Goal: Task Accomplishment & Management: Complete application form

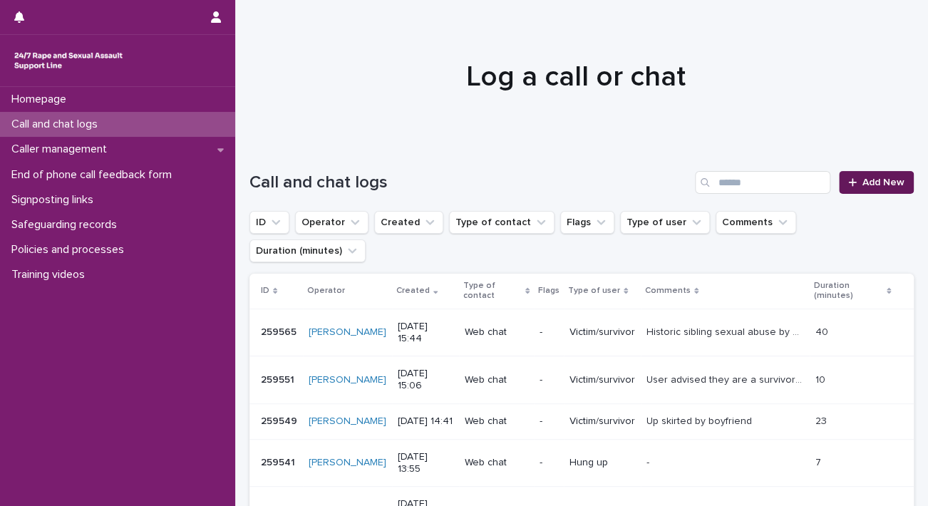
click at [864, 178] on span "Add New" at bounding box center [883, 182] width 42 height 10
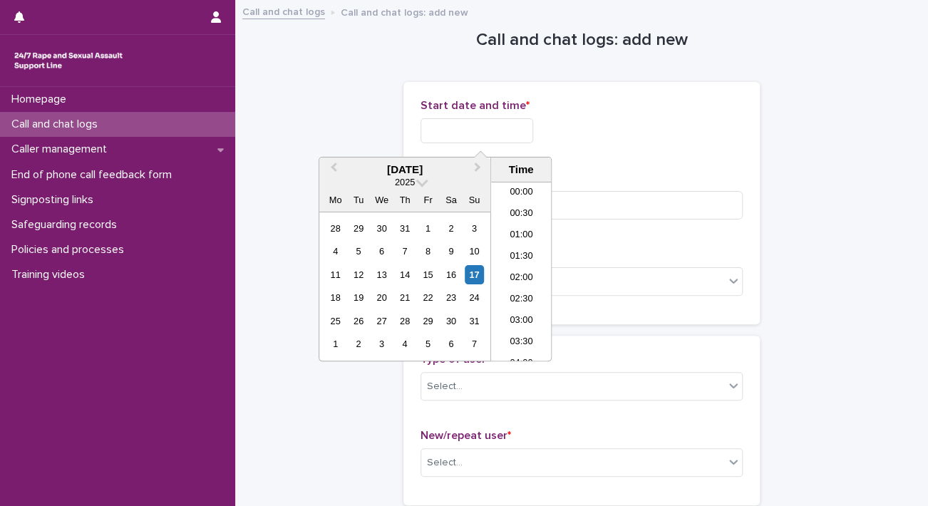
click at [527, 122] on input "text" at bounding box center [477, 130] width 113 height 25
click at [513, 268] on li "08:30" at bounding box center [521, 271] width 61 height 21
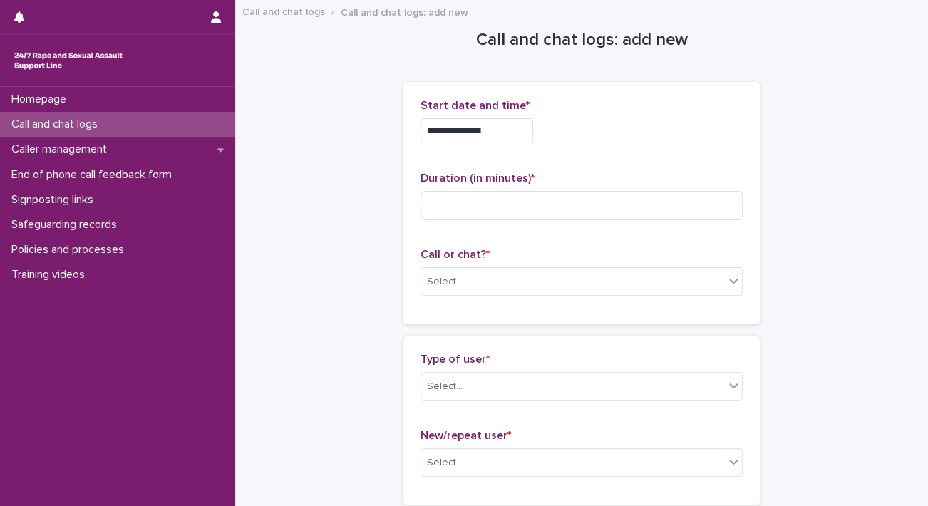
click at [515, 120] on input "**********" at bounding box center [477, 130] width 113 height 25
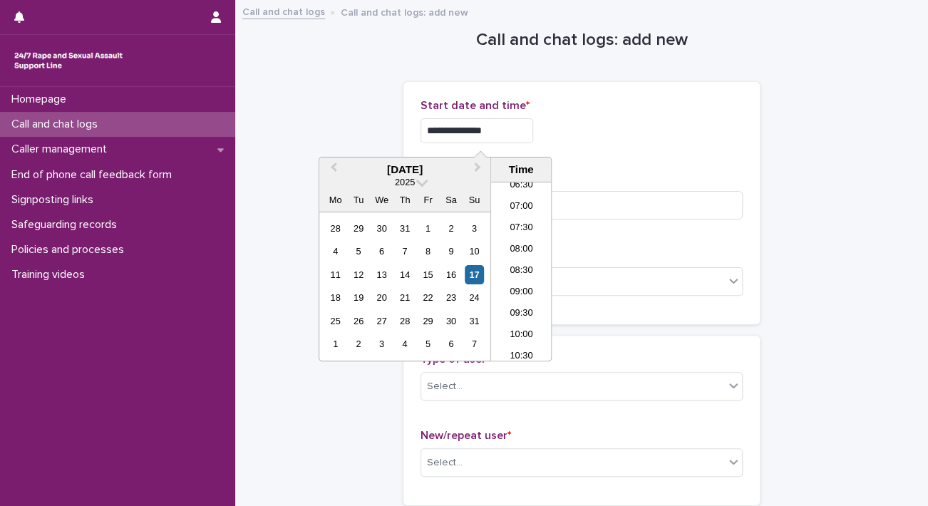
type input "**********"
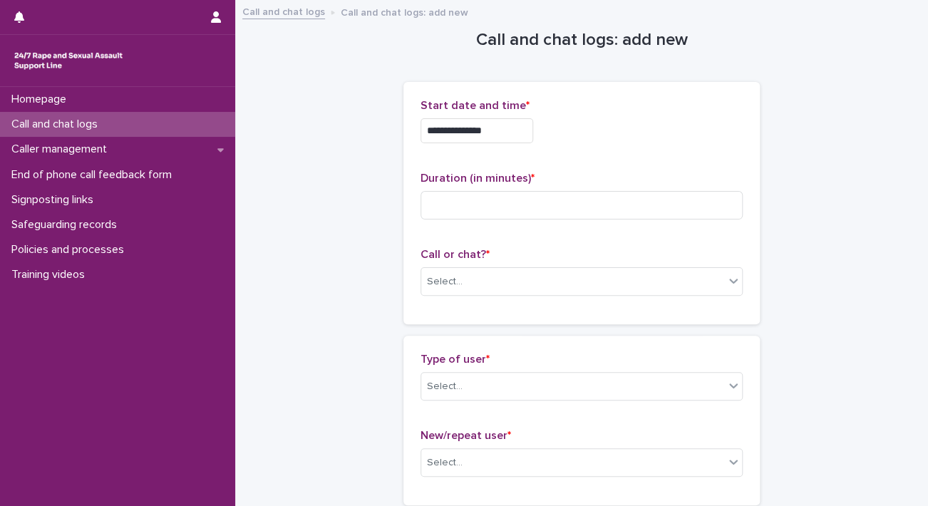
click at [610, 129] on div "**********" at bounding box center [582, 130] width 322 height 25
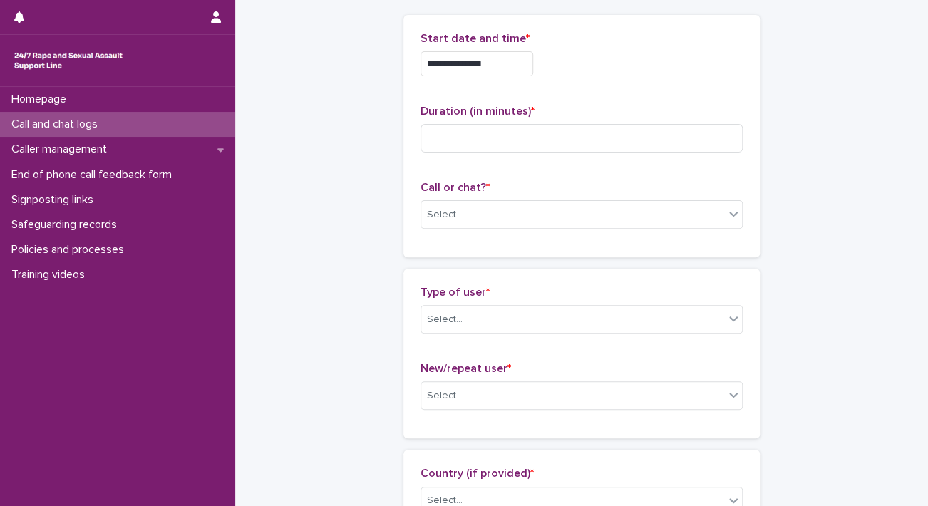
scroll to position [65, 0]
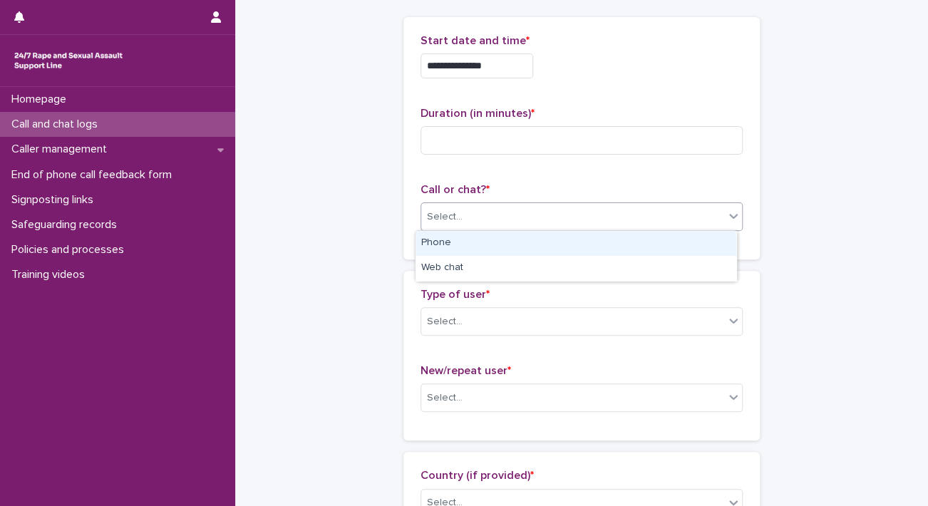
click at [522, 222] on div "Select..." at bounding box center [572, 217] width 303 height 24
click at [445, 240] on div "Phone" at bounding box center [576, 243] width 321 height 25
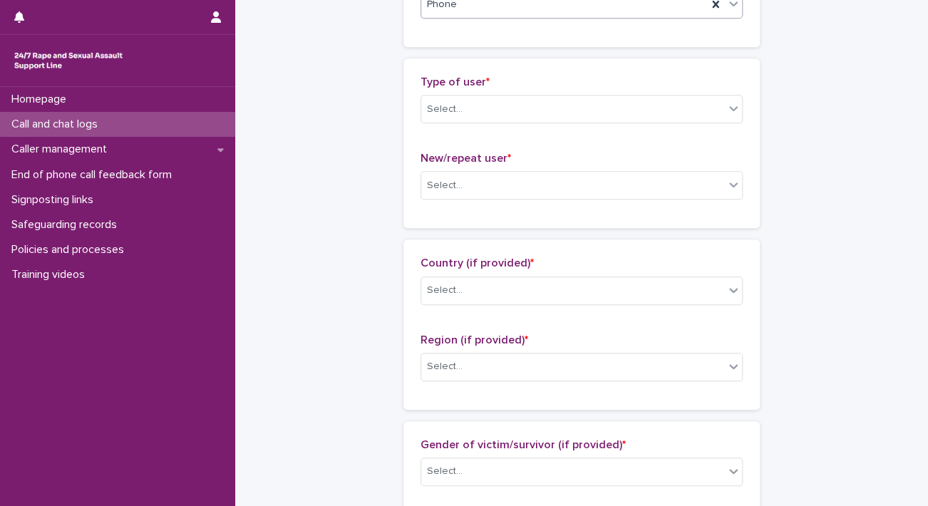
scroll to position [279, 0]
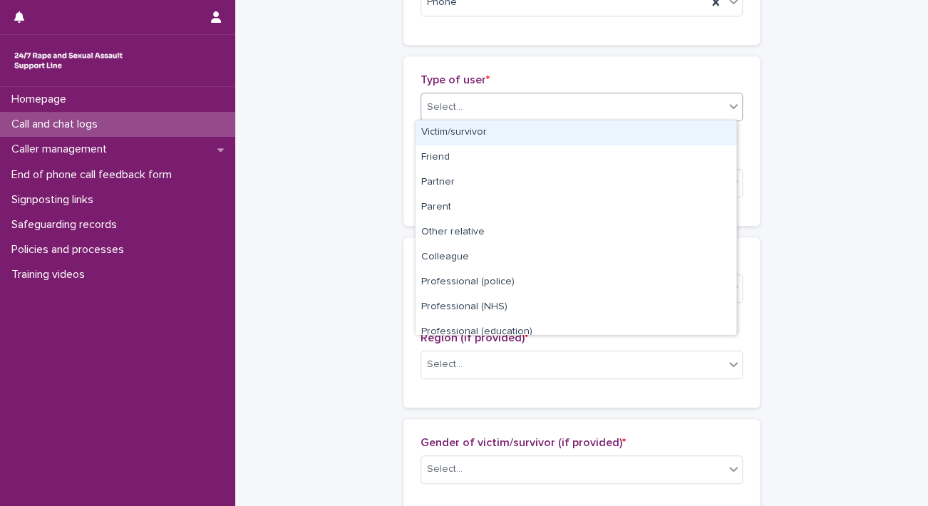
click at [684, 106] on div "Select..." at bounding box center [572, 108] width 303 height 24
click at [619, 131] on div "Victim/survivor" at bounding box center [576, 132] width 321 height 25
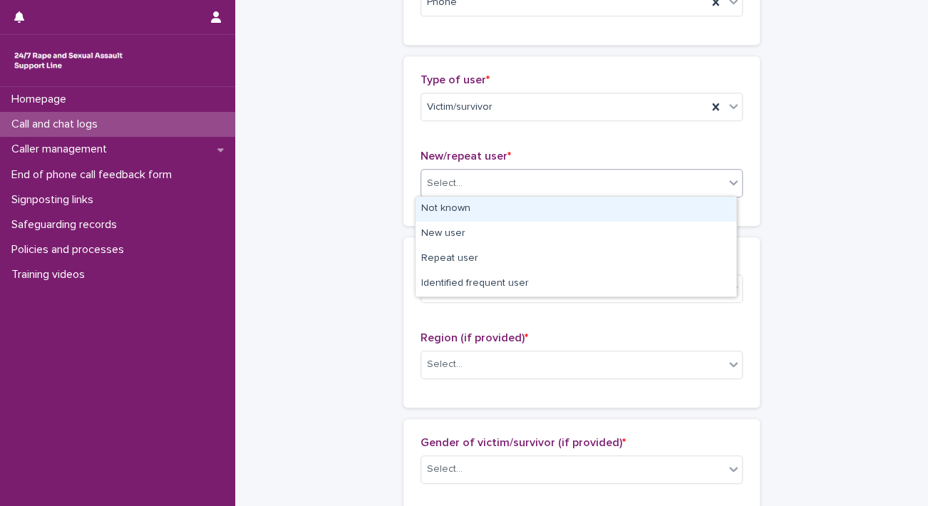
click at [507, 190] on div "Select..." at bounding box center [572, 184] width 303 height 24
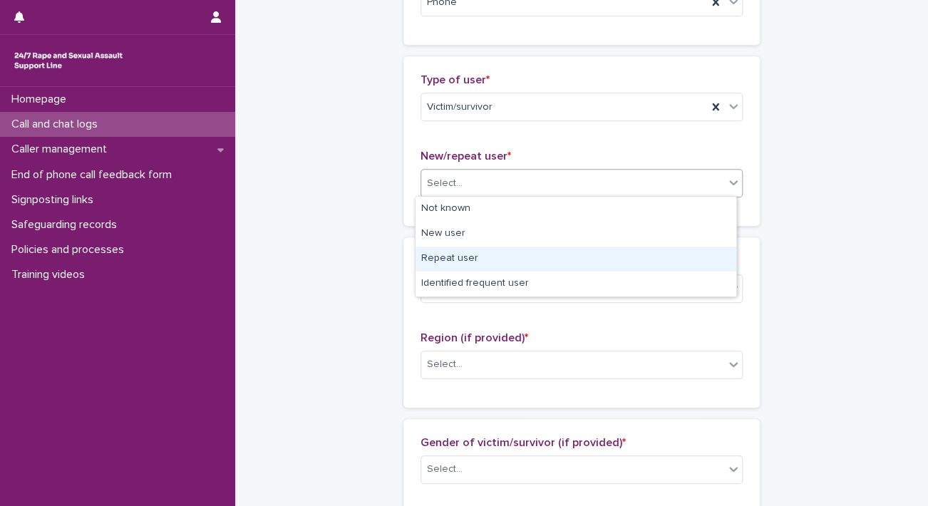
click at [445, 260] on div "Repeat user" at bounding box center [576, 259] width 321 height 25
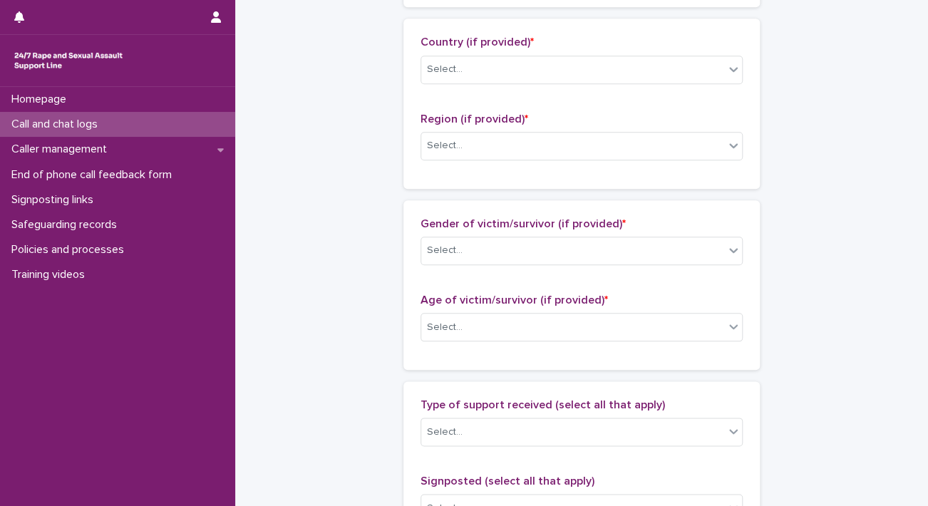
scroll to position [500, 0]
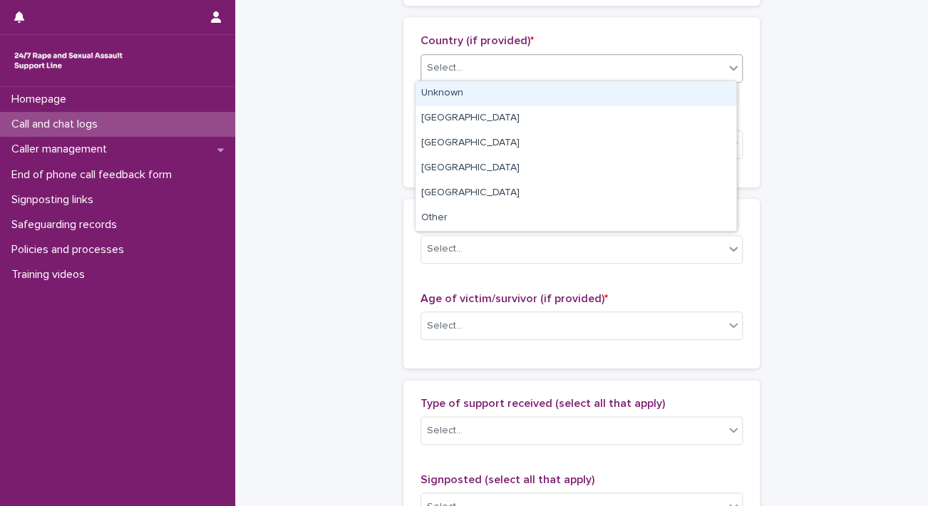
click at [544, 74] on div "Select..." at bounding box center [572, 68] width 303 height 24
click at [505, 92] on div "Unknown" at bounding box center [576, 93] width 321 height 25
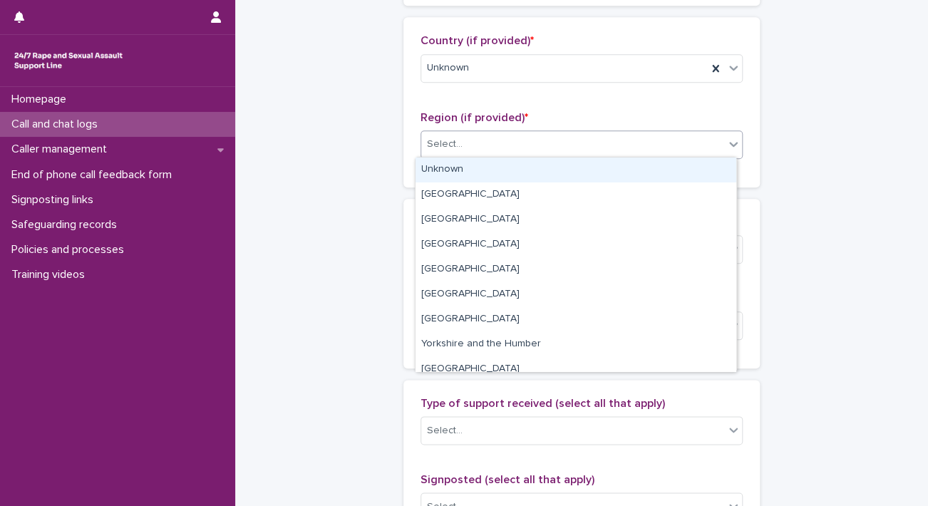
drag, startPoint x: 468, startPoint y: 138, endPoint x: 446, endPoint y: 166, distance: 36.1
click at [446, 166] on body "**********" at bounding box center [464, 253] width 928 height 506
click at [446, 166] on div "Unknown" at bounding box center [576, 170] width 321 height 25
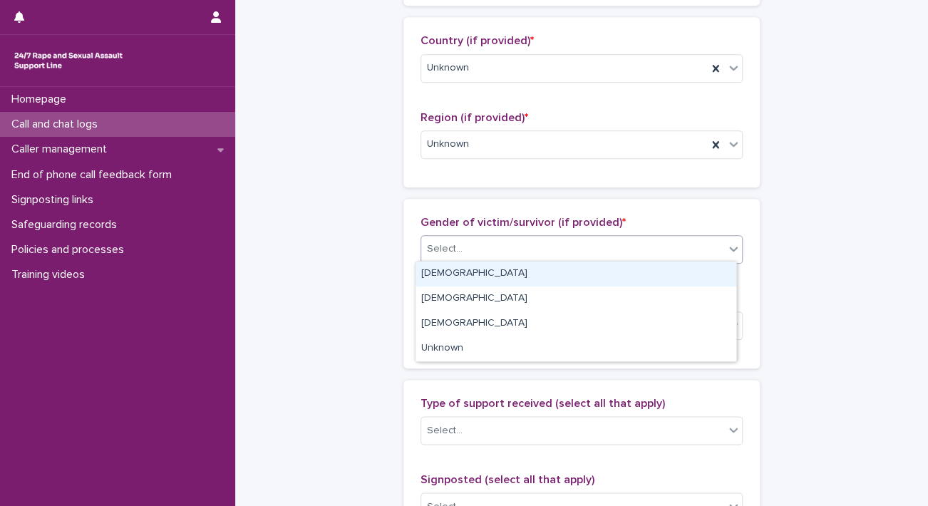
click at [490, 249] on div "Select..." at bounding box center [572, 249] width 303 height 24
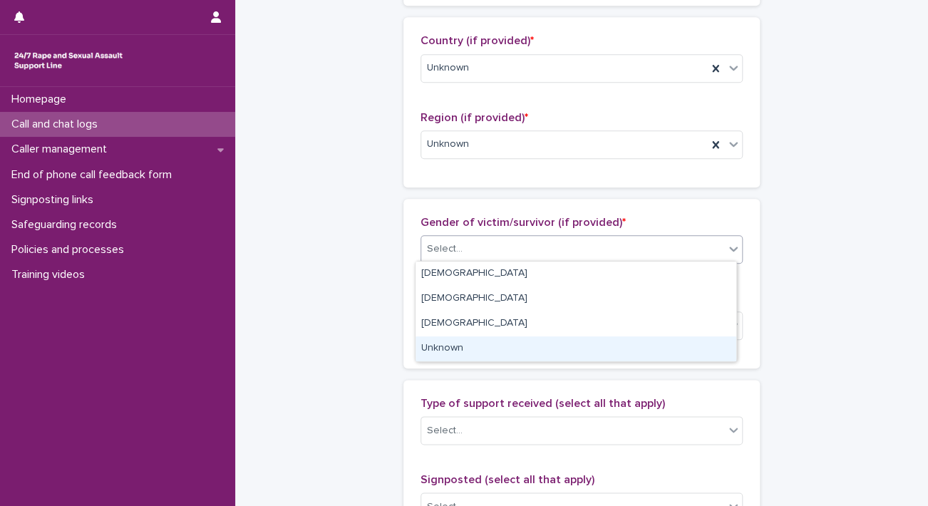
click at [453, 346] on div "Unknown" at bounding box center [576, 348] width 321 height 25
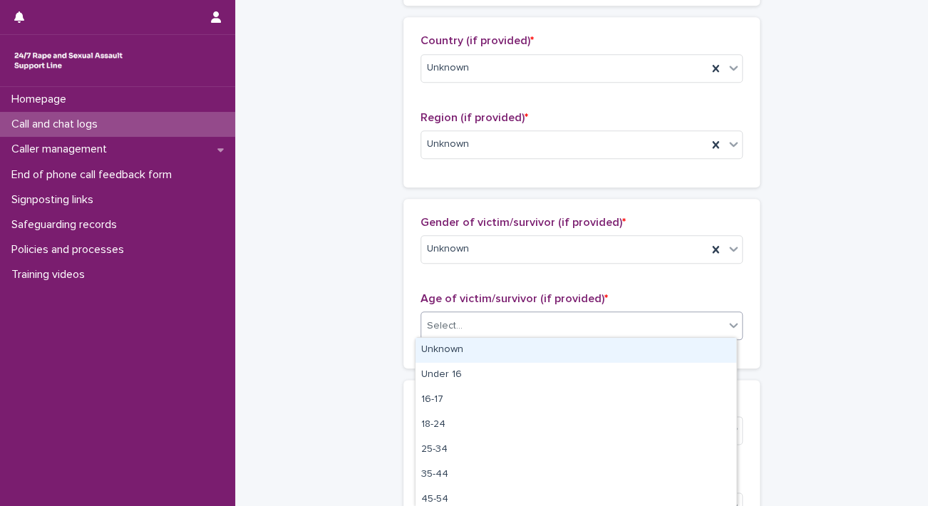
click at [529, 314] on div "Select..." at bounding box center [572, 326] width 303 height 24
click at [463, 351] on div "Unknown" at bounding box center [576, 350] width 321 height 25
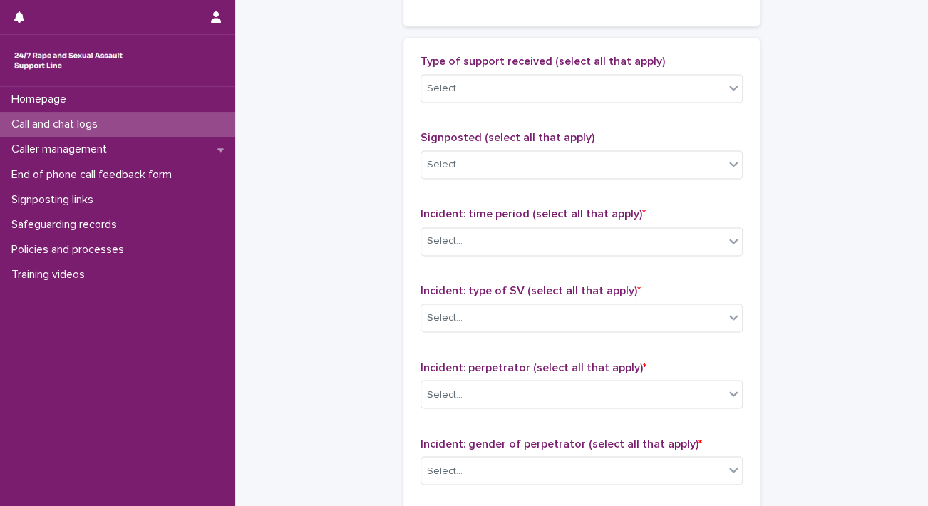
scroll to position [850, 0]
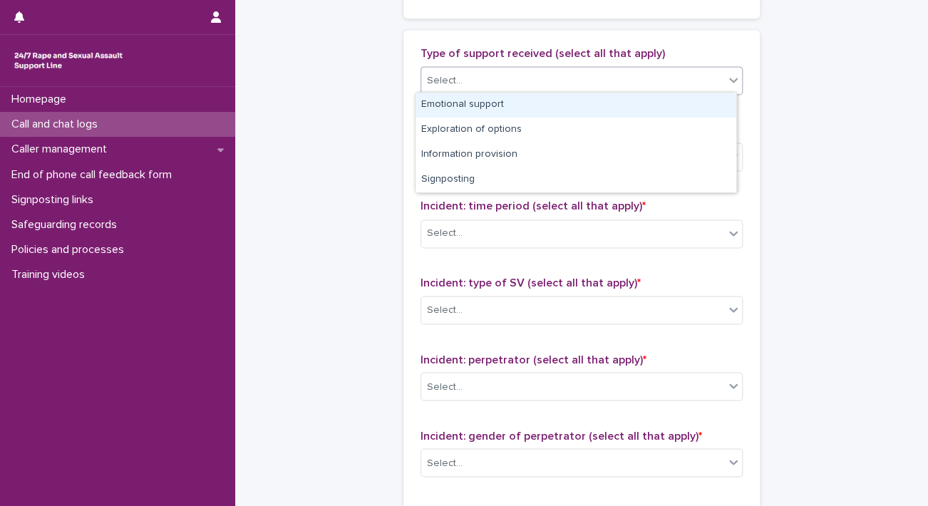
click at [669, 86] on div "Select..." at bounding box center [572, 81] width 303 height 24
click at [547, 108] on div "Emotional support" at bounding box center [576, 105] width 321 height 25
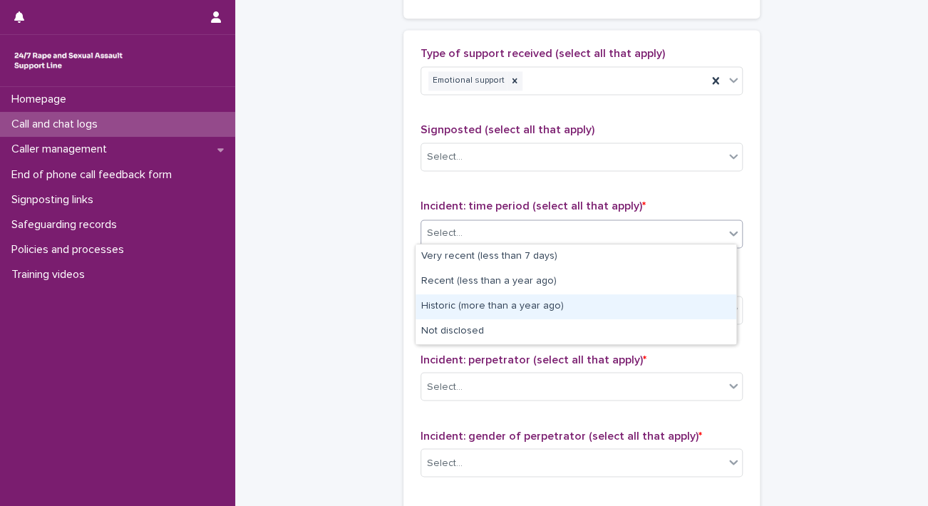
drag, startPoint x: 488, startPoint y: 237, endPoint x: 459, endPoint y: 303, distance: 72.2
click at [459, 303] on body "**********" at bounding box center [464, 253] width 928 height 506
click at [459, 303] on div "Historic (more than a year ago)" at bounding box center [576, 306] width 321 height 25
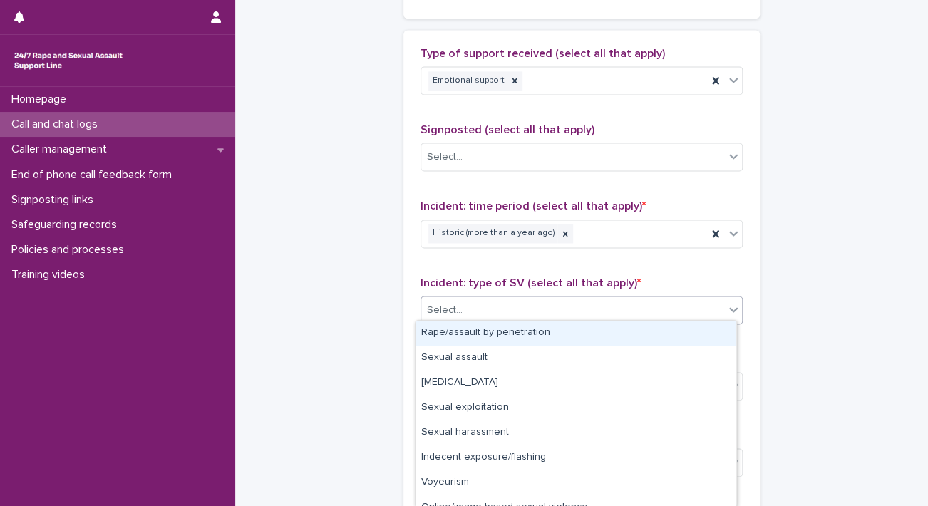
click at [459, 303] on div "Select..." at bounding box center [572, 310] width 303 height 24
click at [458, 330] on div "Rape/assault by penetration" at bounding box center [576, 333] width 321 height 25
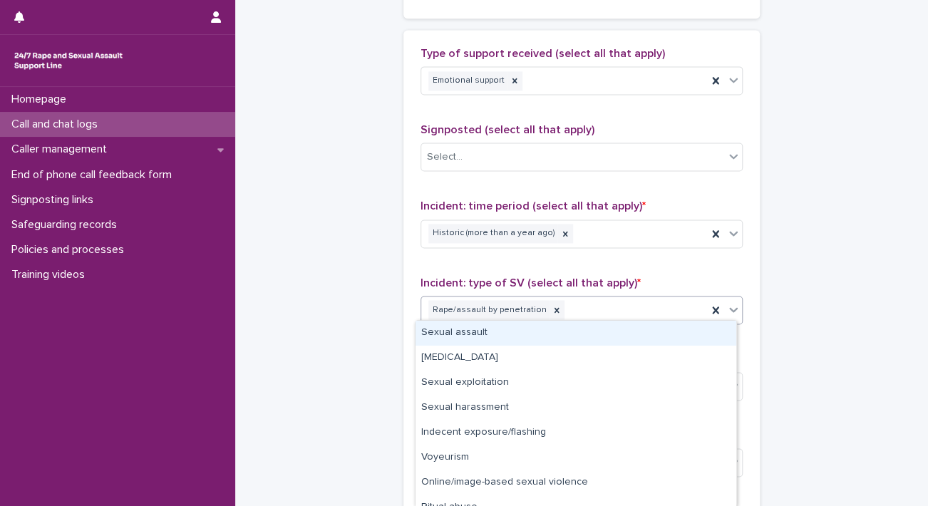
drag, startPoint x: 644, startPoint y: 300, endPoint x: 545, endPoint y: 334, distance: 104.8
click at [545, 334] on body "**********" at bounding box center [464, 253] width 928 height 506
click at [545, 334] on div "Sexual assault" at bounding box center [576, 333] width 321 height 25
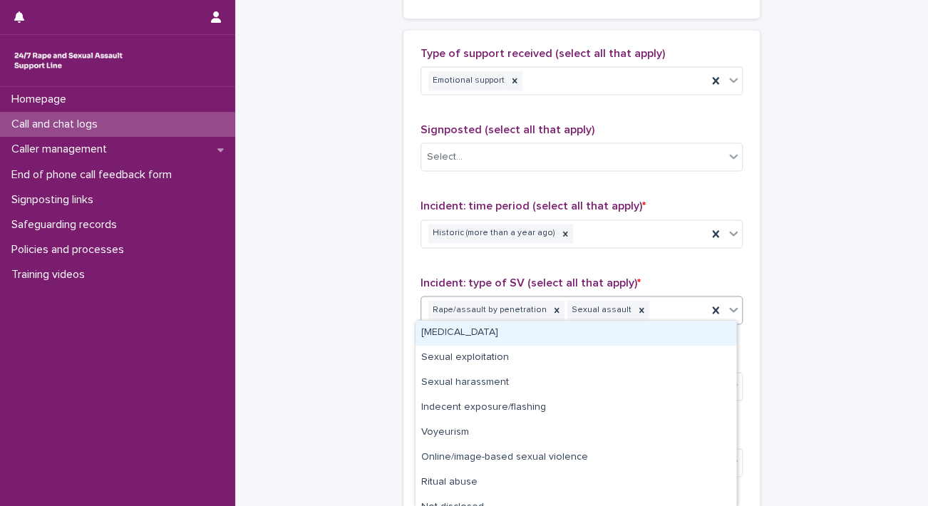
drag, startPoint x: 656, startPoint y: 310, endPoint x: 576, endPoint y: 334, distance: 83.4
click at [576, 334] on body "**********" at bounding box center [464, 253] width 928 height 506
click at [576, 334] on div "Child sexual abuse" at bounding box center [576, 333] width 321 height 25
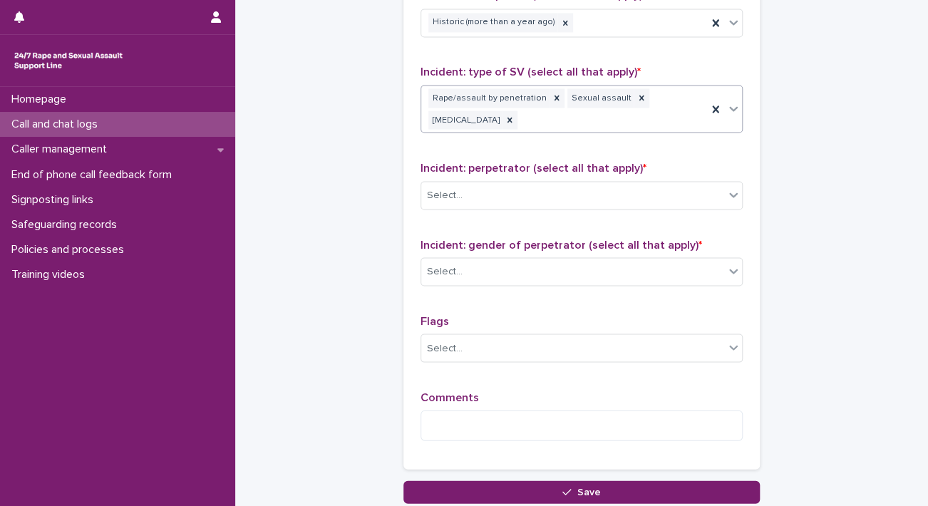
scroll to position [1066, 0]
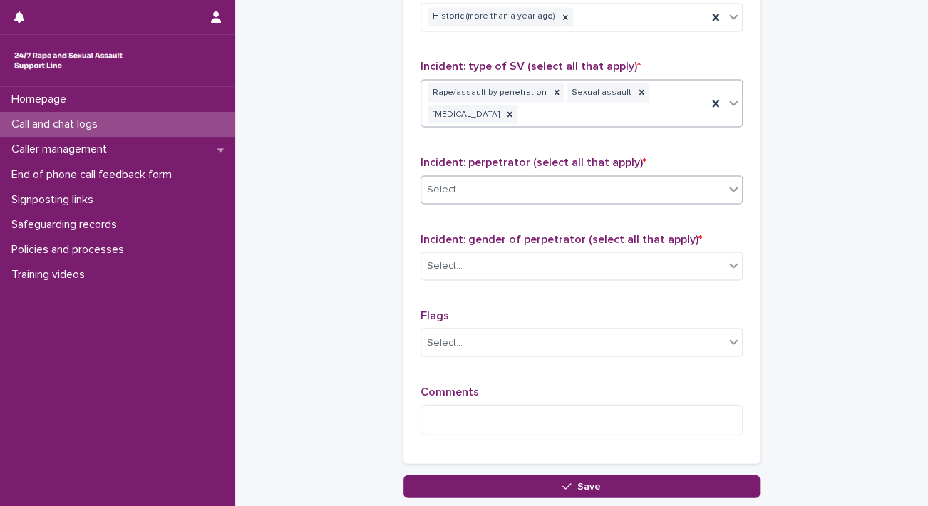
click at [567, 187] on div "Select..." at bounding box center [572, 189] width 303 height 24
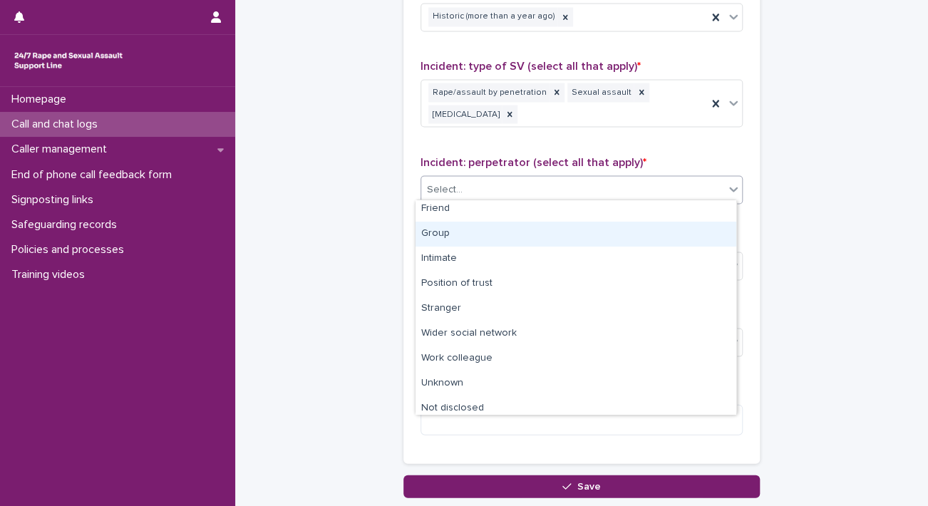
scroll to position [60, 0]
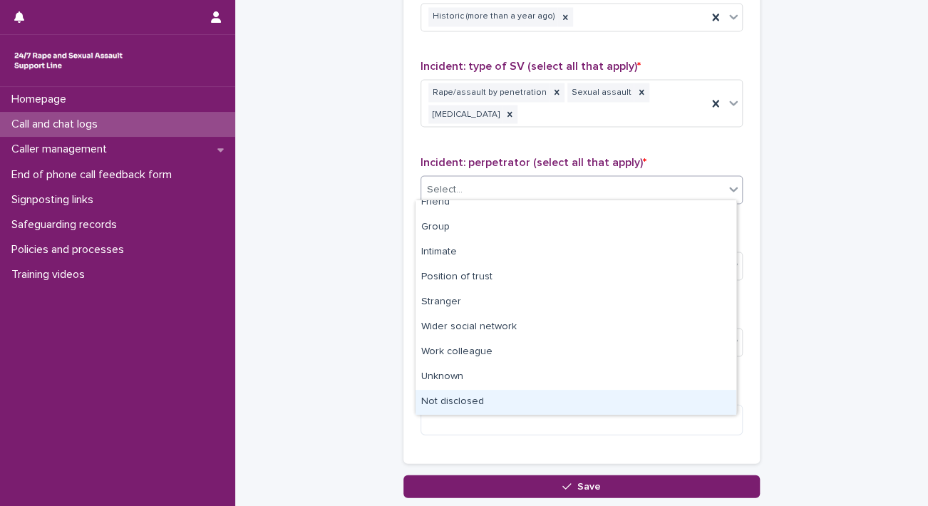
click at [488, 395] on div "Not disclosed" at bounding box center [576, 402] width 321 height 25
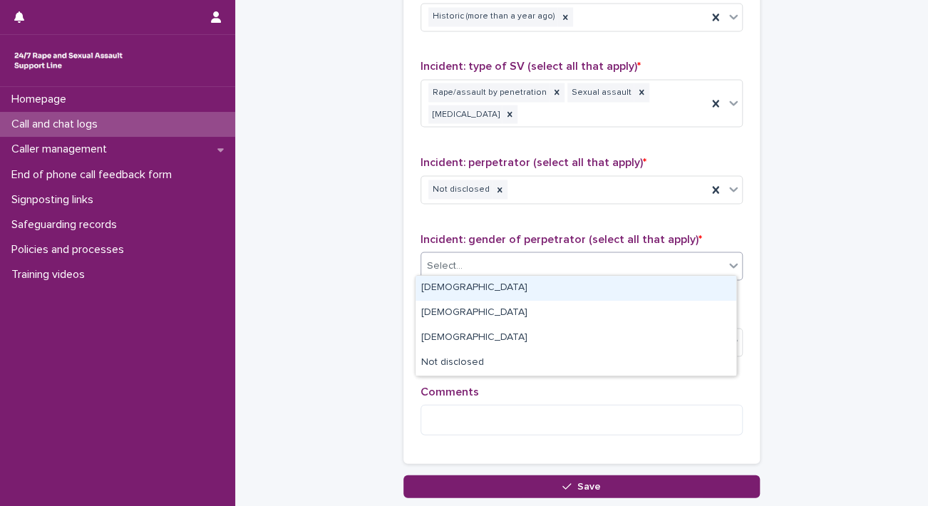
click at [552, 260] on div "Select..." at bounding box center [572, 266] width 303 height 24
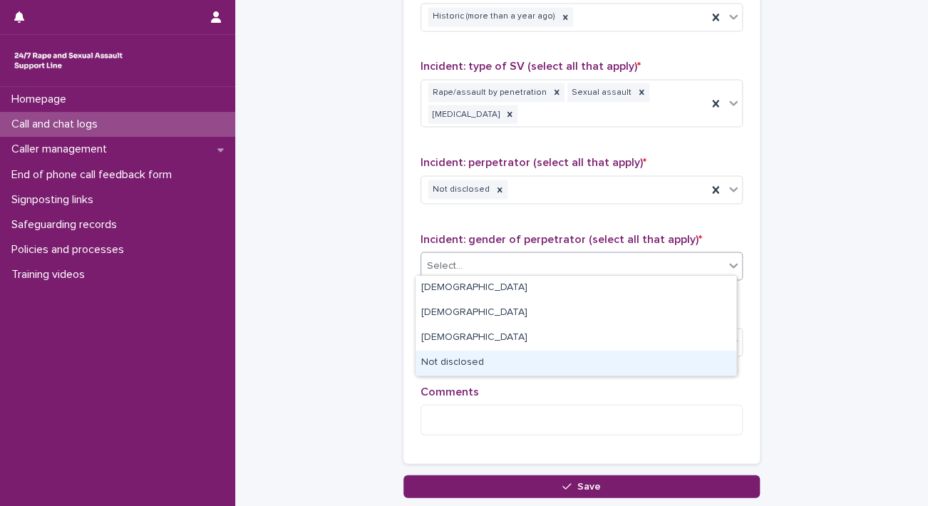
click at [479, 362] on div "Not disclosed" at bounding box center [576, 363] width 321 height 25
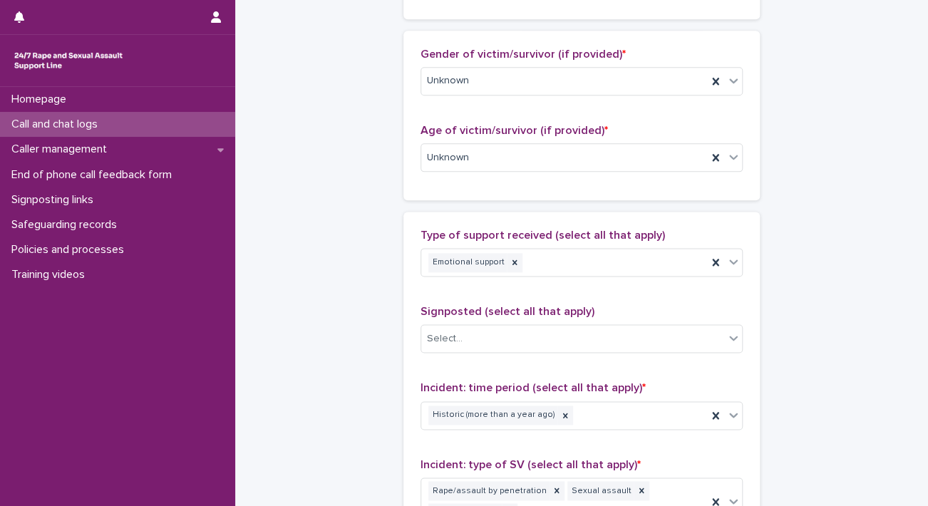
scroll to position [672, 0]
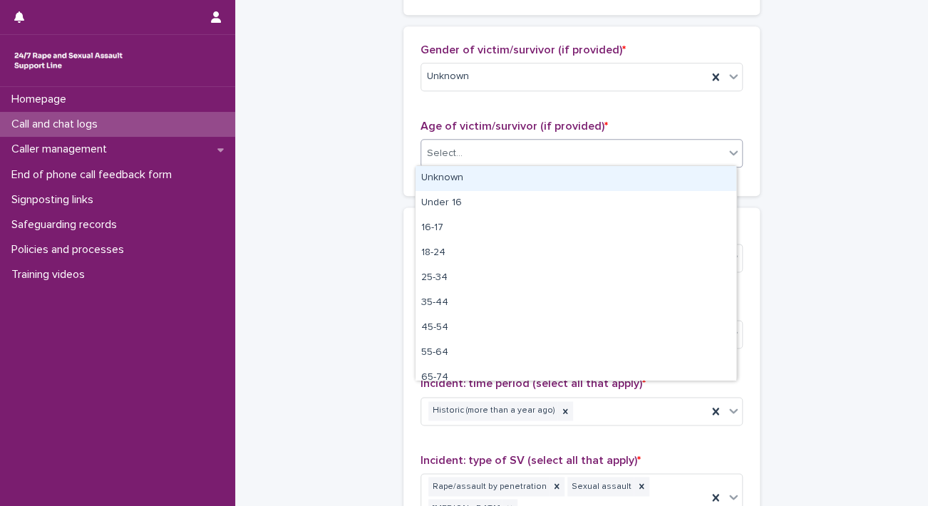
click at [710, 158] on div "Select..." at bounding box center [572, 154] width 303 height 24
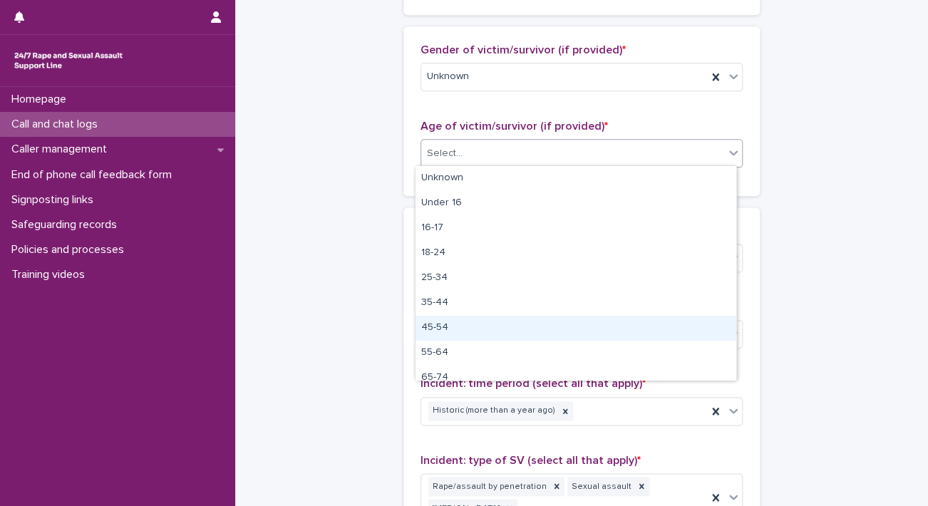
click at [454, 320] on div "45-54" at bounding box center [576, 328] width 321 height 25
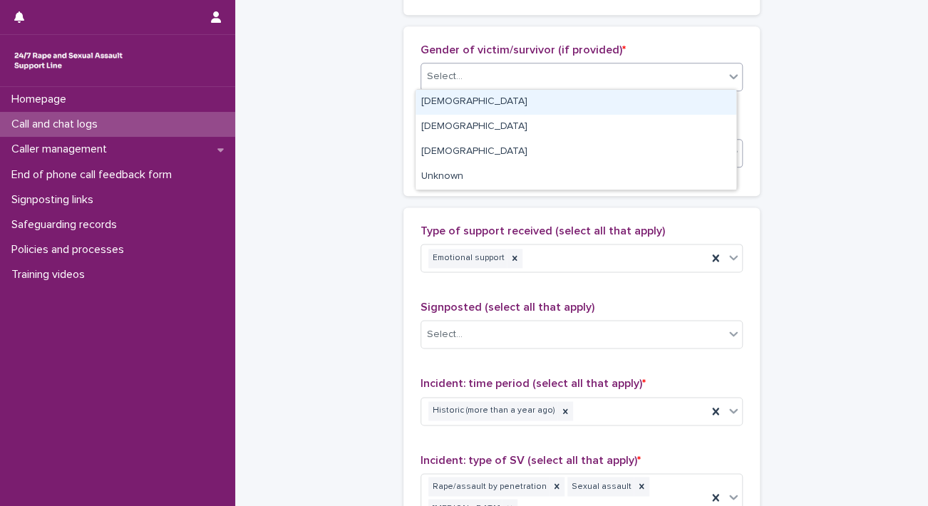
click at [707, 83] on div "Select..." at bounding box center [572, 77] width 303 height 24
click at [562, 98] on div "Female" at bounding box center [576, 102] width 321 height 25
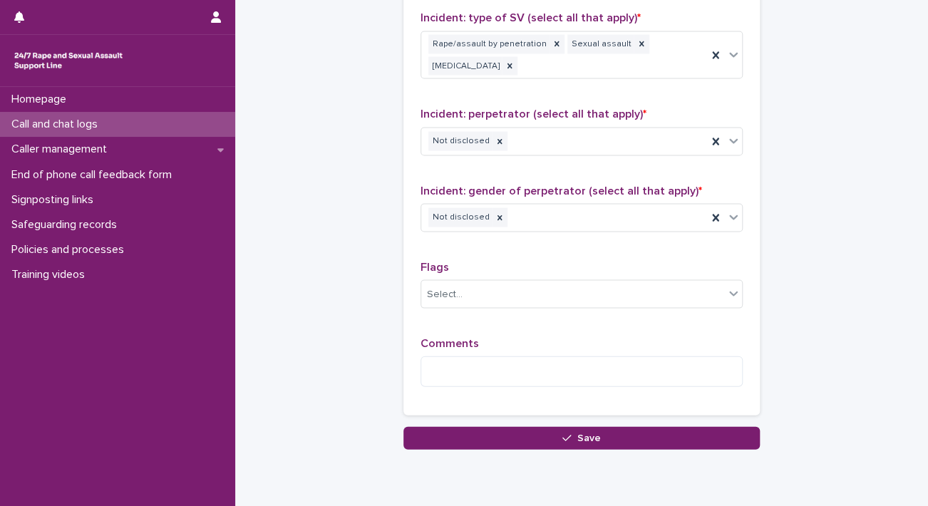
scroll to position [1109, 0]
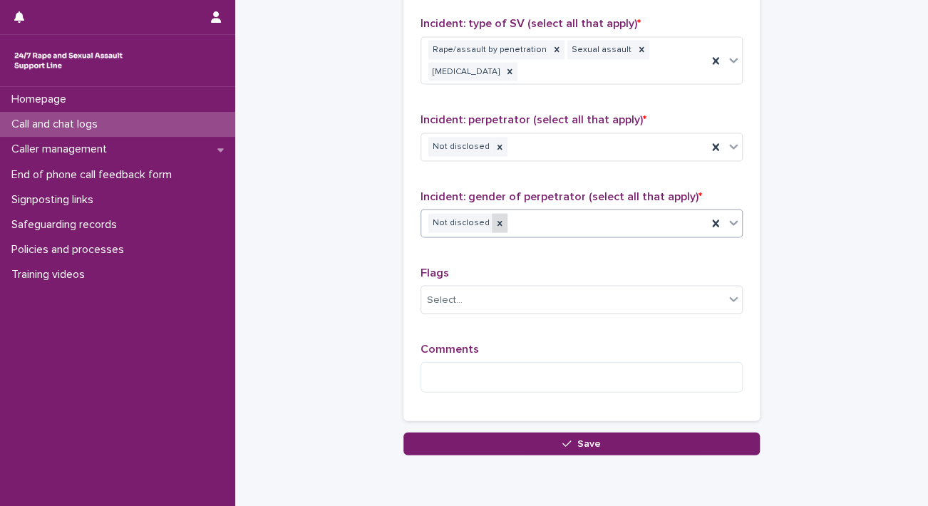
click at [492, 224] on div at bounding box center [500, 222] width 16 height 19
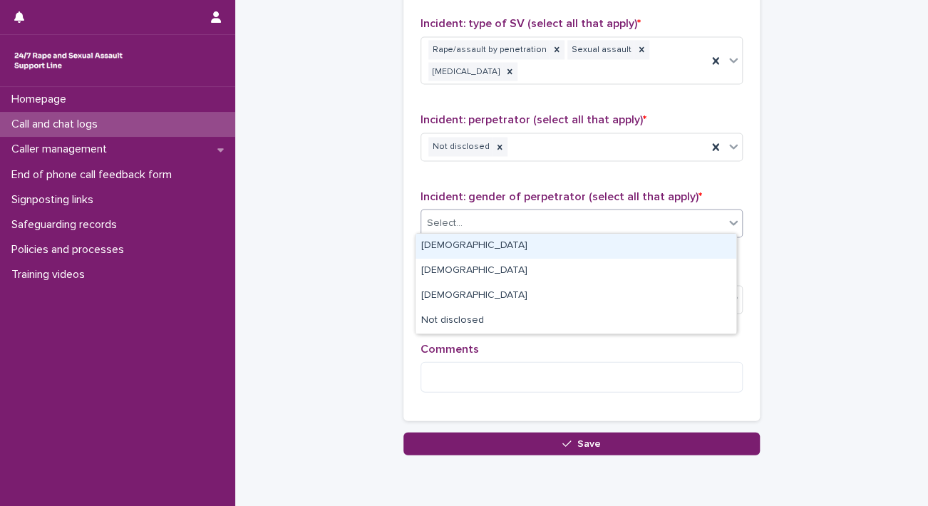
click at [483, 224] on div "Select..." at bounding box center [572, 223] width 303 height 24
click at [464, 249] on div "Male" at bounding box center [576, 246] width 321 height 25
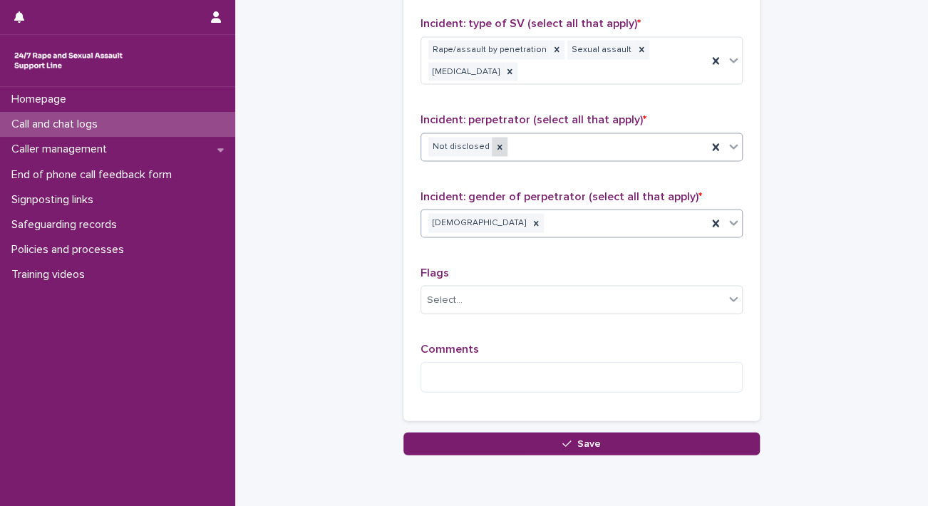
click at [495, 142] on icon at bounding box center [500, 147] width 10 height 10
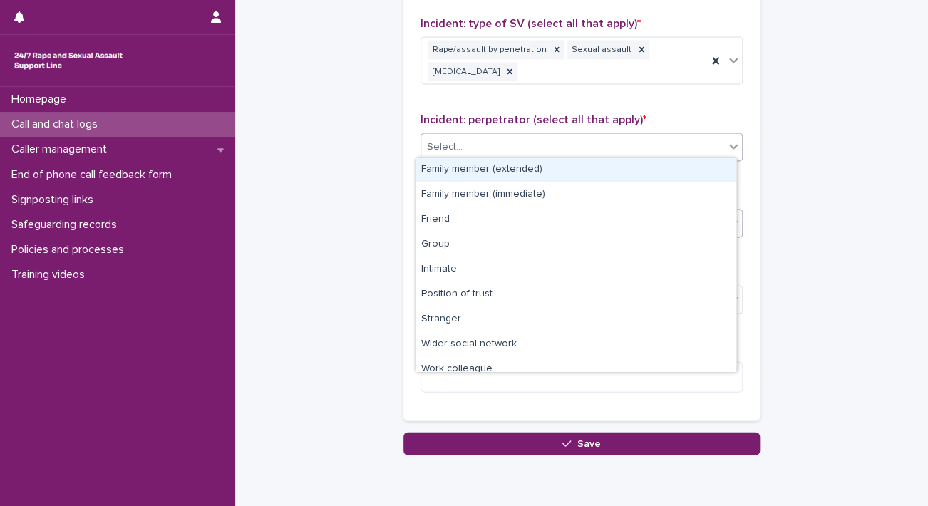
click at [485, 142] on div "Select..." at bounding box center [572, 147] width 303 height 24
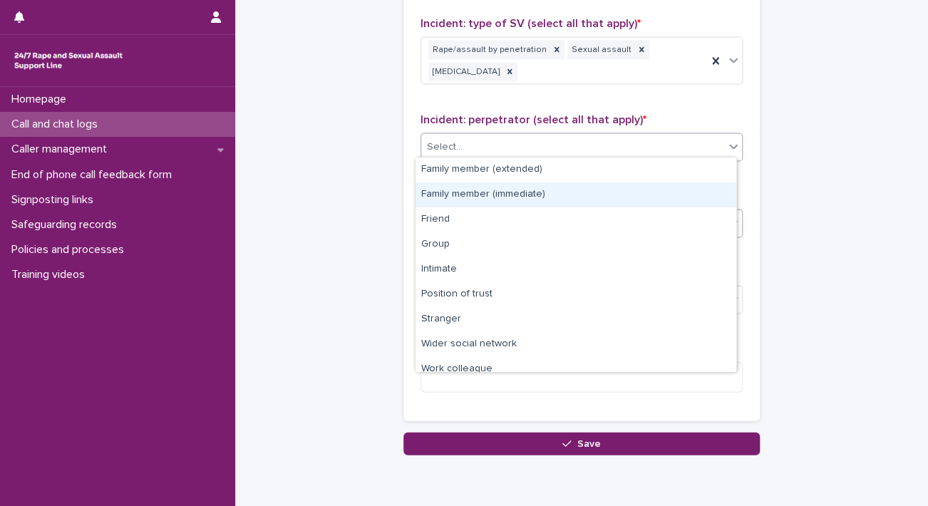
click at [478, 196] on div "Family member (immediate)" at bounding box center [576, 194] width 321 height 25
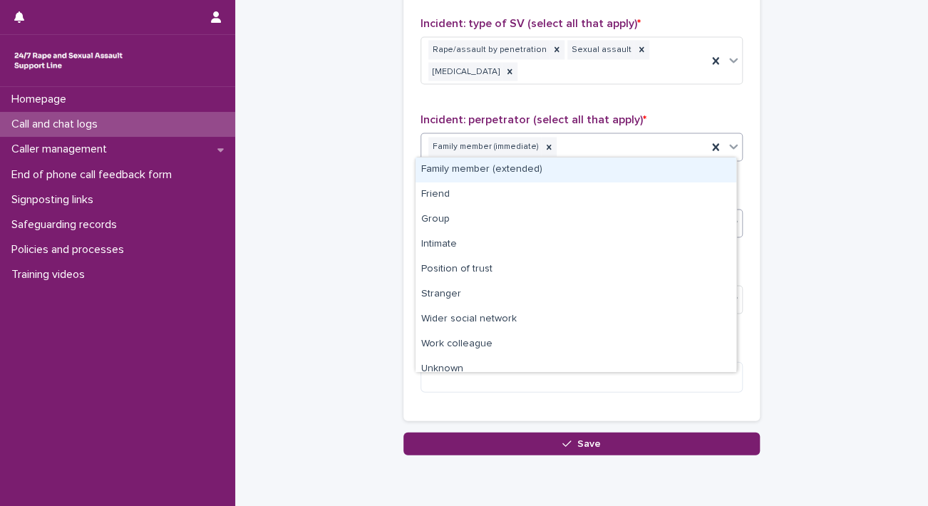
click at [619, 152] on div "Family member (immediate)" at bounding box center [564, 146] width 286 height 25
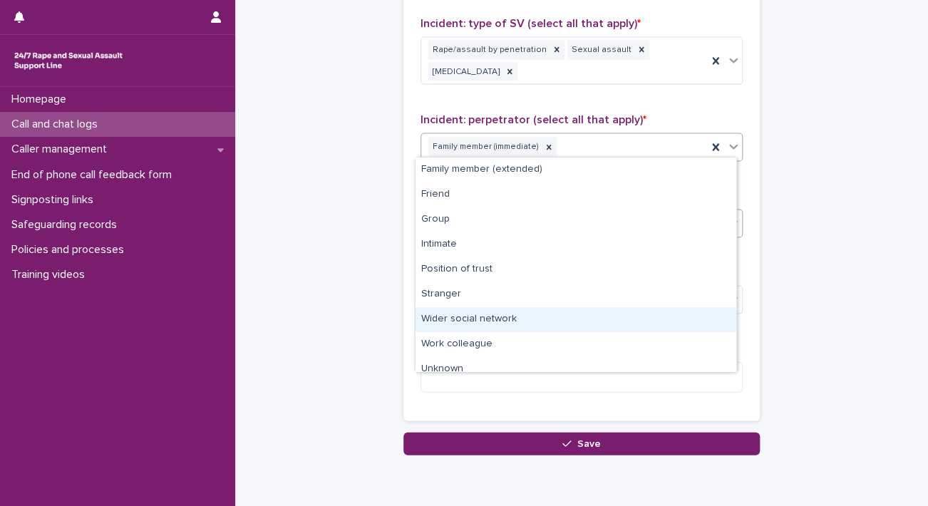
click at [517, 320] on div "Wider social network" at bounding box center [576, 319] width 321 height 25
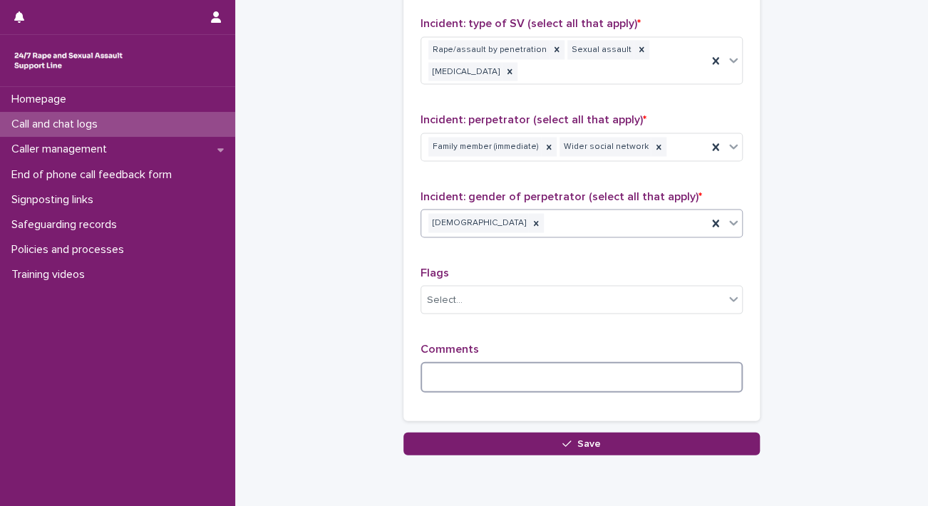
click at [479, 371] on textarea at bounding box center [582, 376] width 322 height 31
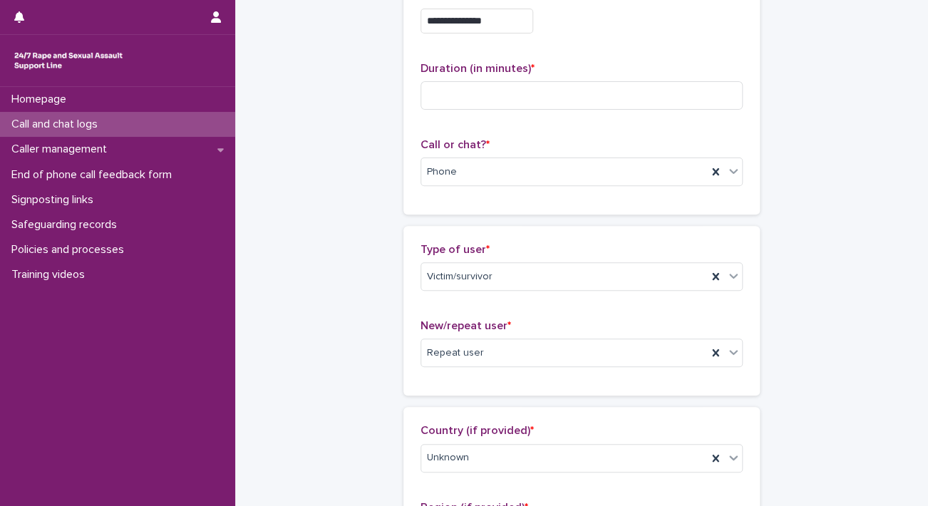
scroll to position [0, 0]
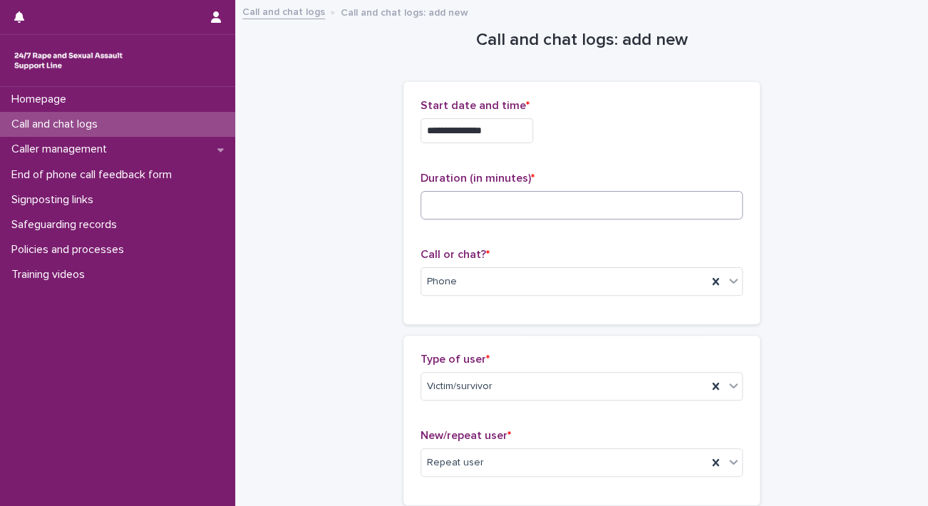
type textarea "**********"
click at [527, 209] on input at bounding box center [582, 205] width 322 height 29
click at [478, 216] on input at bounding box center [582, 205] width 322 height 29
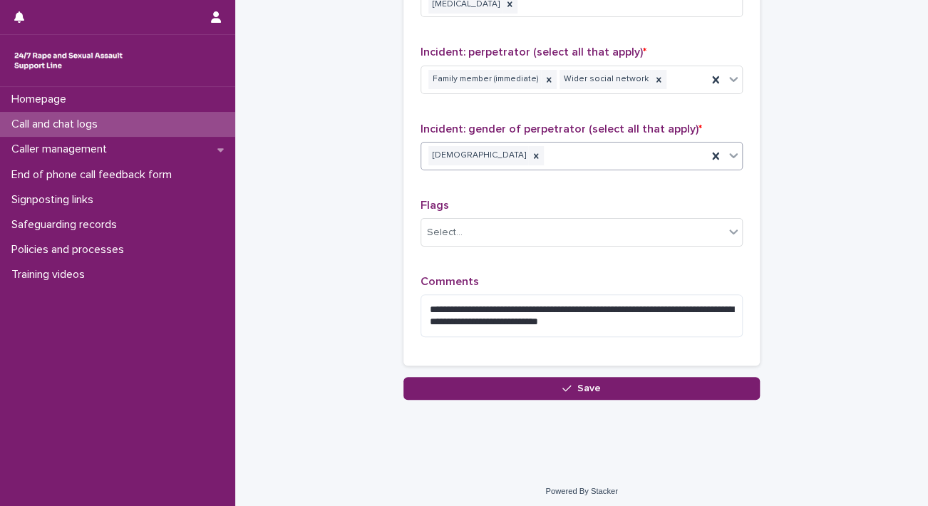
scroll to position [1177, 0]
type input "**"
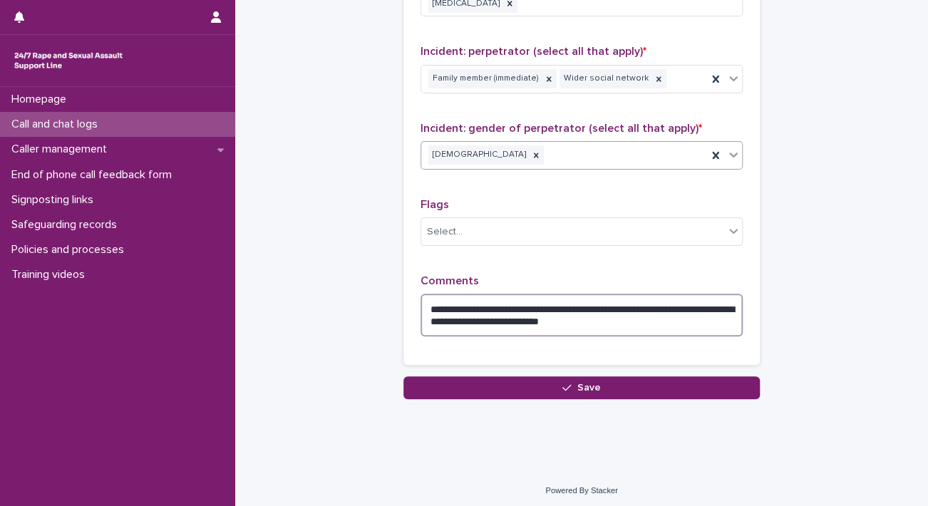
click at [421, 307] on textarea "**********" at bounding box center [582, 315] width 322 height 43
type textarea "**********"
click at [471, 366] on div "**********" at bounding box center [581, 40] width 356 height 674
click at [470, 367] on div "**********" at bounding box center [581, 40] width 356 height 674
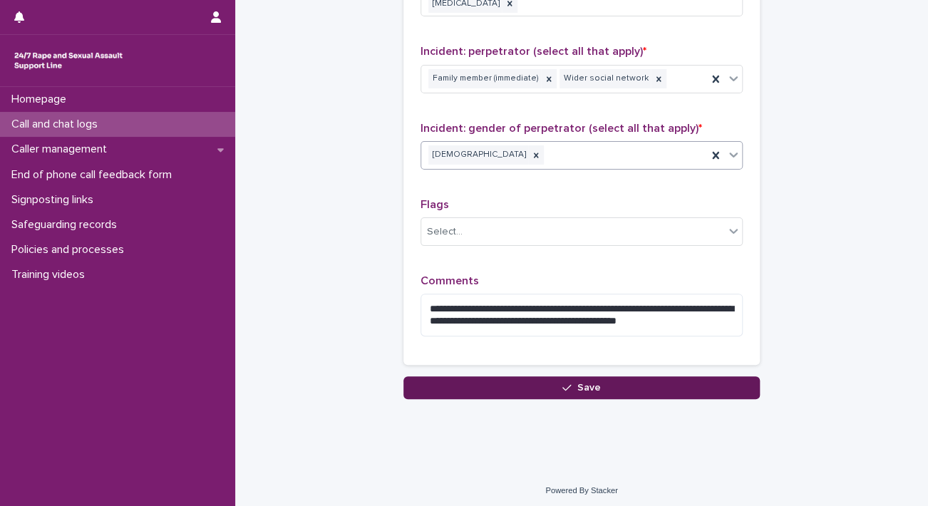
click at [453, 376] on button "Save" at bounding box center [581, 387] width 356 height 23
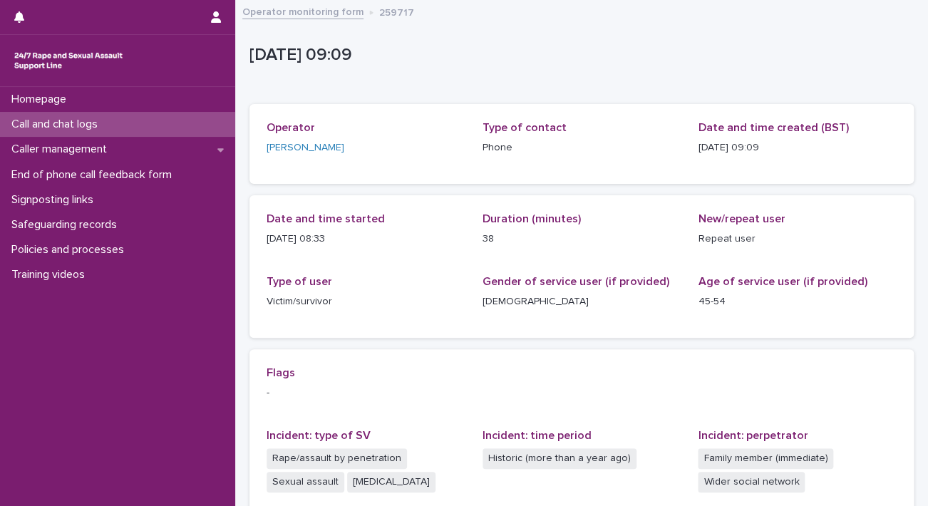
click at [316, 9] on link "Operator monitoring form" at bounding box center [302, 11] width 121 height 16
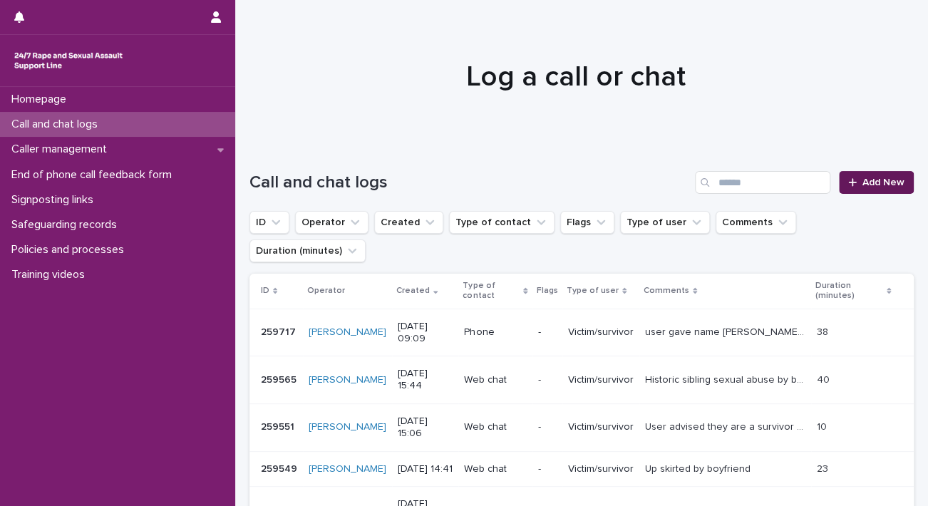
click at [878, 186] on span "Add New" at bounding box center [883, 182] width 42 height 10
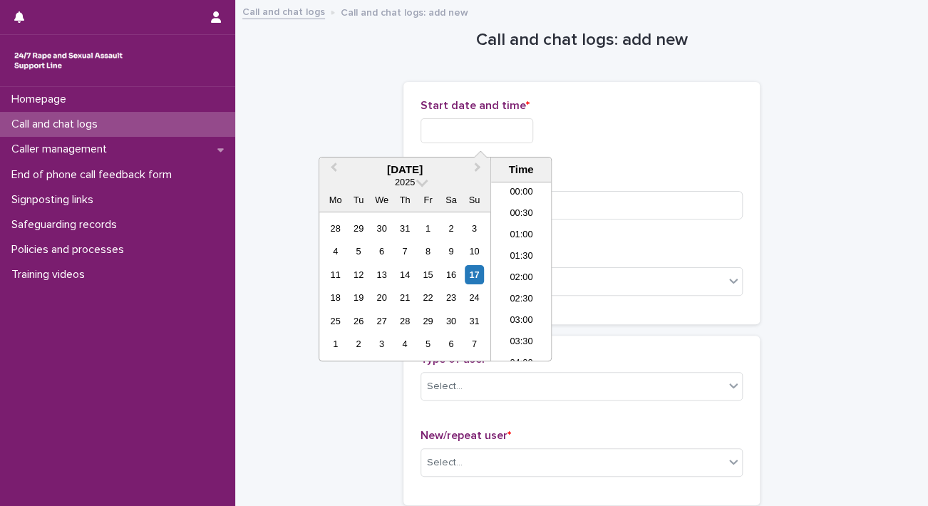
click at [467, 132] on input "text" at bounding box center [477, 130] width 113 height 25
click at [514, 270] on li "09:30" at bounding box center [521, 271] width 61 height 21
click at [507, 123] on input "**********" at bounding box center [477, 130] width 113 height 25
type input "**********"
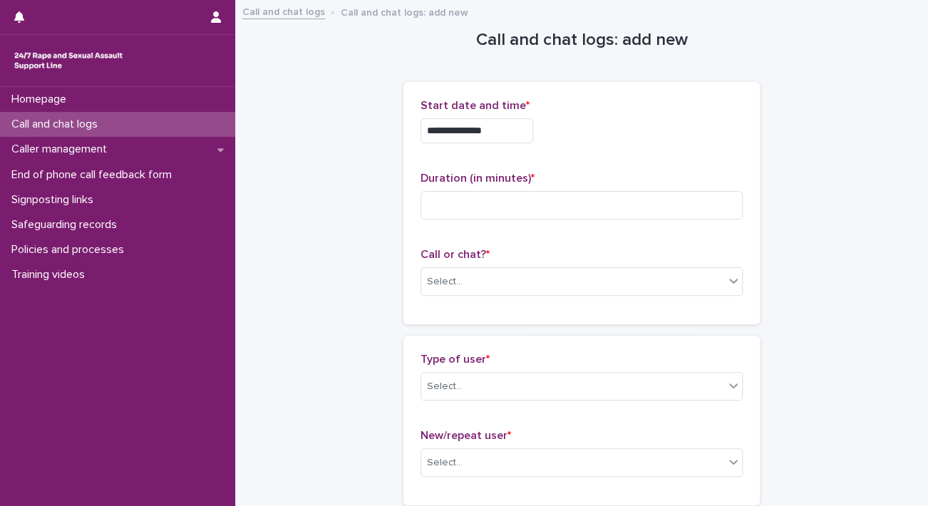
click at [649, 128] on div "**********" at bounding box center [582, 130] width 322 height 25
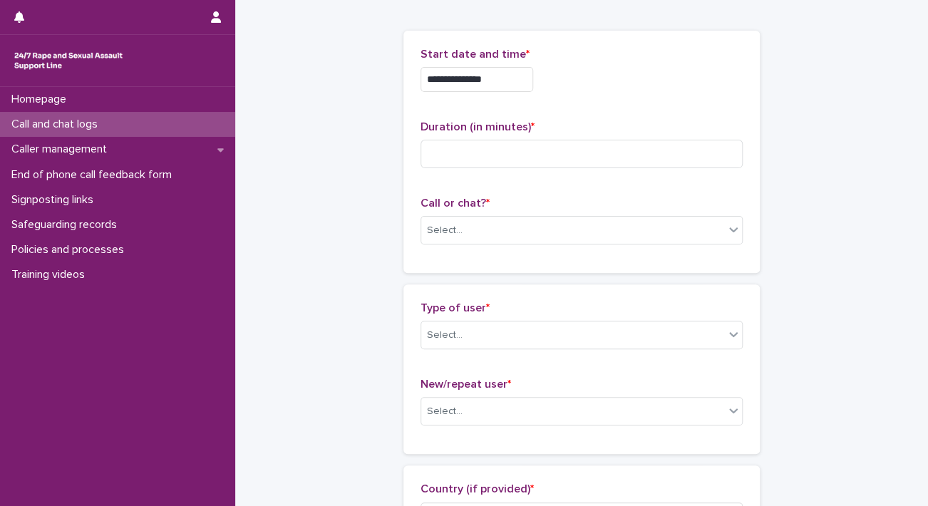
scroll to position [57, 0]
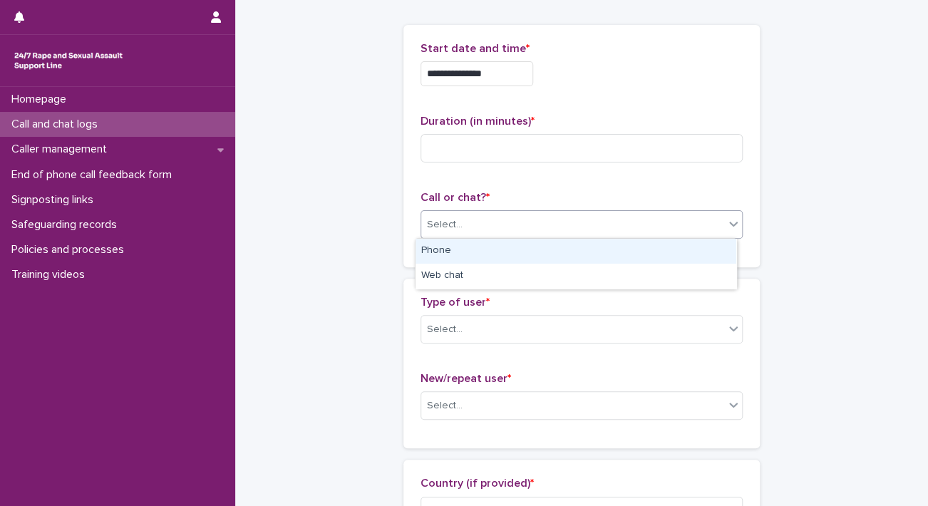
click at [602, 222] on div "Select..." at bounding box center [572, 225] width 303 height 24
click at [479, 254] on div "Phone" at bounding box center [576, 251] width 321 height 25
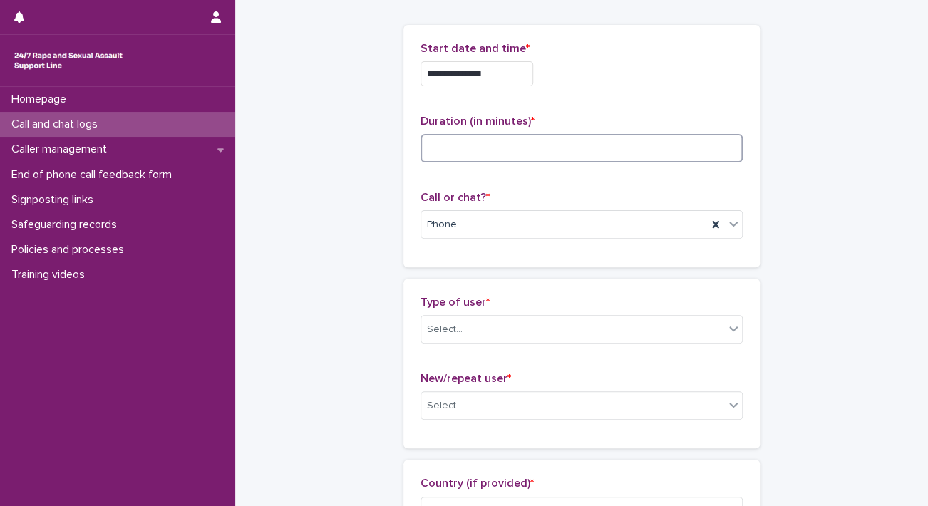
click at [462, 140] on input at bounding box center [582, 148] width 322 height 29
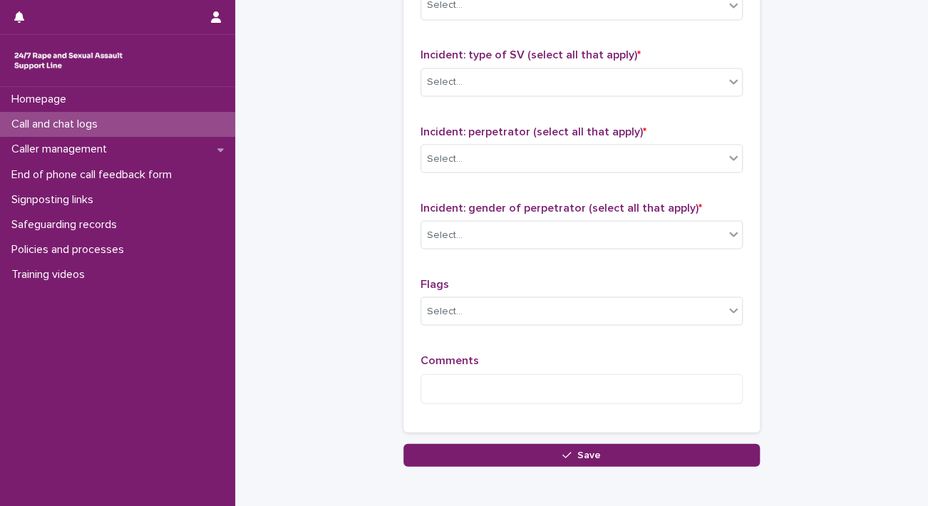
scroll to position [1145, 0]
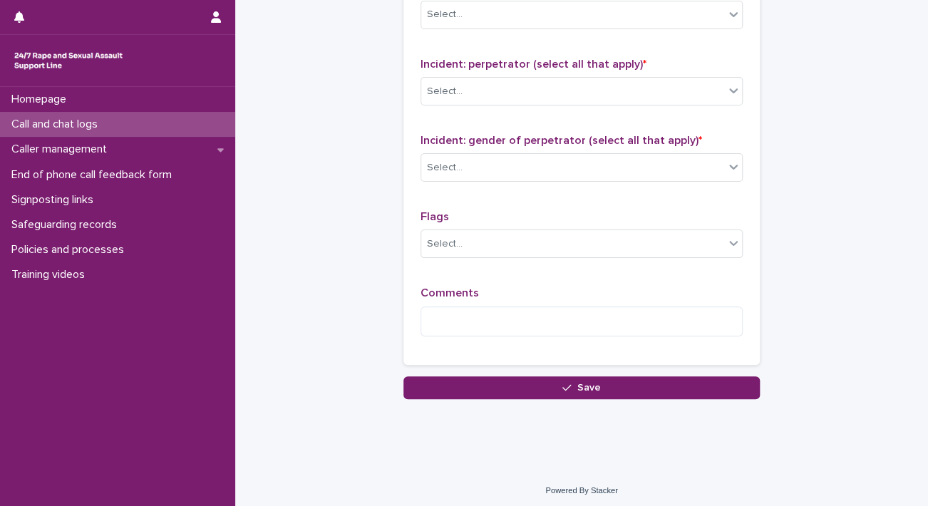
click at [502, 333] on div "Comments" at bounding box center [582, 317] width 322 height 61
click at [475, 316] on textarea at bounding box center [582, 321] width 322 height 31
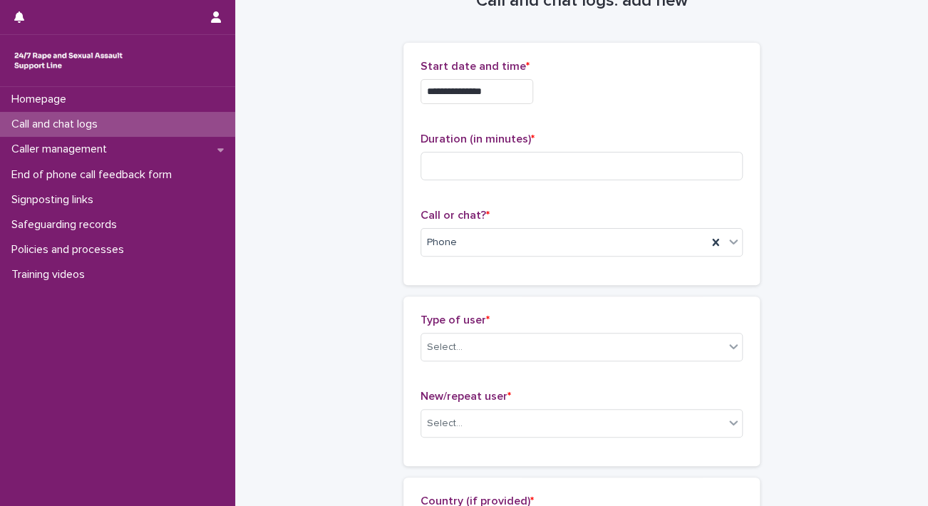
scroll to position [51, 0]
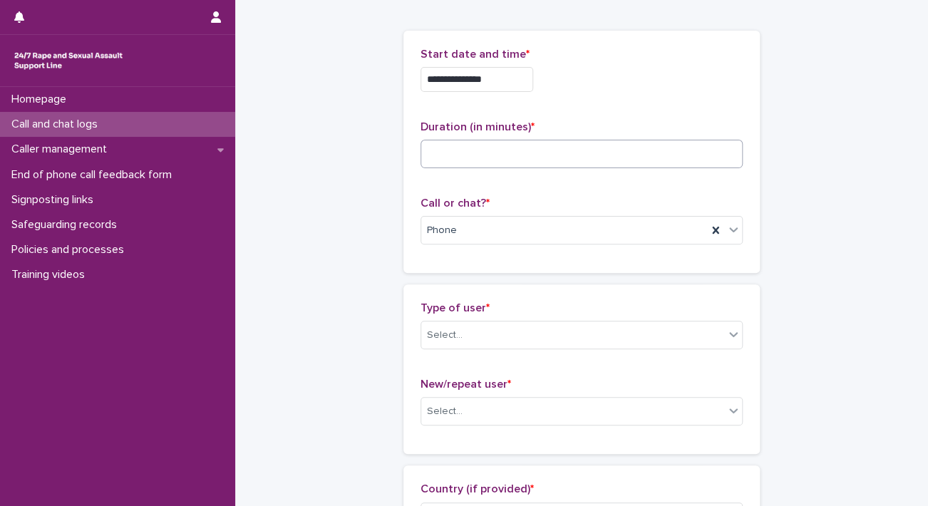
type textarea "**********"
click at [565, 165] on input at bounding box center [582, 154] width 322 height 29
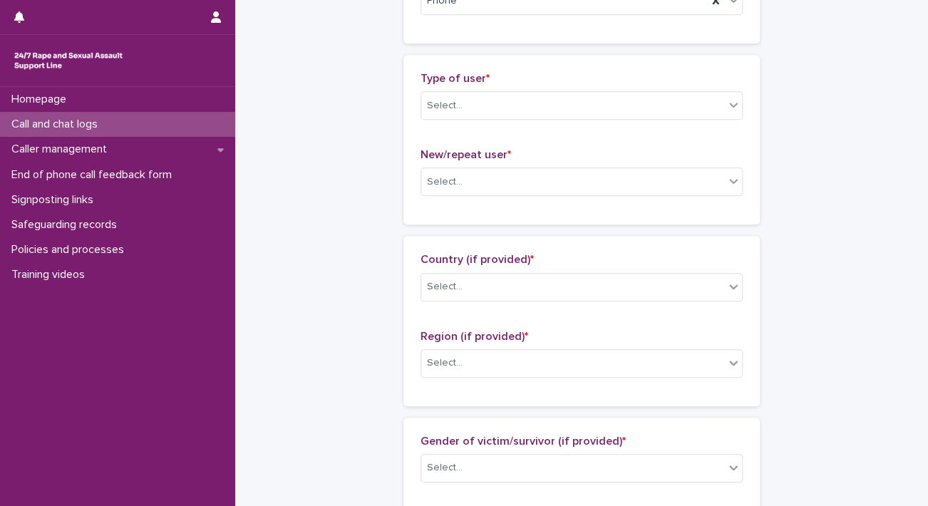
scroll to position [291, 0]
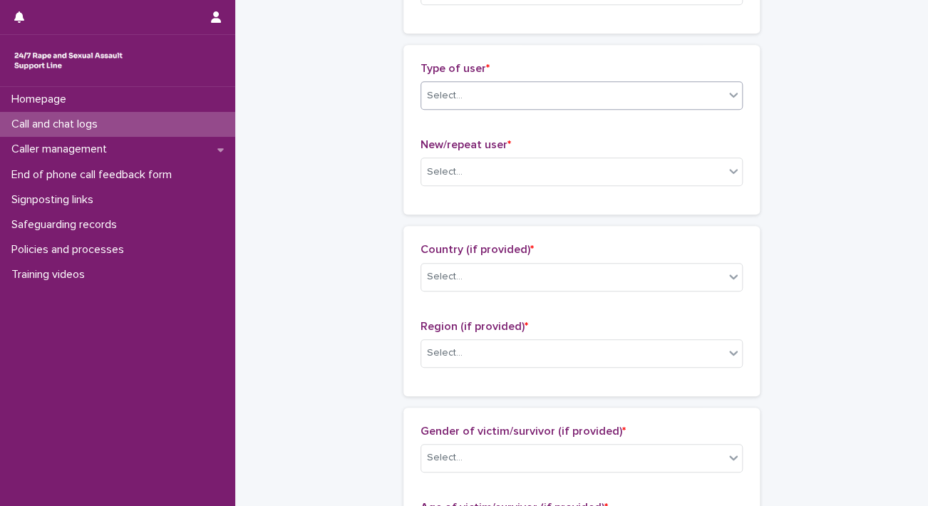
type input "*"
click at [670, 106] on div "Select..." at bounding box center [582, 95] width 322 height 29
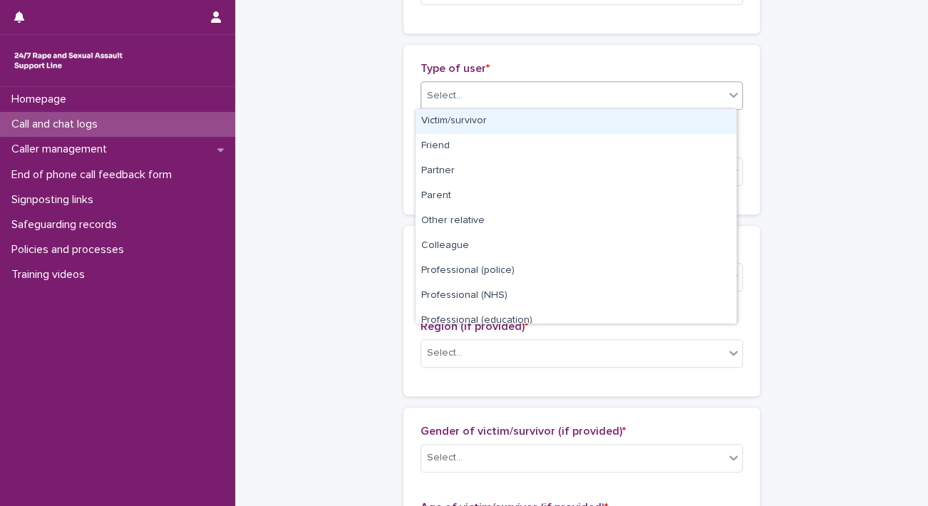
click at [581, 128] on div "Victim/survivor" at bounding box center [576, 121] width 321 height 25
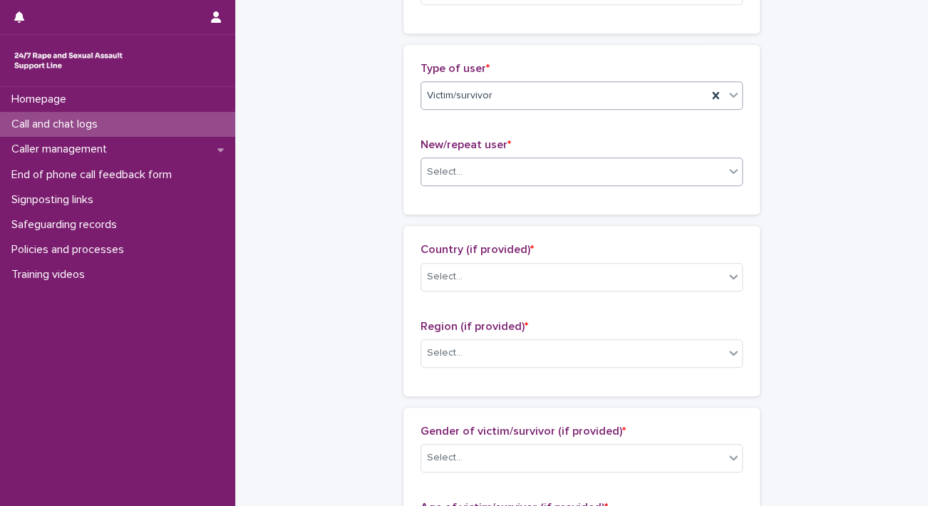
click at [493, 176] on div "Select..." at bounding box center [572, 172] width 303 height 24
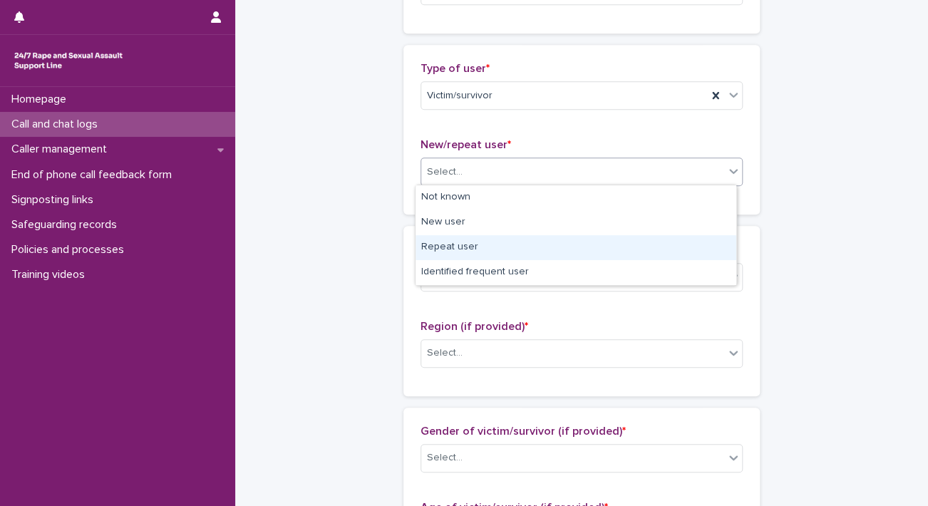
click at [462, 250] on div "Repeat user" at bounding box center [576, 247] width 321 height 25
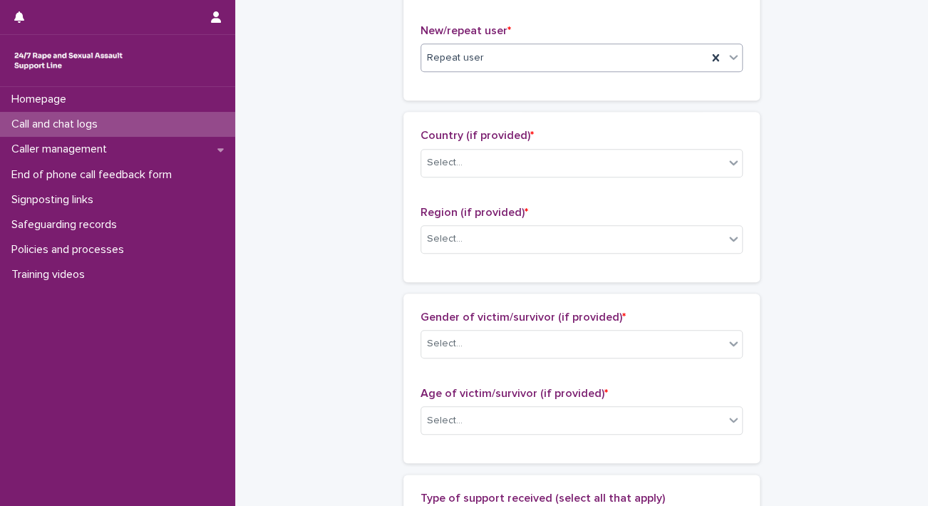
scroll to position [505, 0]
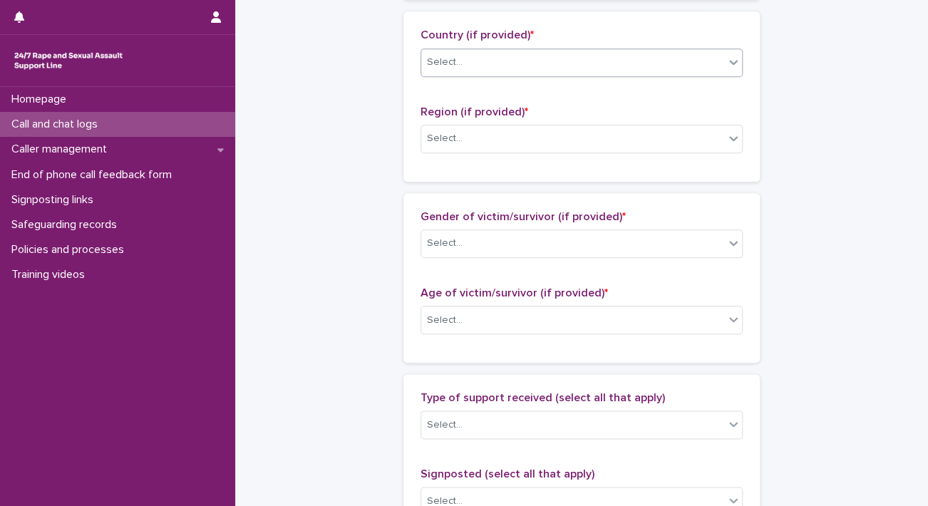
click at [599, 58] on div "Select..." at bounding box center [572, 63] width 303 height 24
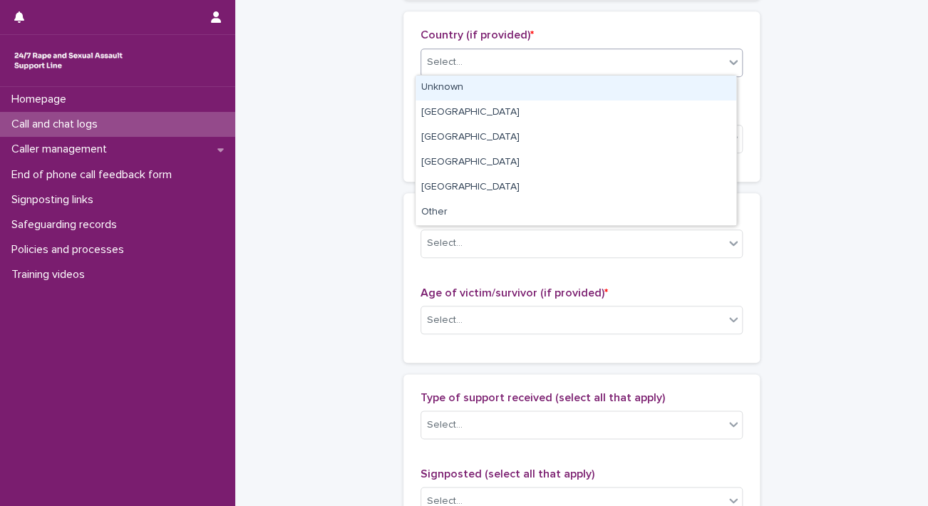
click at [537, 86] on div "Unknown" at bounding box center [576, 88] width 321 height 25
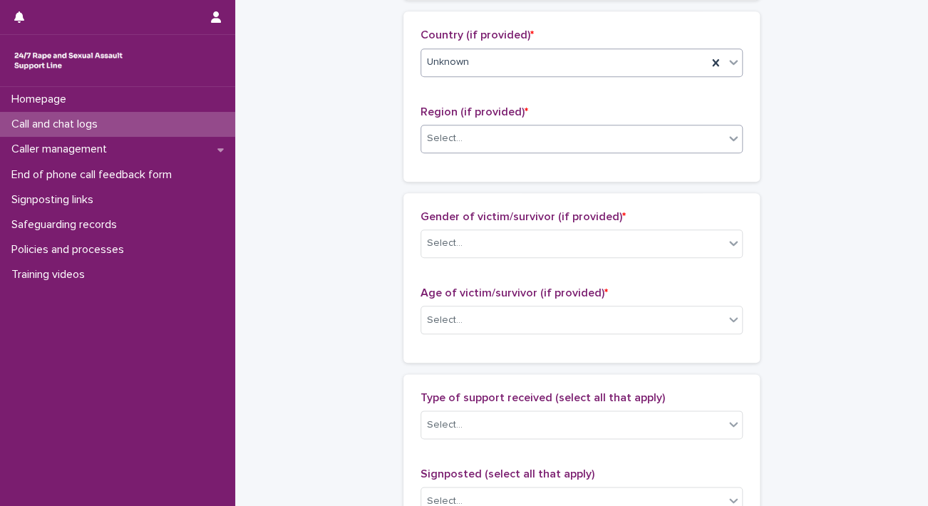
click at [485, 143] on div "Select..." at bounding box center [572, 139] width 303 height 24
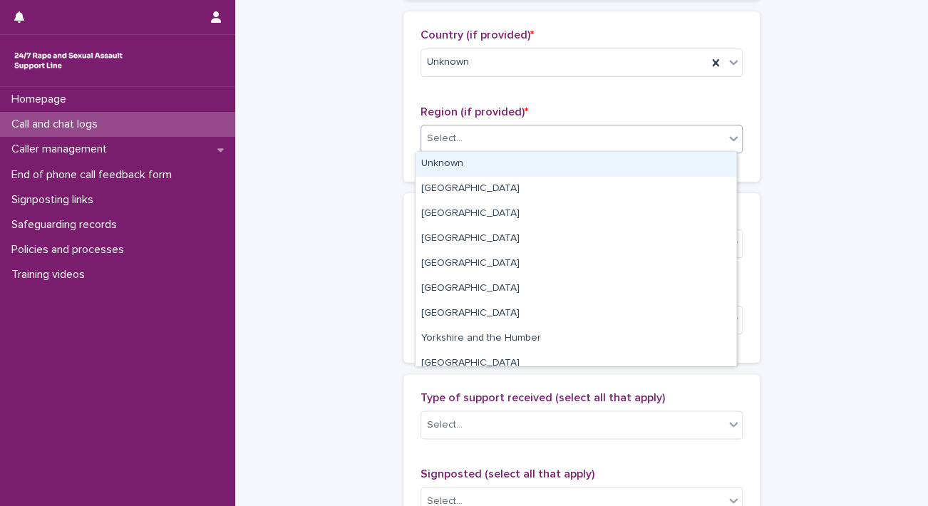
click at [456, 170] on div "Unknown" at bounding box center [576, 164] width 321 height 25
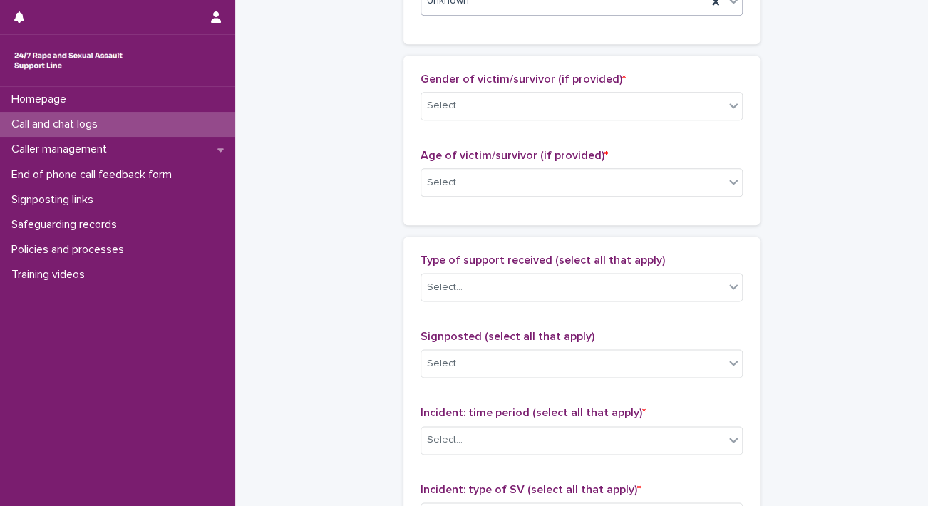
scroll to position [659, 0]
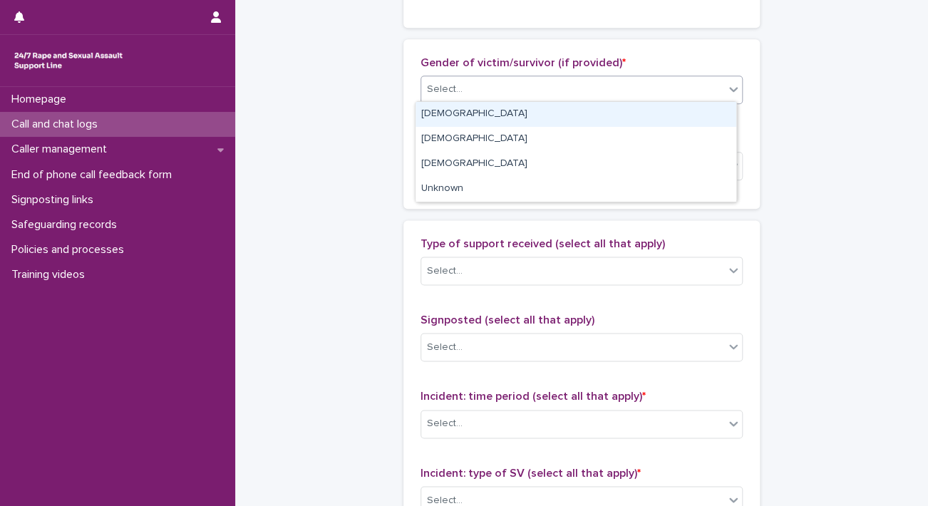
click at [677, 78] on div "Select..." at bounding box center [572, 90] width 303 height 24
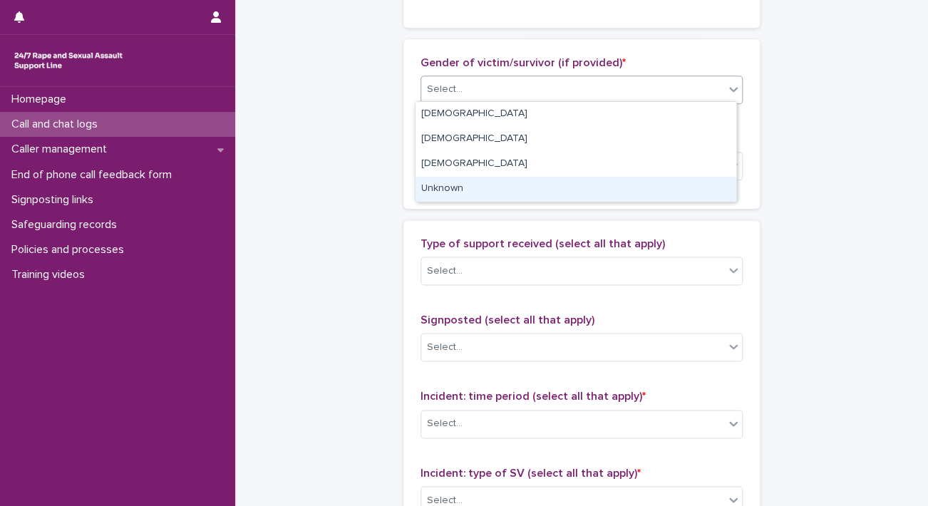
click at [510, 189] on div "Unknown" at bounding box center [576, 189] width 321 height 25
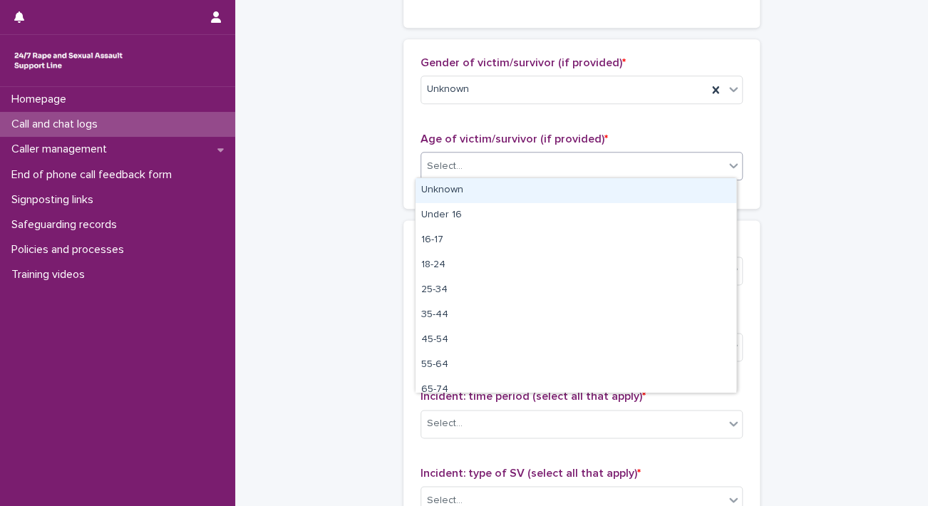
click at [490, 175] on div "Select..." at bounding box center [572, 167] width 303 height 24
click at [465, 185] on div "Unknown" at bounding box center [576, 190] width 321 height 25
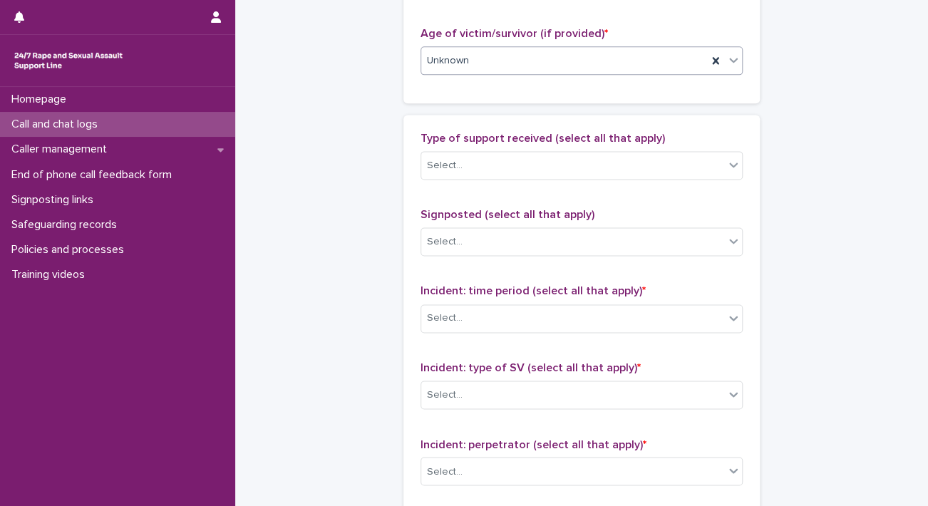
scroll to position [815, 0]
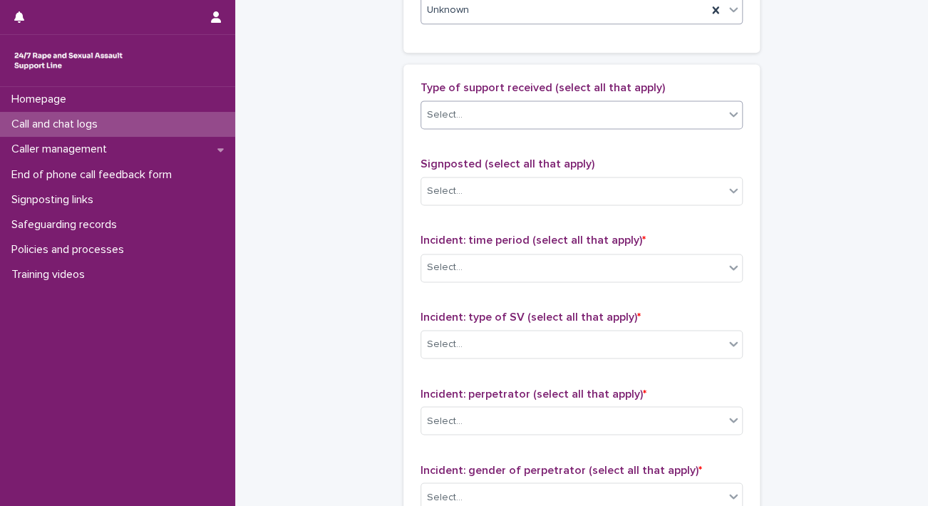
click at [585, 103] on div "Select..." at bounding box center [572, 115] width 303 height 24
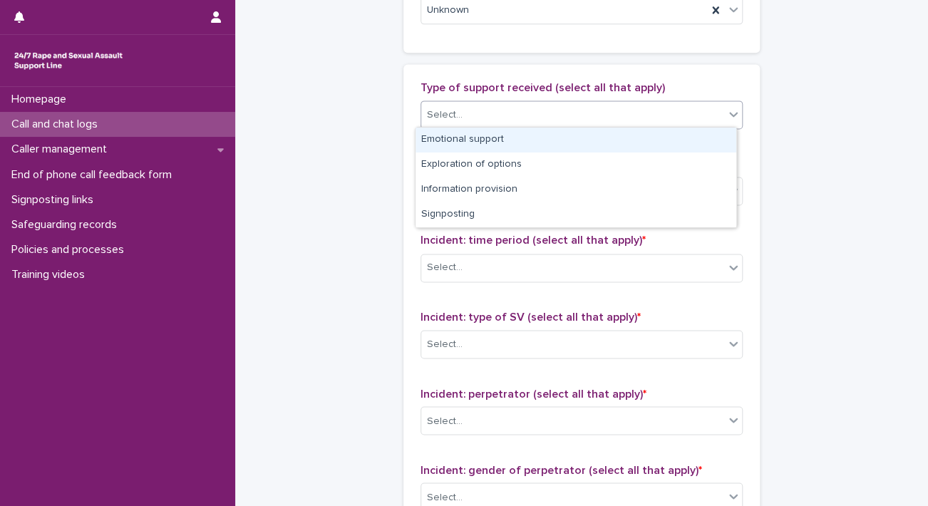
click at [561, 138] on div "Emotional support" at bounding box center [576, 140] width 321 height 25
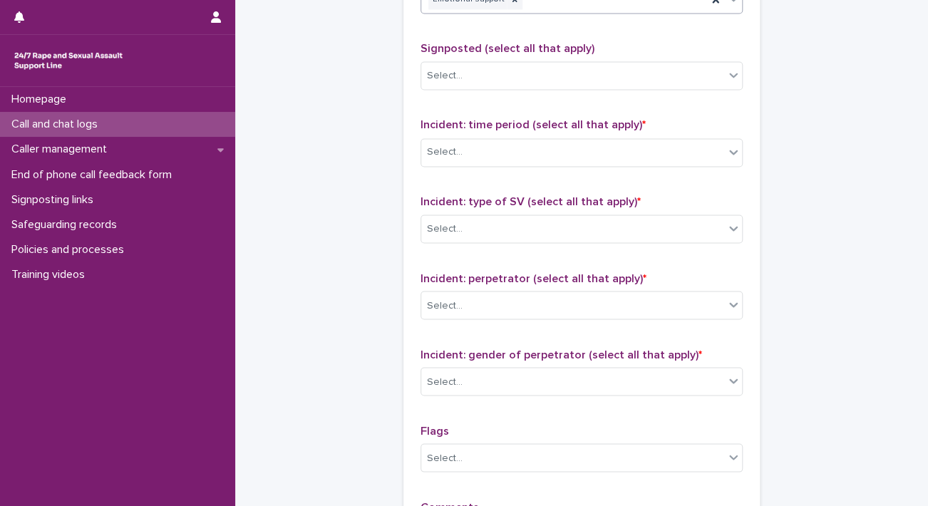
scroll to position [965, 0]
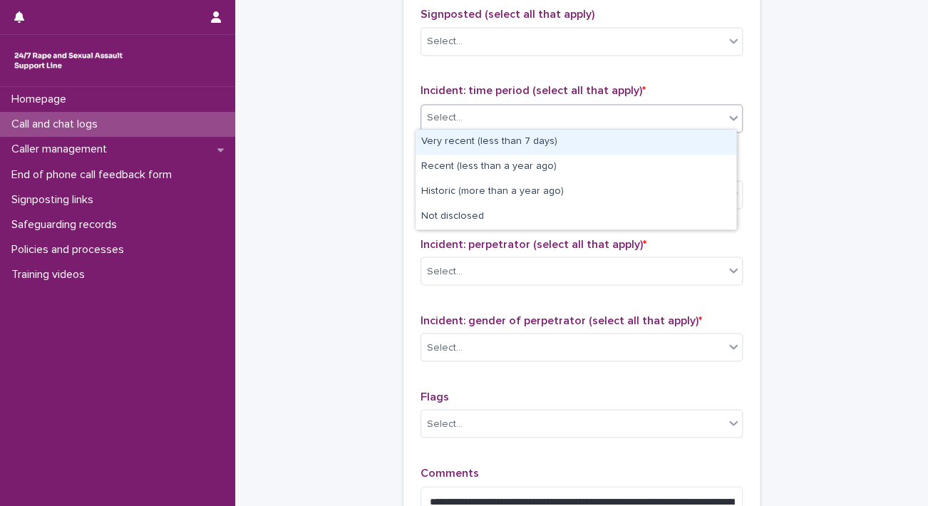
click at [671, 115] on div "Select..." at bounding box center [572, 118] width 303 height 24
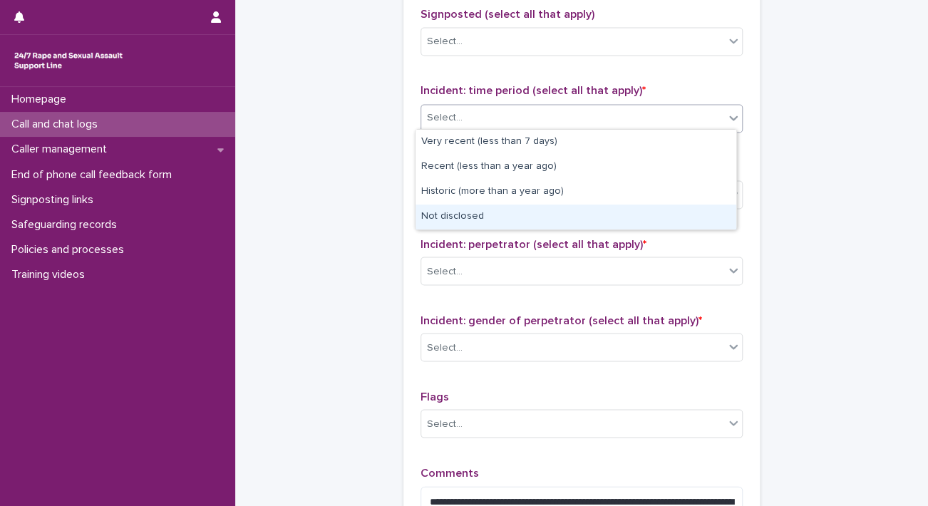
click at [642, 221] on div "Not disclosed" at bounding box center [576, 217] width 321 height 25
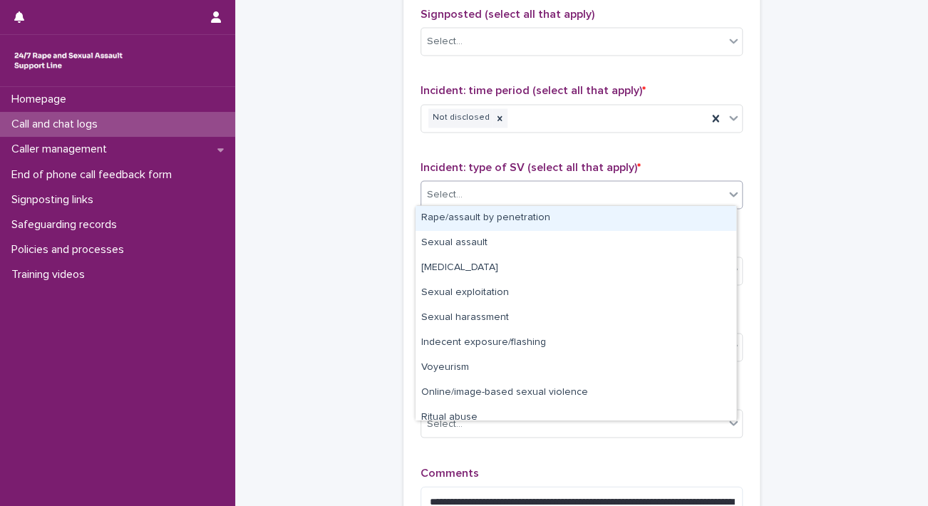
click at [631, 202] on div "Select..." at bounding box center [582, 194] width 322 height 29
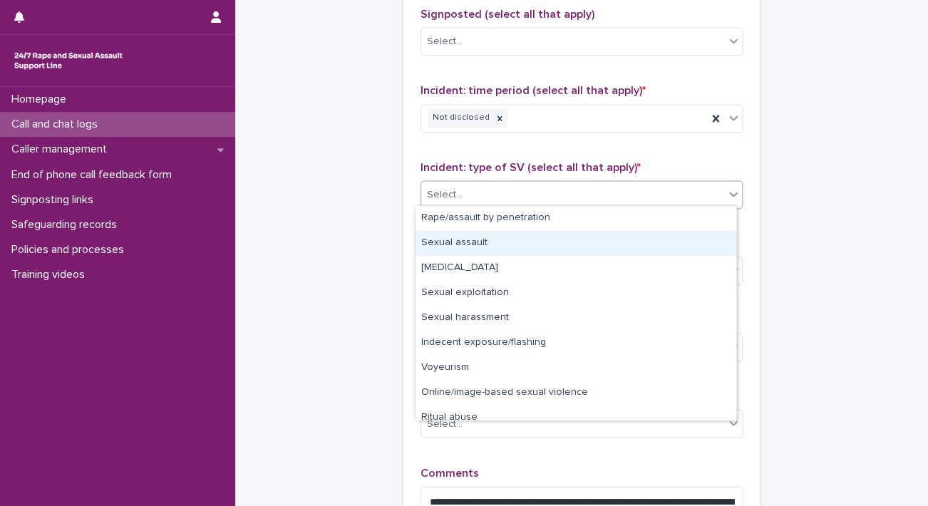
scroll to position [36, 0]
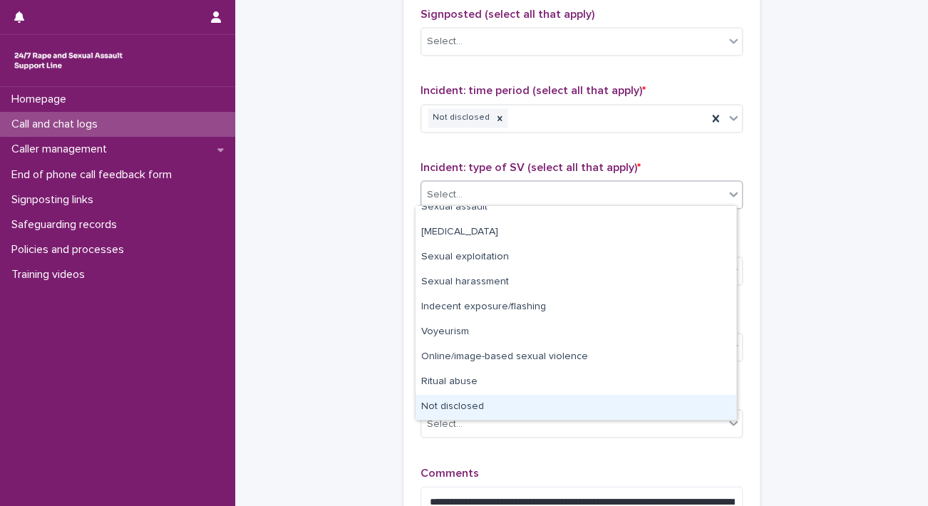
click at [549, 409] on div "Not disclosed" at bounding box center [576, 407] width 321 height 25
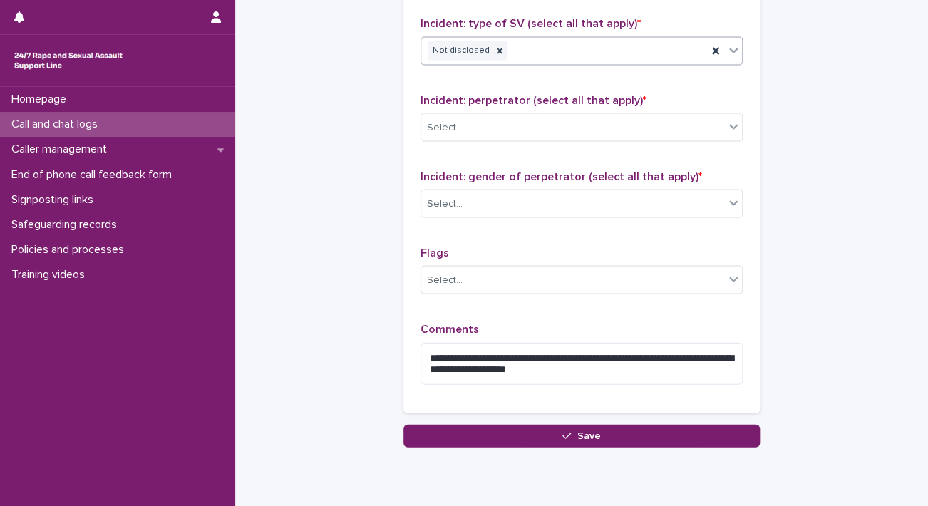
scroll to position [1129, 0]
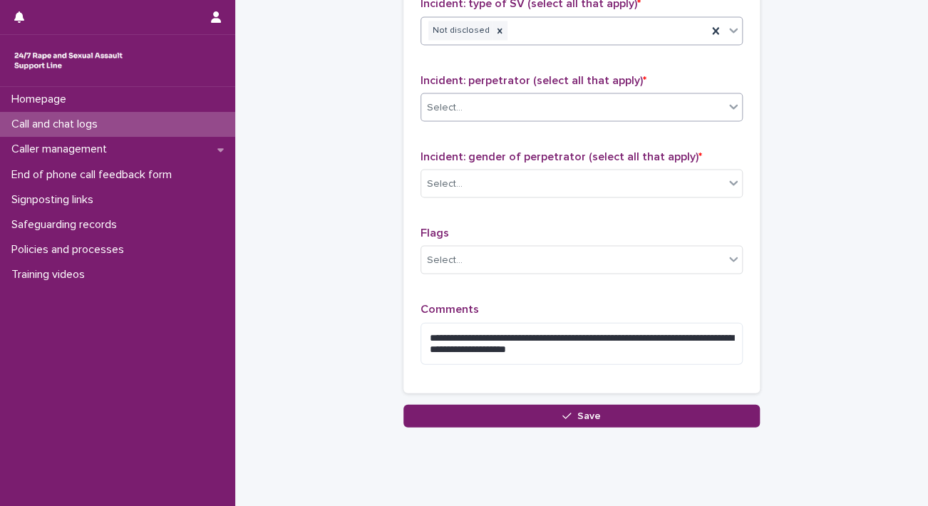
click at [661, 114] on div "Select..." at bounding box center [572, 108] width 303 height 24
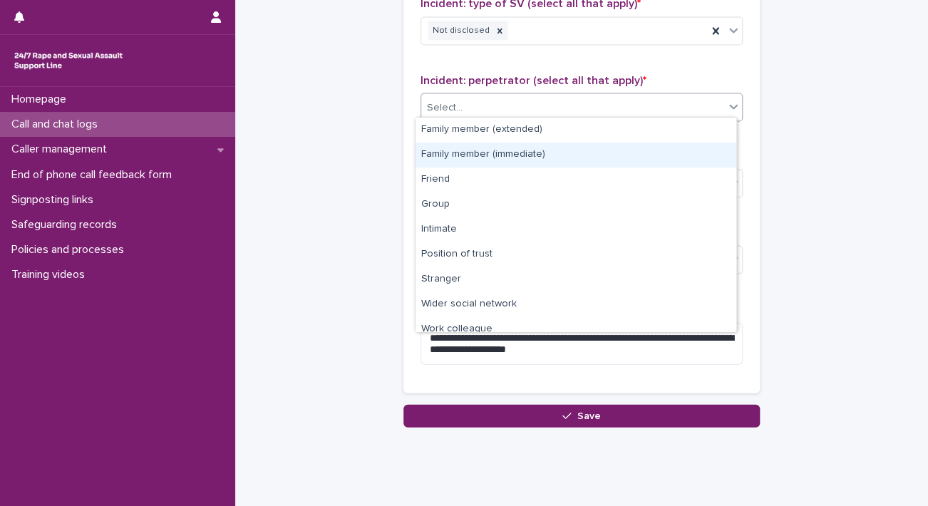
scroll to position [60, 0]
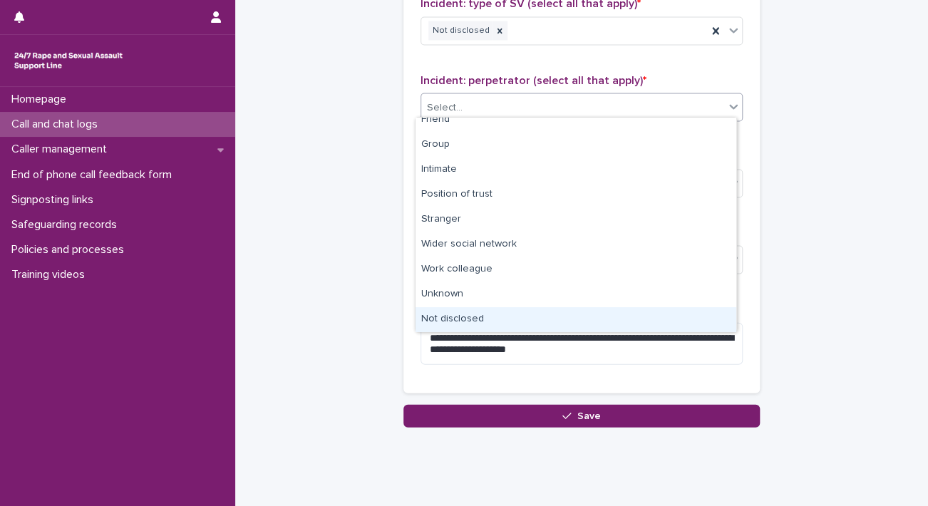
click at [537, 312] on div "Not disclosed" at bounding box center [576, 319] width 321 height 25
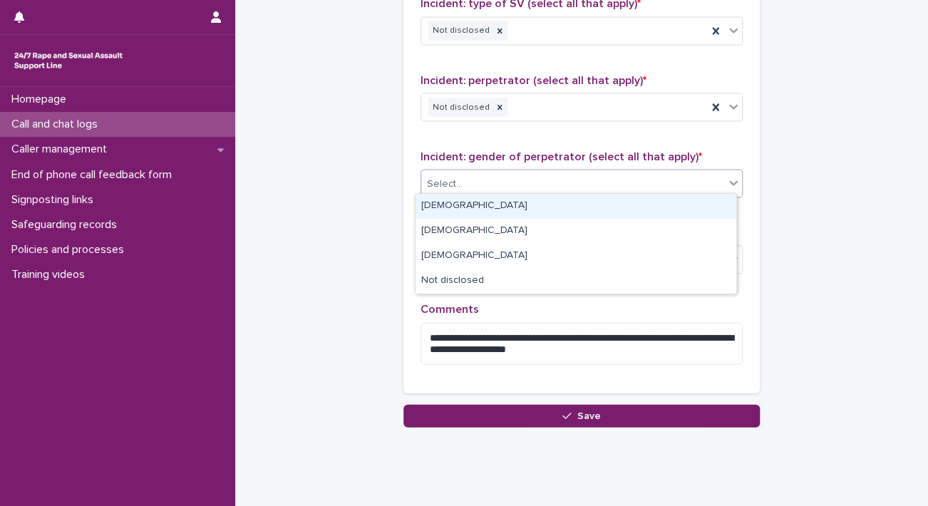
click at [517, 183] on div "Select..." at bounding box center [572, 184] width 303 height 24
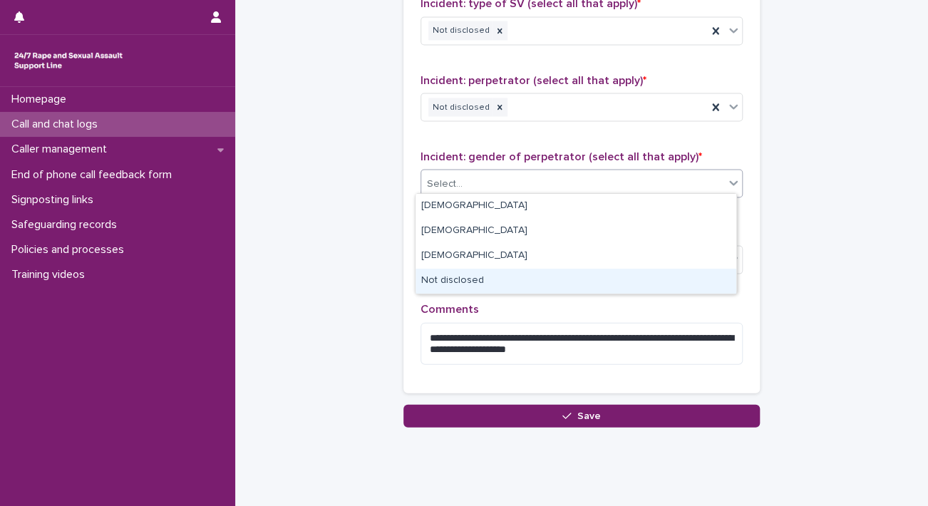
click at [445, 282] on div "Not disclosed" at bounding box center [576, 281] width 321 height 25
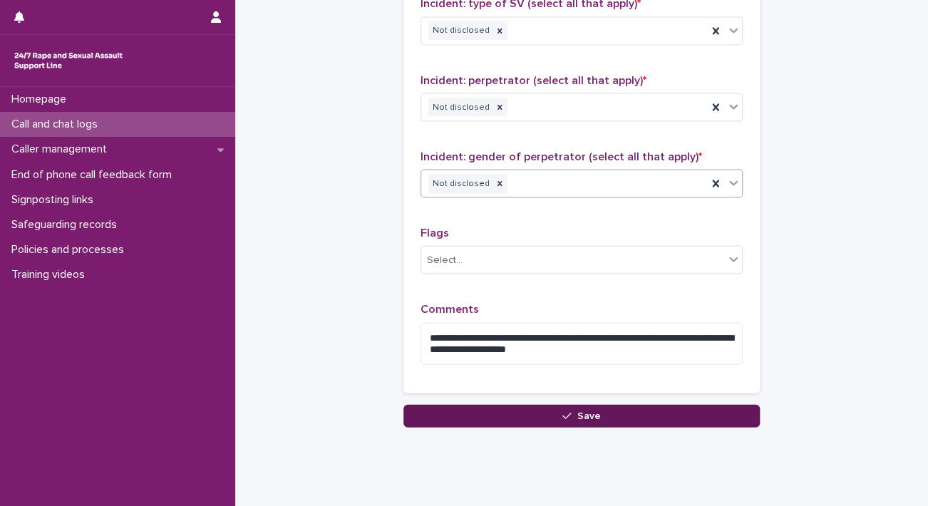
click at [436, 406] on button "Save" at bounding box center [581, 415] width 356 height 23
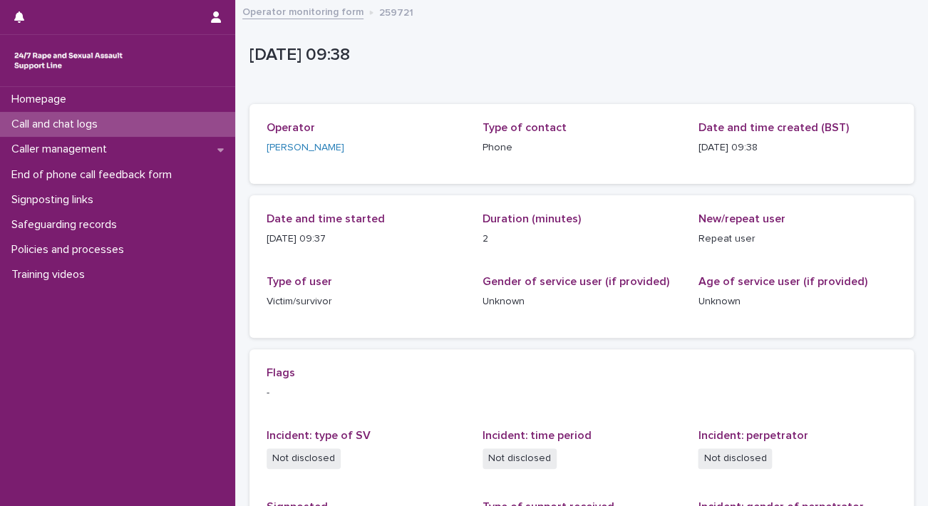
click at [346, 15] on link "Operator monitoring form" at bounding box center [302, 11] width 121 height 16
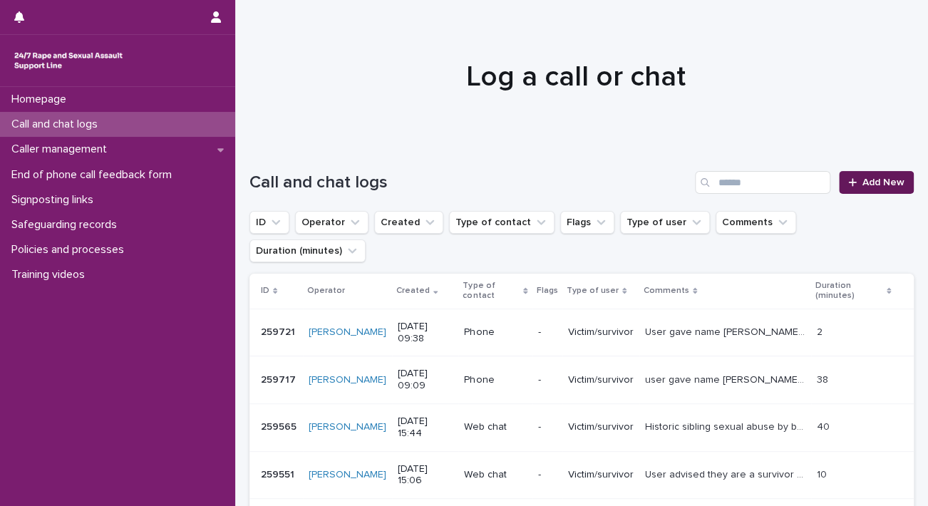
click at [873, 189] on link "Add New" at bounding box center [876, 182] width 75 height 23
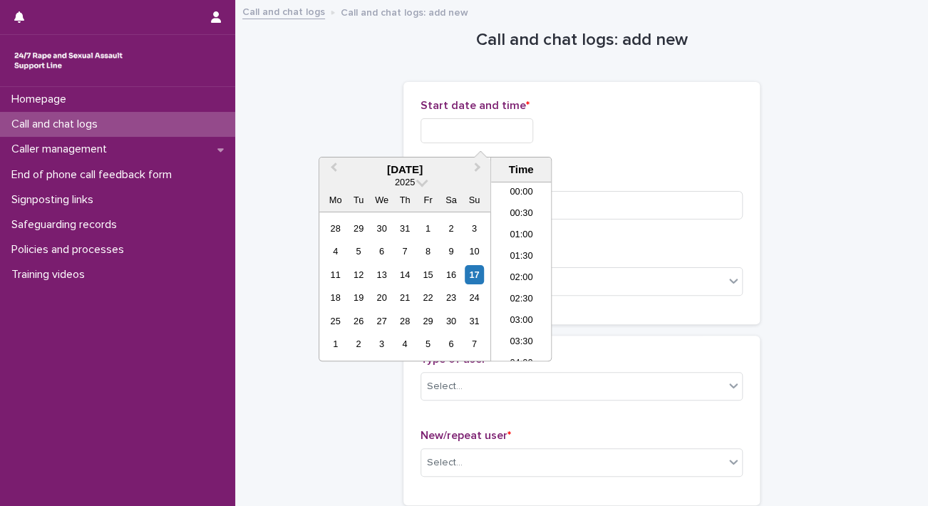
click at [483, 129] on input "text" at bounding box center [477, 130] width 113 height 25
click at [512, 245] on li "09:00" at bounding box center [521, 249] width 61 height 21
click at [504, 136] on input "**********" at bounding box center [477, 130] width 113 height 25
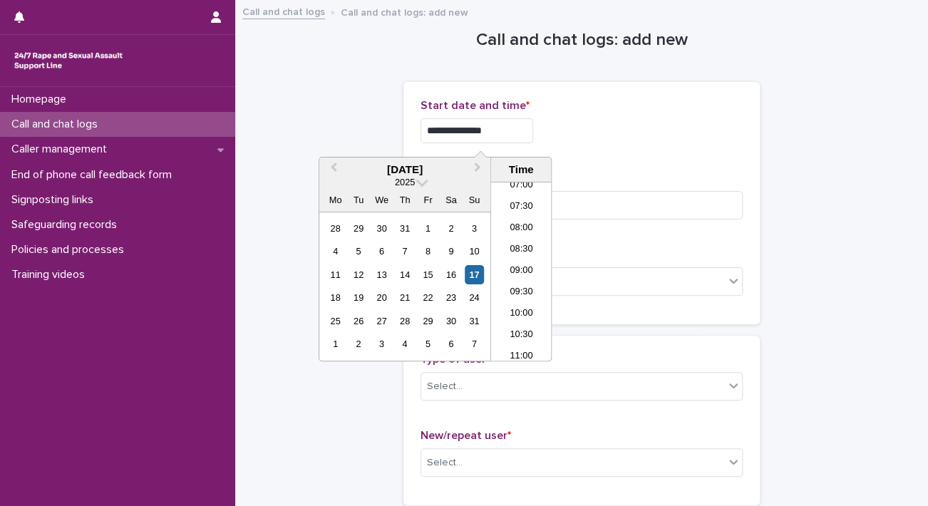
type input "**********"
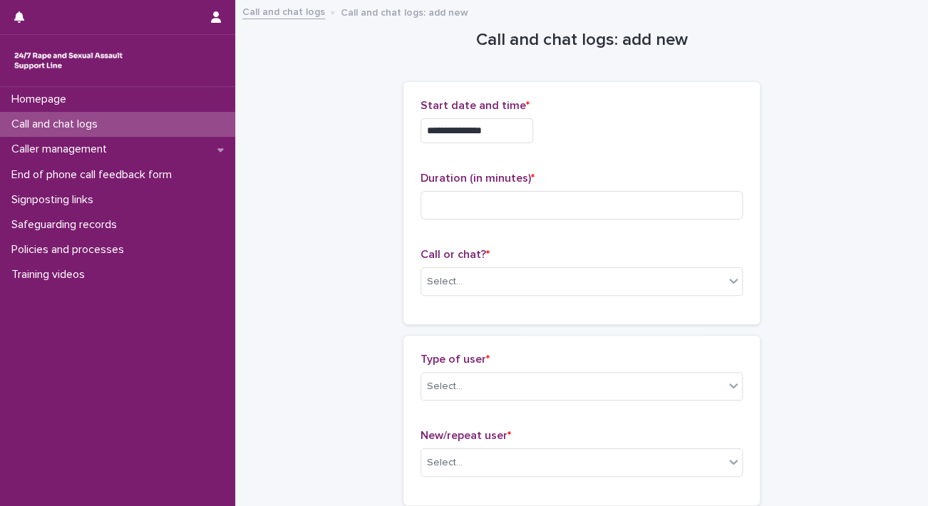
click at [624, 129] on div "**********" at bounding box center [582, 130] width 322 height 25
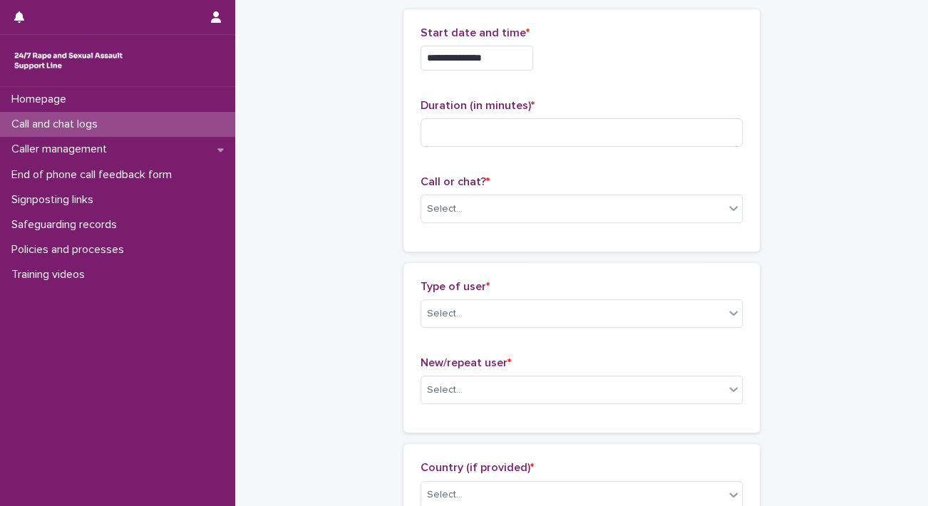
scroll to position [79, 0]
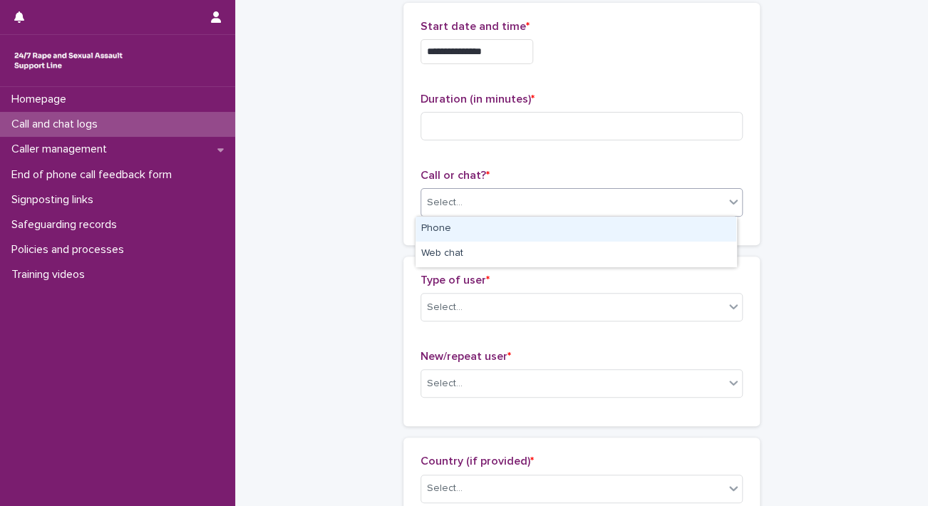
drag, startPoint x: 461, startPoint y: 209, endPoint x: 451, endPoint y: 230, distance: 23.0
click at [451, 230] on body "**********" at bounding box center [464, 253] width 928 height 506
click at [451, 230] on div "Phone" at bounding box center [576, 229] width 321 height 25
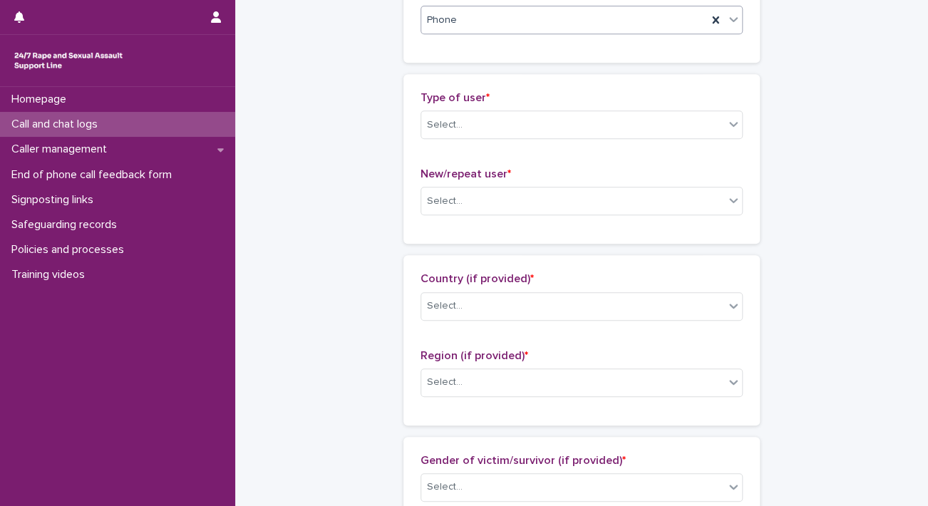
scroll to position [272, 0]
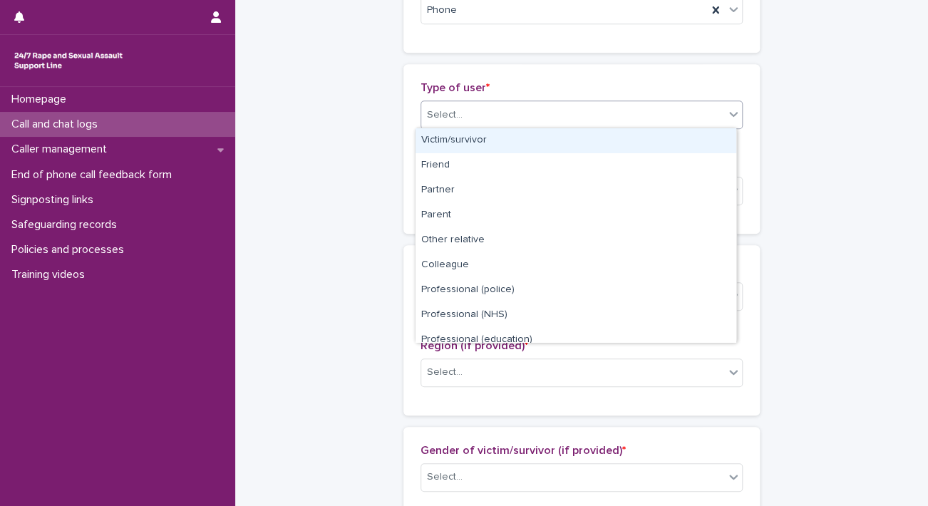
click at [609, 112] on div "Select..." at bounding box center [572, 115] width 303 height 24
click at [523, 140] on div "Victim/survivor" at bounding box center [576, 140] width 321 height 25
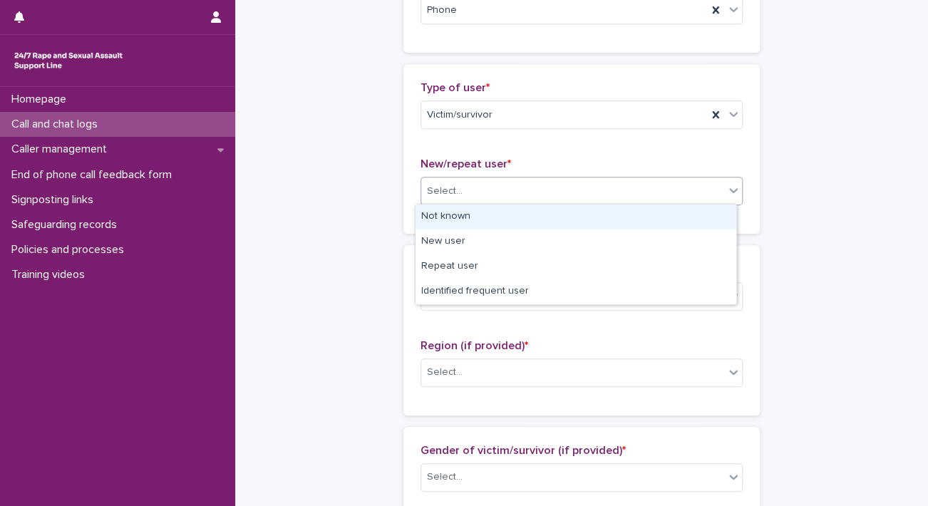
click at [487, 180] on div "Select..." at bounding box center [572, 192] width 303 height 24
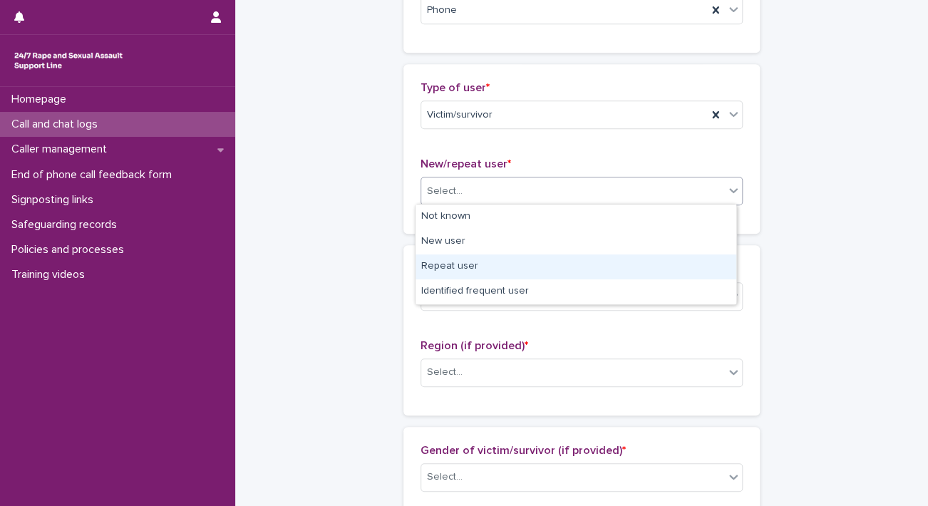
click at [483, 264] on div "Repeat user" at bounding box center [576, 266] width 321 height 25
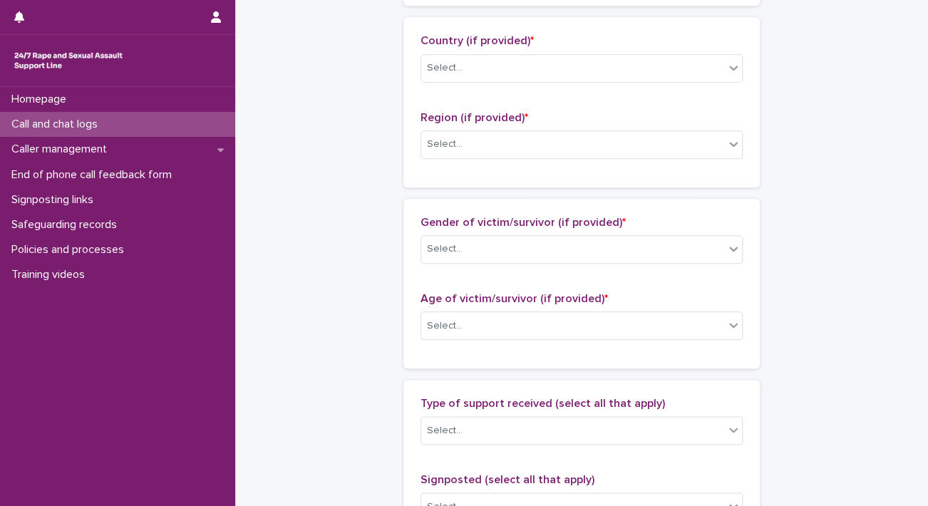
scroll to position [512, 0]
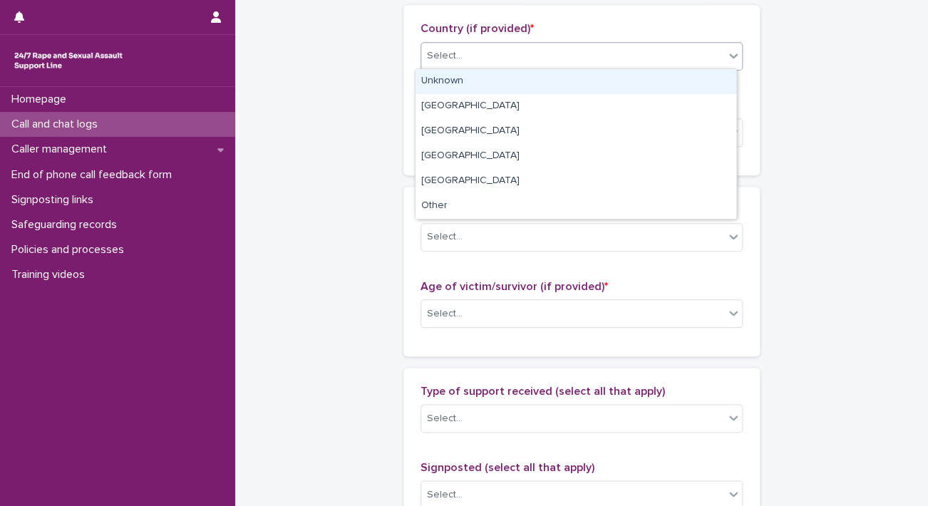
click at [584, 63] on div "Select..." at bounding box center [572, 56] width 303 height 24
click at [481, 78] on div "Unknown" at bounding box center [576, 81] width 321 height 25
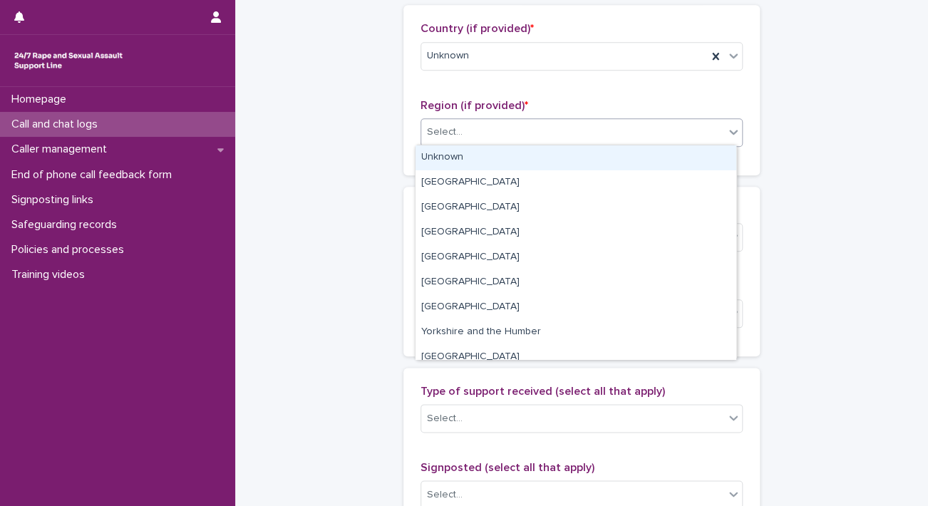
drag, startPoint x: 465, startPoint y: 133, endPoint x: 453, endPoint y: 160, distance: 30.6
click at [453, 160] on body "**********" at bounding box center [464, 253] width 928 height 506
click at [453, 160] on div "Unknown" at bounding box center [576, 157] width 321 height 25
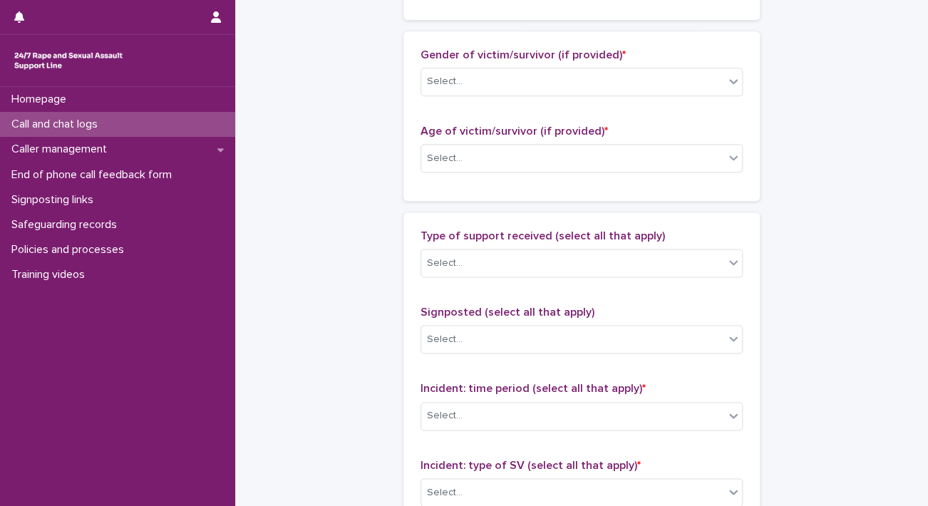
scroll to position [693, 0]
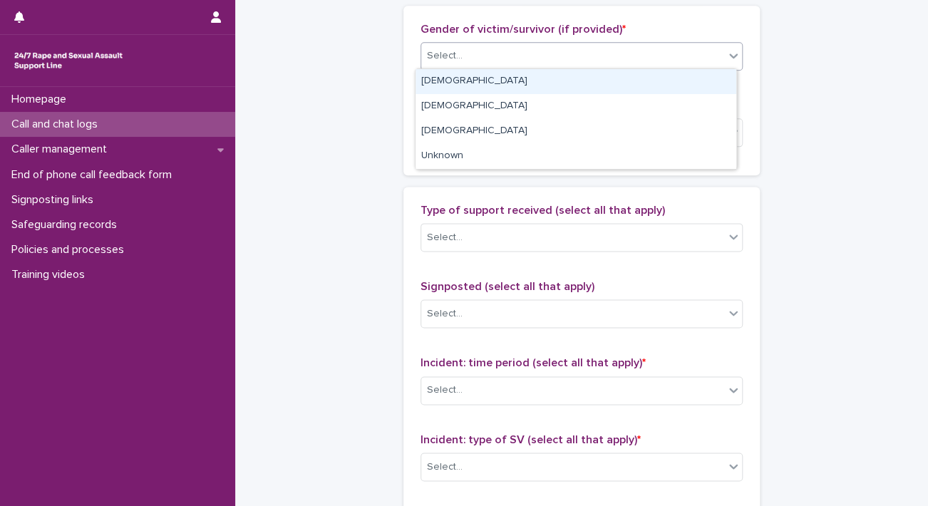
click at [581, 56] on div "Select..." at bounding box center [572, 56] width 303 height 24
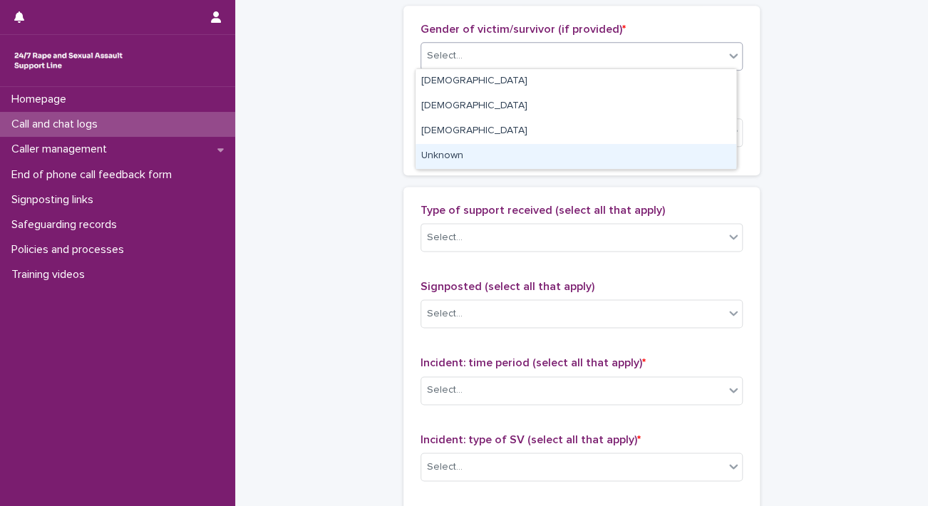
click at [490, 155] on div "Unknown" at bounding box center [576, 156] width 321 height 25
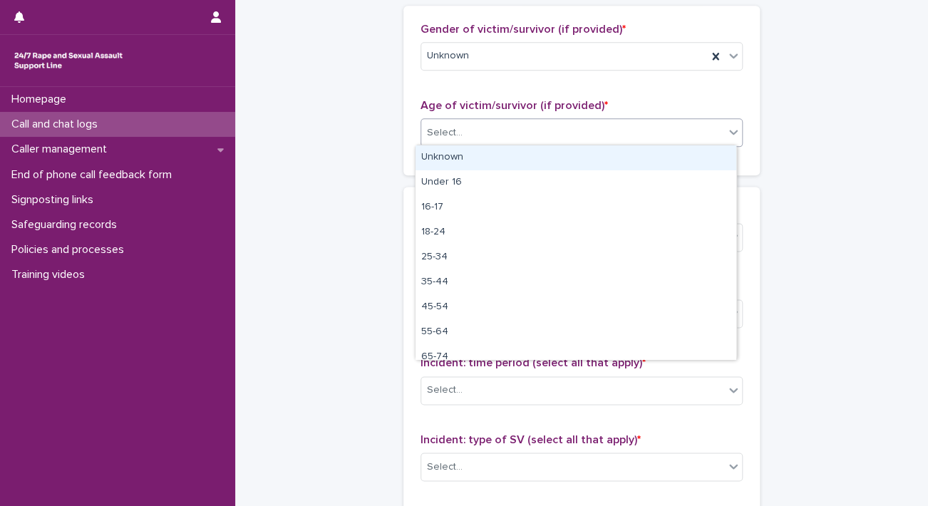
drag, startPoint x: 468, startPoint y: 126, endPoint x: 453, endPoint y: 151, distance: 29.1
click at [453, 151] on body "**********" at bounding box center [464, 253] width 928 height 506
click at [453, 151] on div "Unknown" at bounding box center [576, 157] width 321 height 25
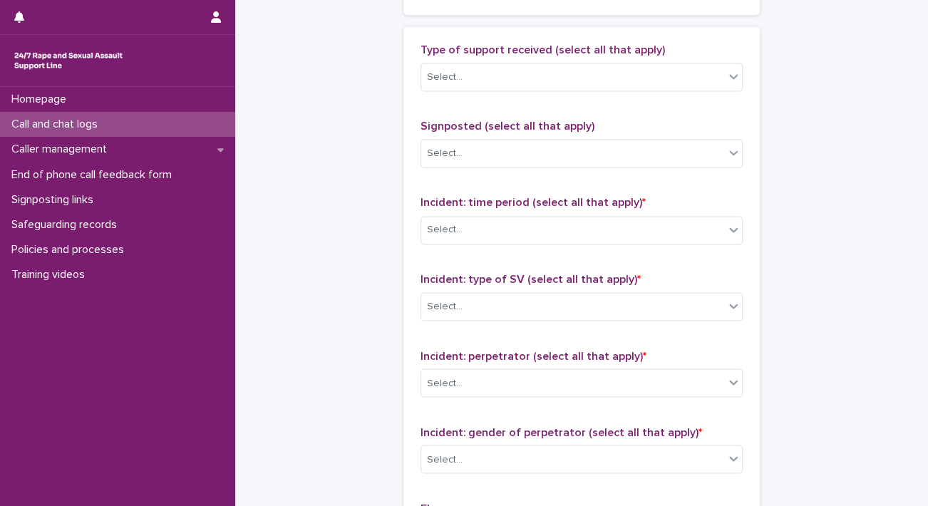
scroll to position [880, 0]
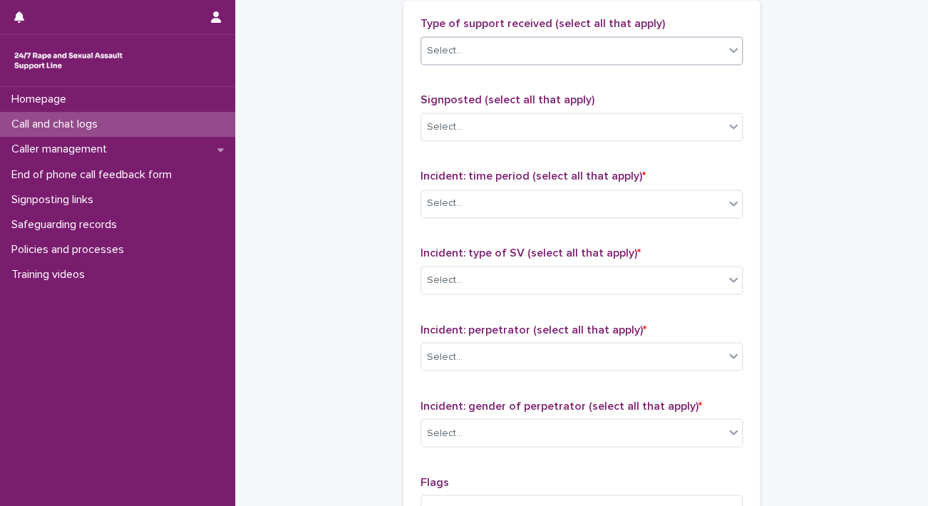
click at [612, 40] on div "Select..." at bounding box center [572, 51] width 303 height 24
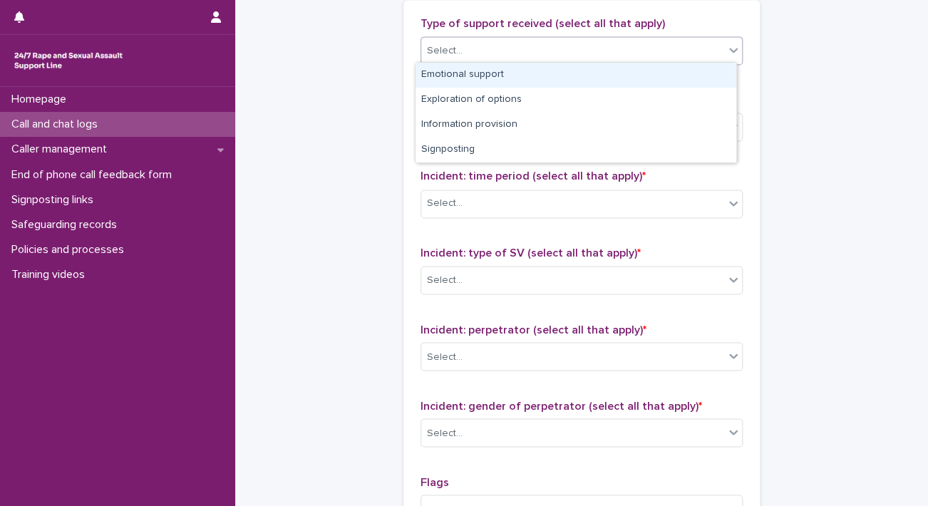
click at [505, 73] on div "Emotional support" at bounding box center [576, 75] width 321 height 25
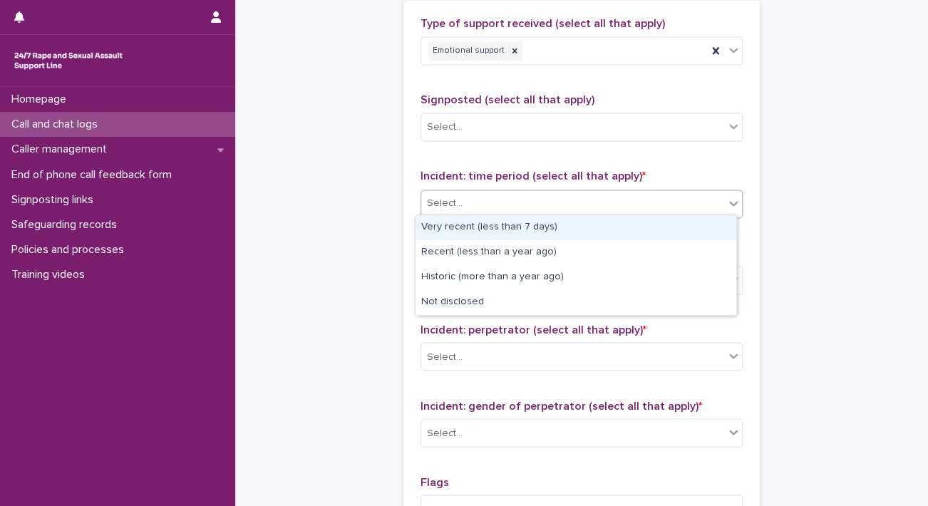
click at [525, 212] on div "Select..." at bounding box center [582, 204] width 322 height 29
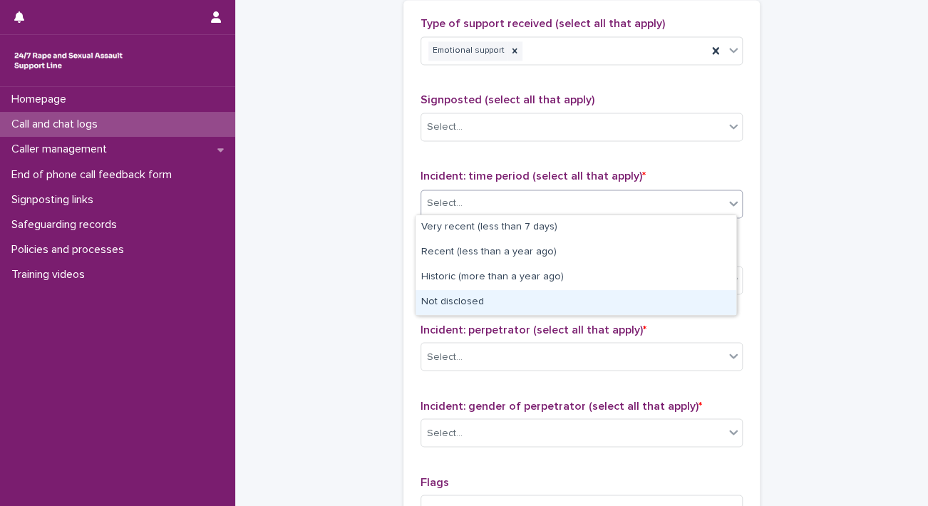
click at [454, 298] on div "Not disclosed" at bounding box center [576, 302] width 321 height 25
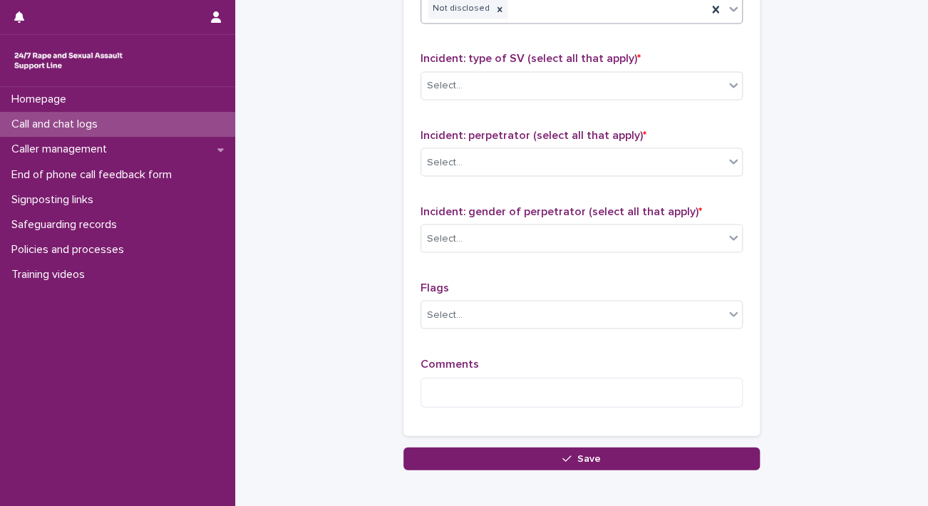
scroll to position [1081, 0]
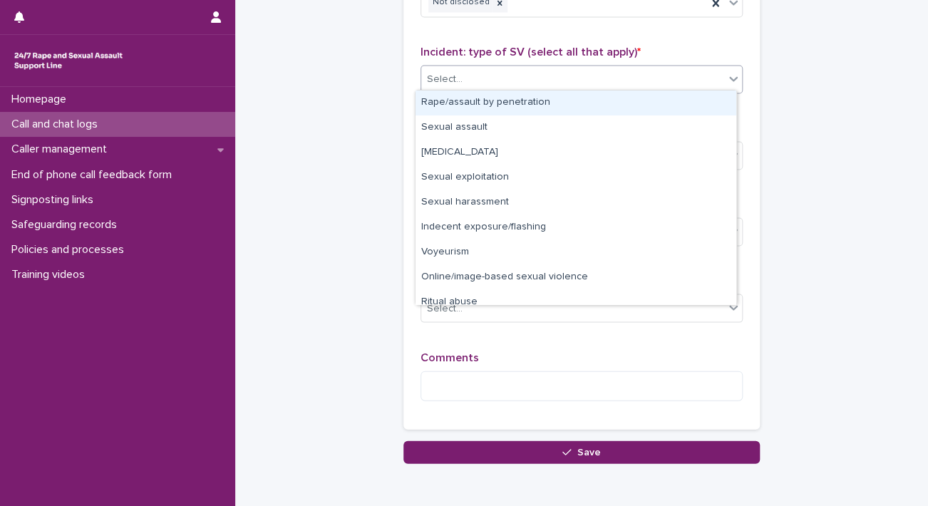
click at [702, 81] on div "Select..." at bounding box center [572, 79] width 303 height 24
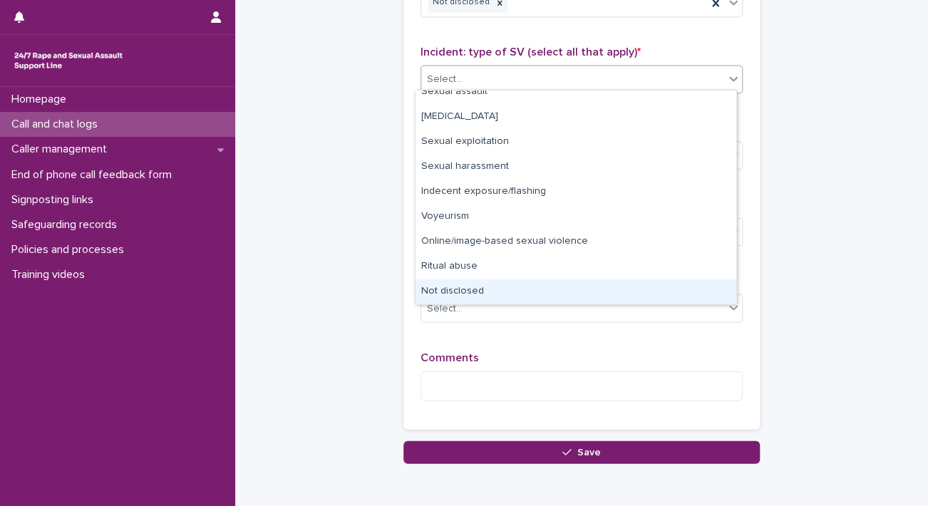
click at [447, 283] on div "Not disclosed" at bounding box center [576, 291] width 321 height 25
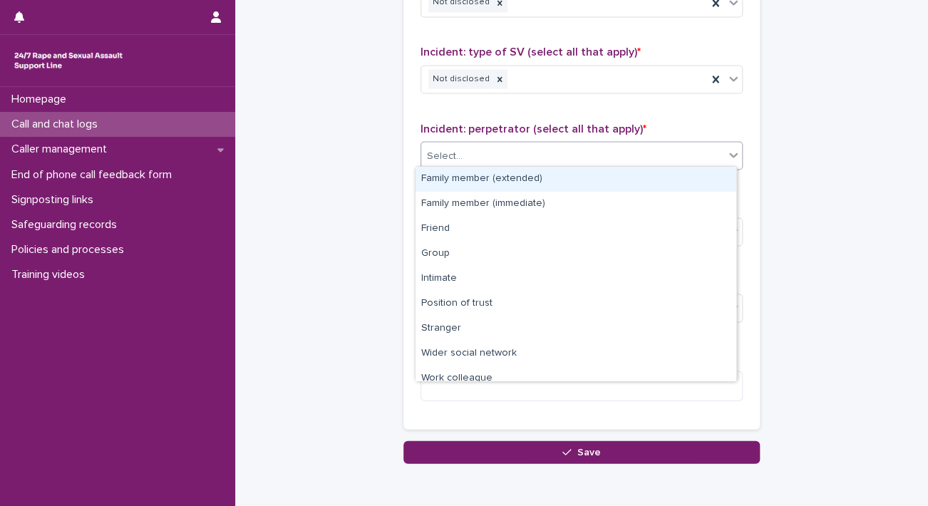
click at [510, 155] on div "Select..." at bounding box center [572, 156] width 303 height 24
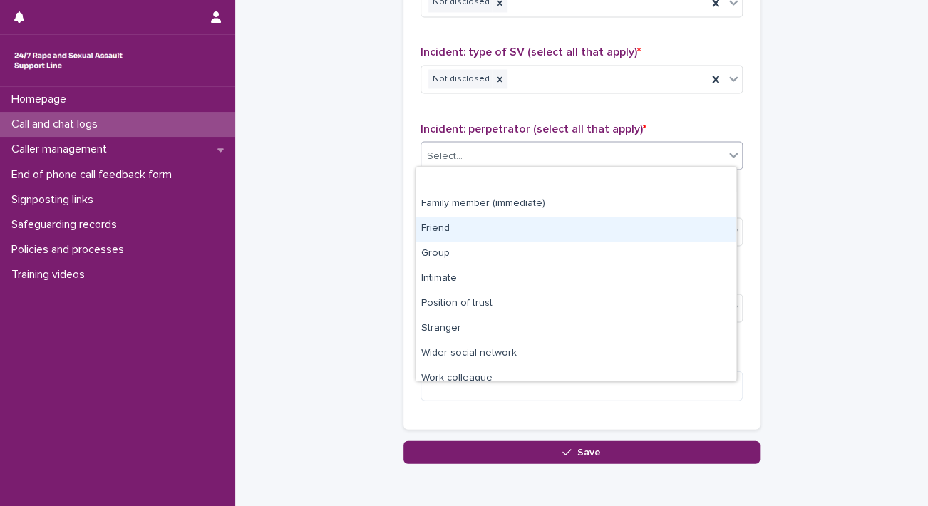
scroll to position [60, 0]
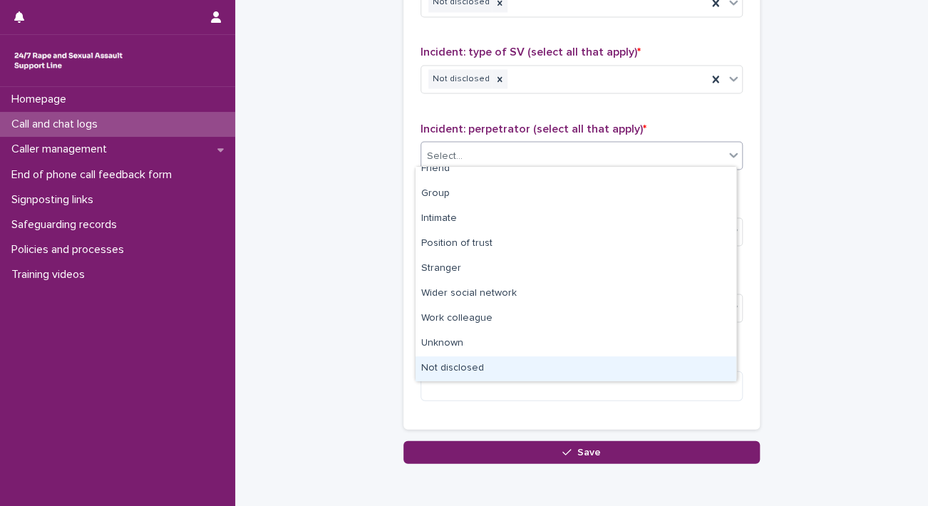
click at [506, 356] on div "Not disclosed" at bounding box center [576, 368] width 321 height 25
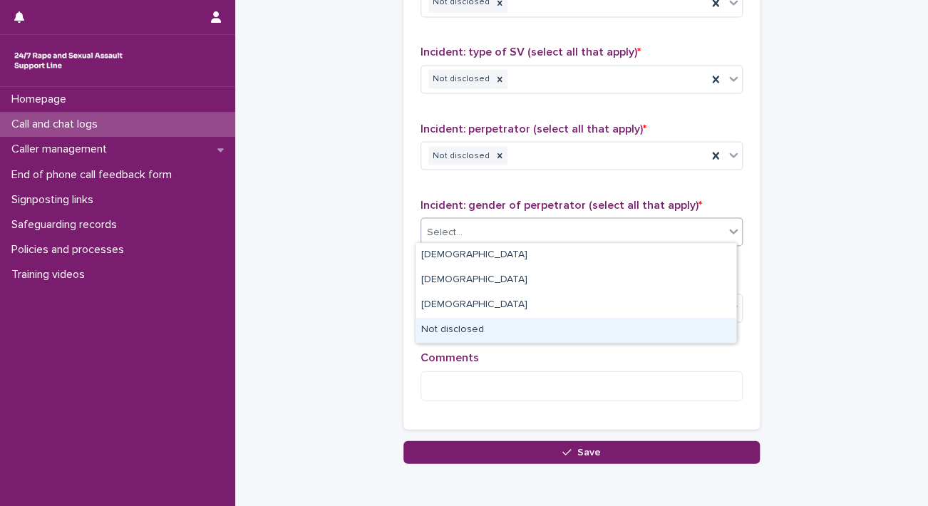
drag, startPoint x: 560, startPoint y: 220, endPoint x: 469, endPoint y: 321, distance: 135.3
click at [469, 321] on body "**********" at bounding box center [464, 253] width 928 height 506
click at [469, 321] on div "Not disclosed" at bounding box center [576, 330] width 321 height 25
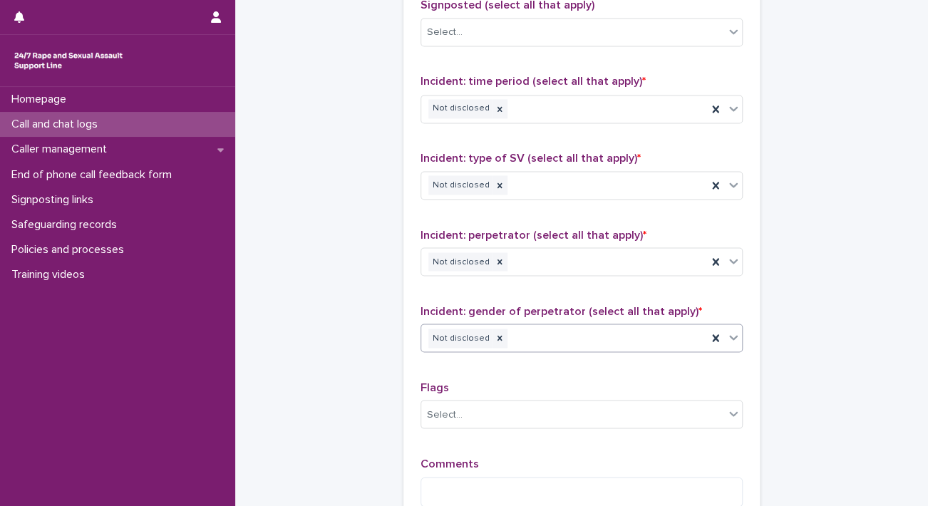
scroll to position [992, 0]
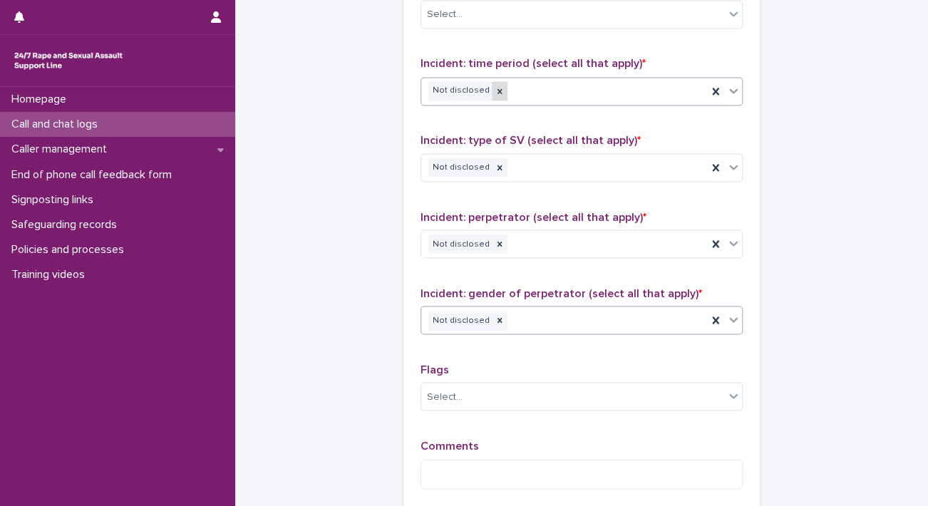
click at [495, 86] on icon at bounding box center [500, 91] width 10 height 10
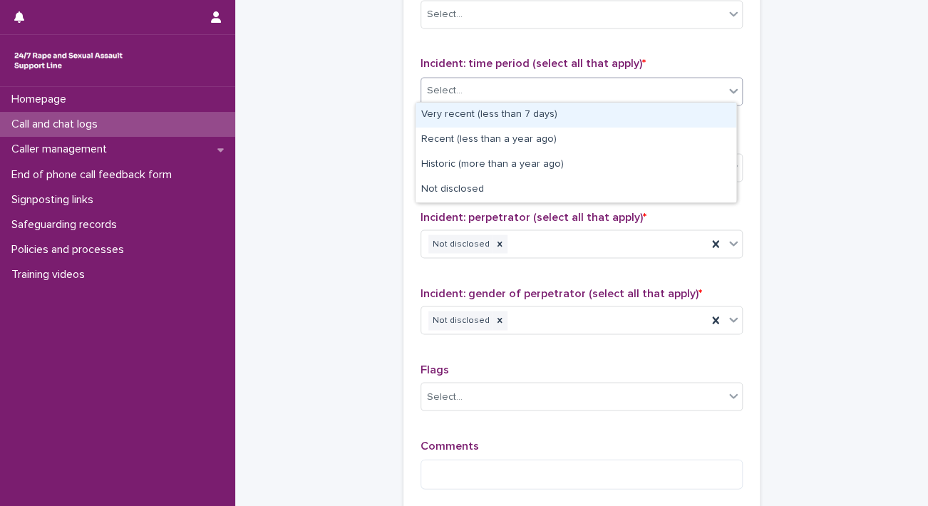
click at [488, 86] on div "Select..." at bounding box center [572, 91] width 303 height 24
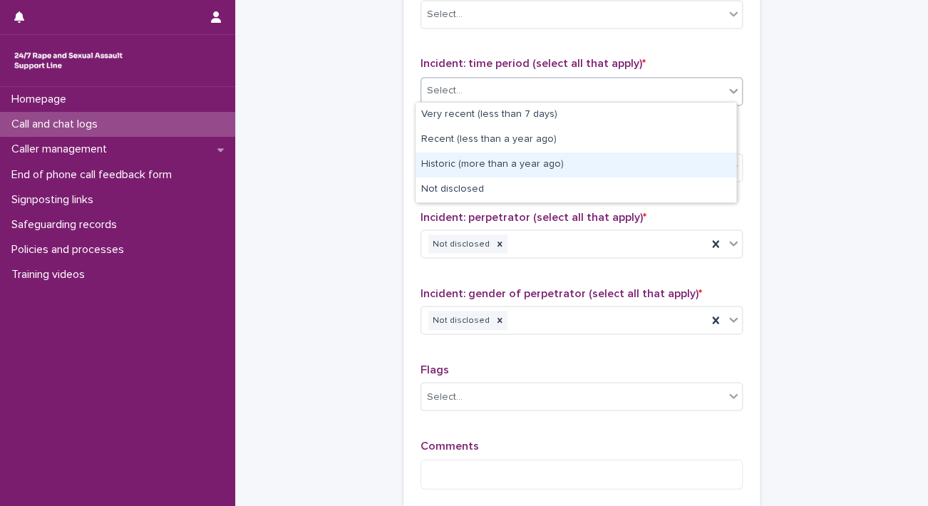
click at [474, 153] on div "Historic (more than a year ago)" at bounding box center [576, 165] width 321 height 25
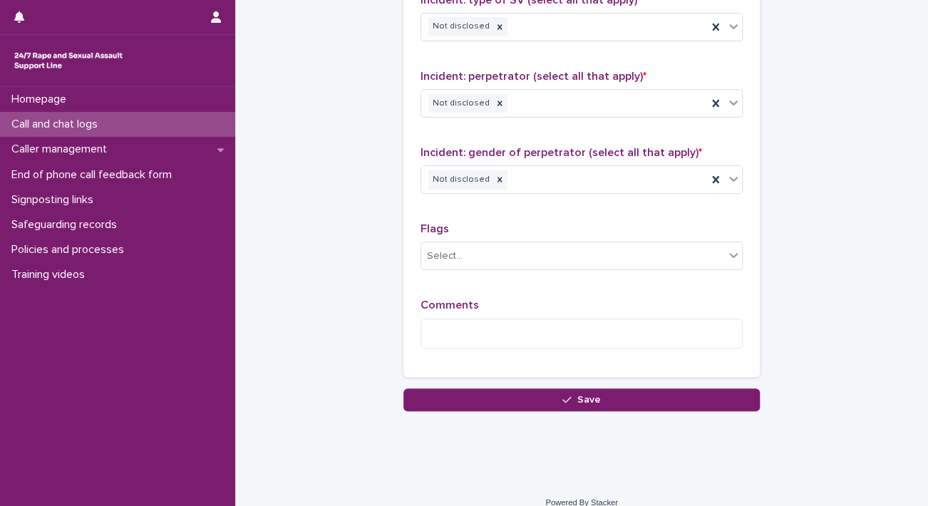
scroll to position [1145, 0]
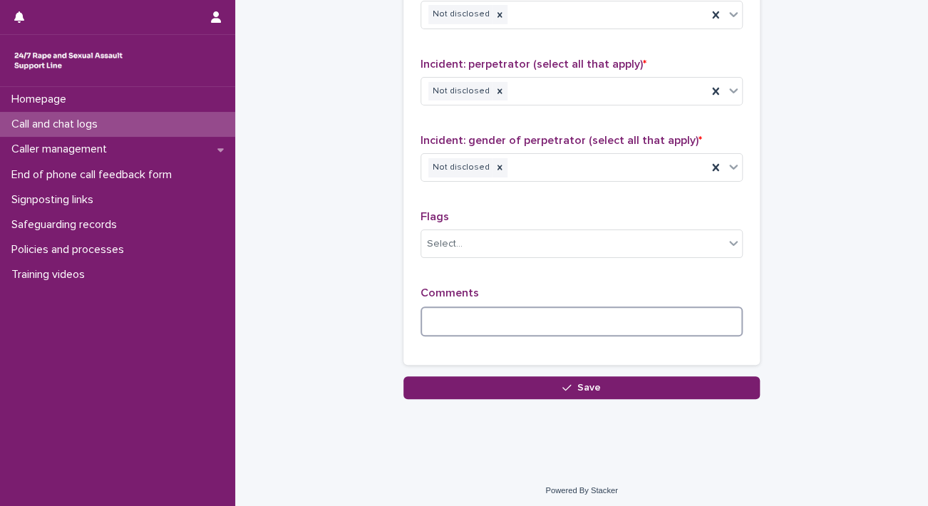
click at [529, 311] on textarea at bounding box center [582, 321] width 322 height 31
click at [495, 166] on icon at bounding box center [500, 168] width 10 height 10
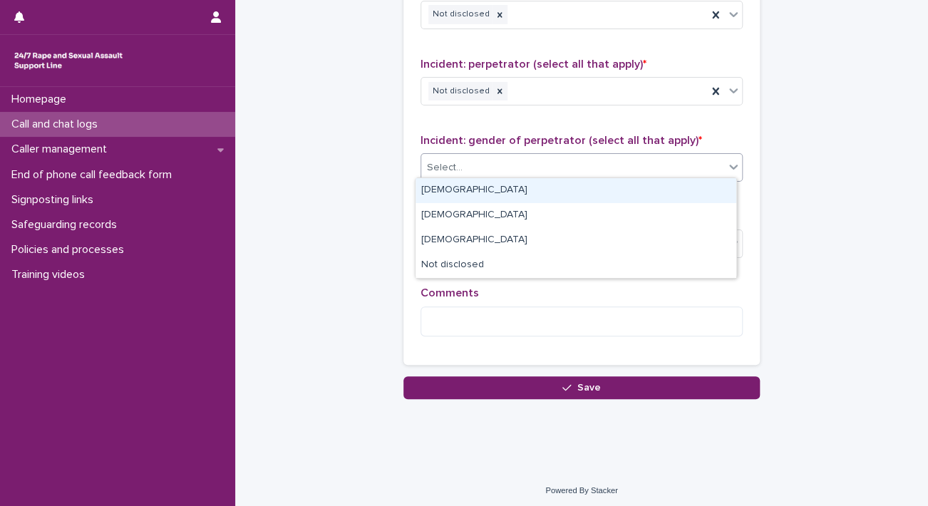
click at [488, 166] on div "Select..." at bounding box center [572, 168] width 303 height 24
click at [453, 186] on div "Male" at bounding box center [576, 190] width 321 height 25
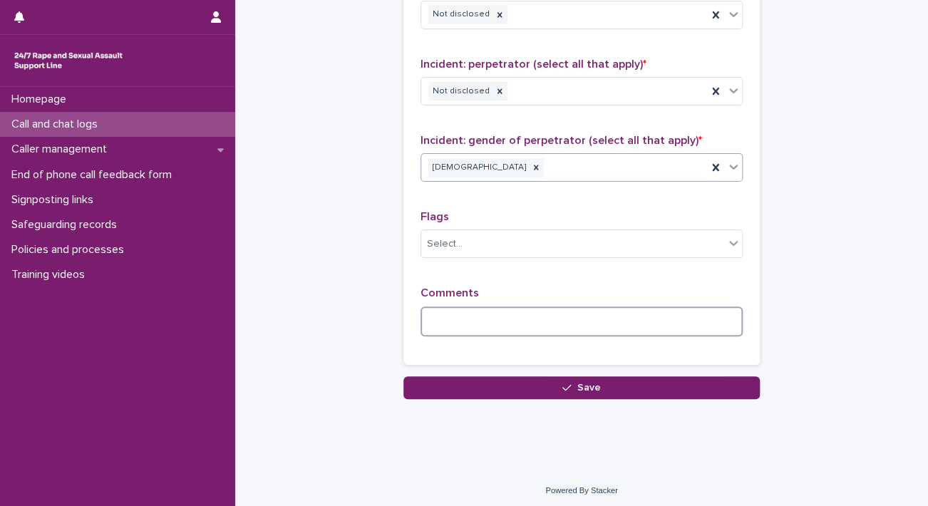
click at [586, 323] on textarea at bounding box center [582, 321] width 322 height 31
click at [553, 313] on textarea "**********" at bounding box center [582, 321] width 322 height 31
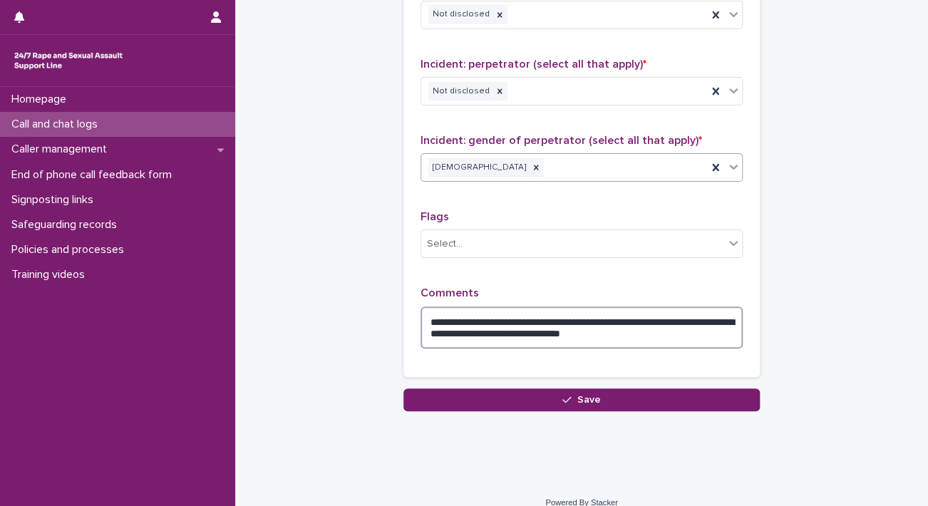
scroll to position [0, 0]
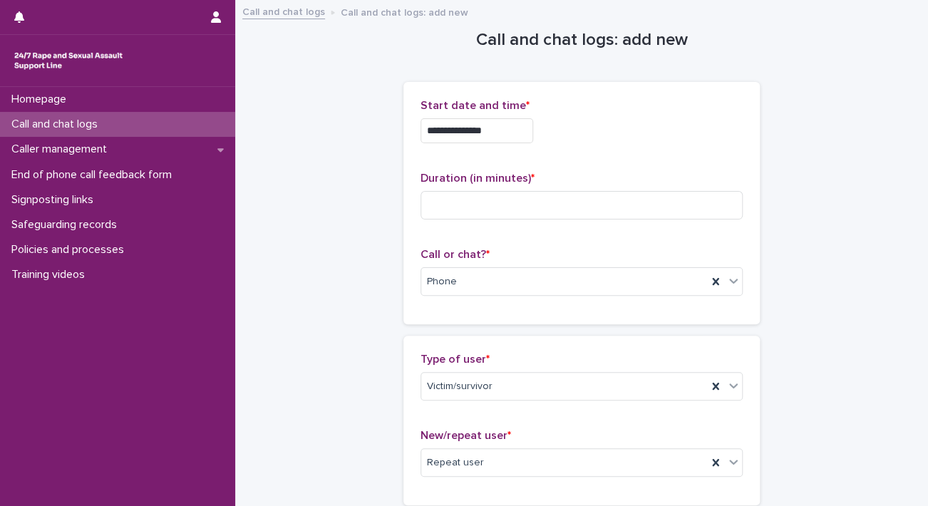
type textarea "**********"
click at [550, 189] on div "Duration (in minutes) *" at bounding box center [582, 201] width 322 height 59
click at [558, 204] on input at bounding box center [582, 205] width 322 height 29
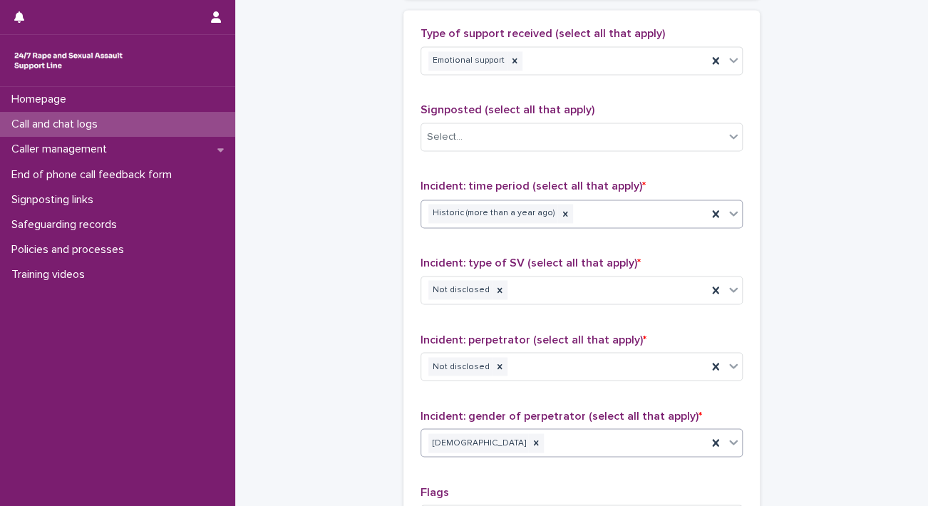
scroll to position [1158, 0]
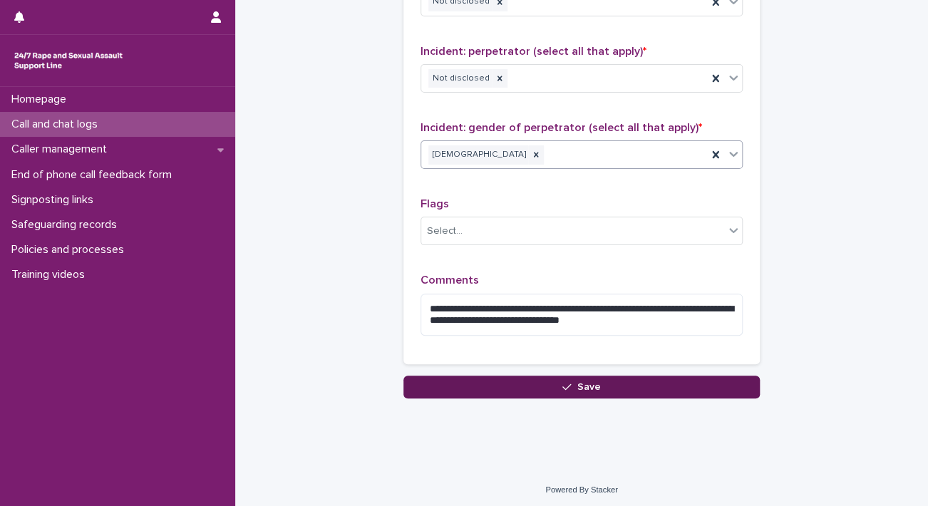
type input "*"
click at [600, 376] on button "Save" at bounding box center [581, 387] width 356 height 23
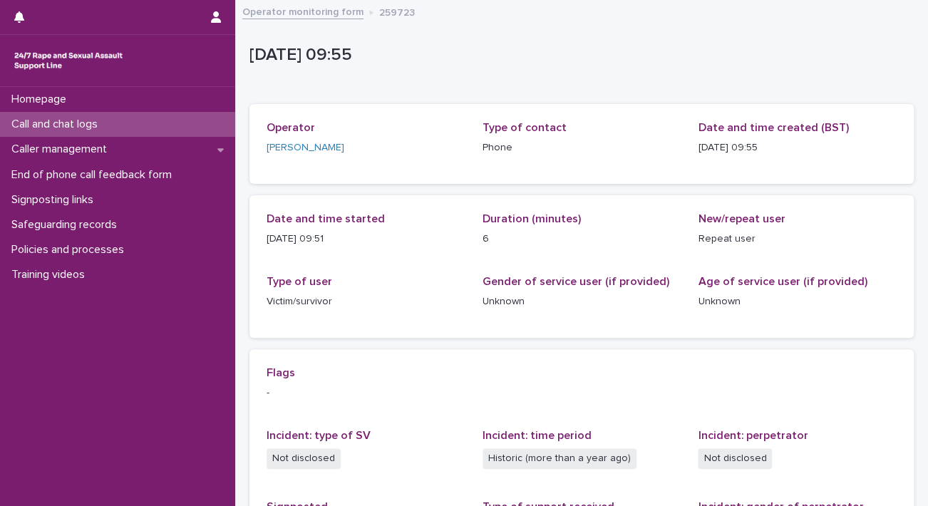
click at [304, 11] on link "Operator monitoring form" at bounding box center [302, 11] width 121 height 16
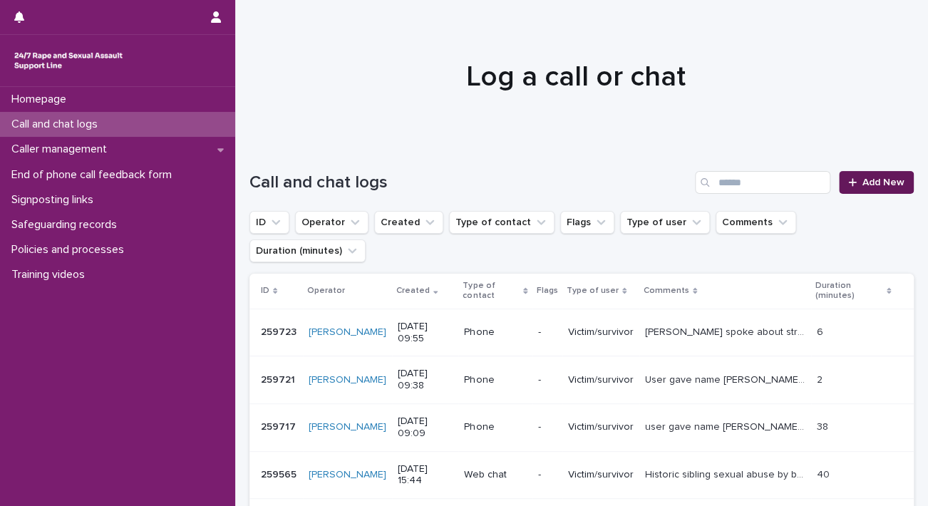
click at [862, 185] on span "Add New" at bounding box center [883, 182] width 42 height 10
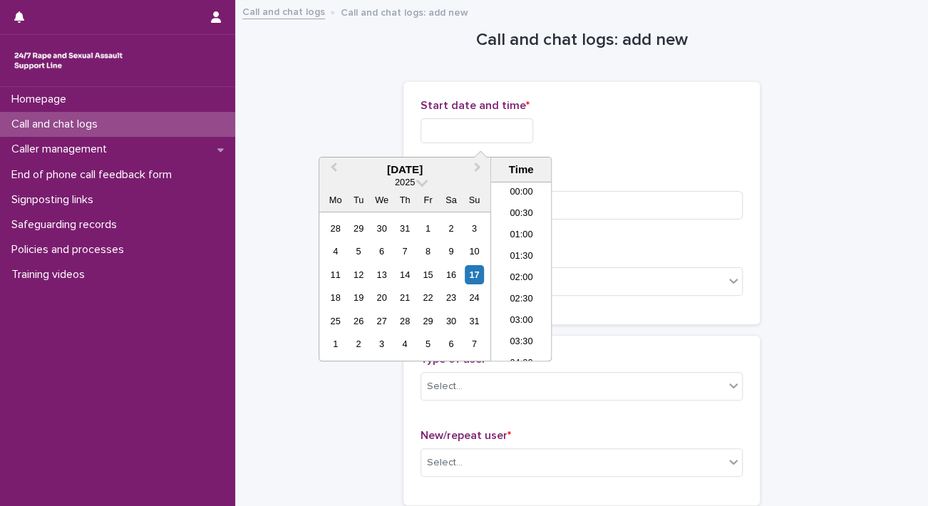
scroll to position [349, 0]
click at [499, 133] on input "text" at bounding box center [477, 130] width 113 height 25
click at [512, 265] on li "10:00" at bounding box center [521, 271] width 61 height 21
click at [516, 130] on input "**********" at bounding box center [477, 130] width 113 height 25
type input "**********"
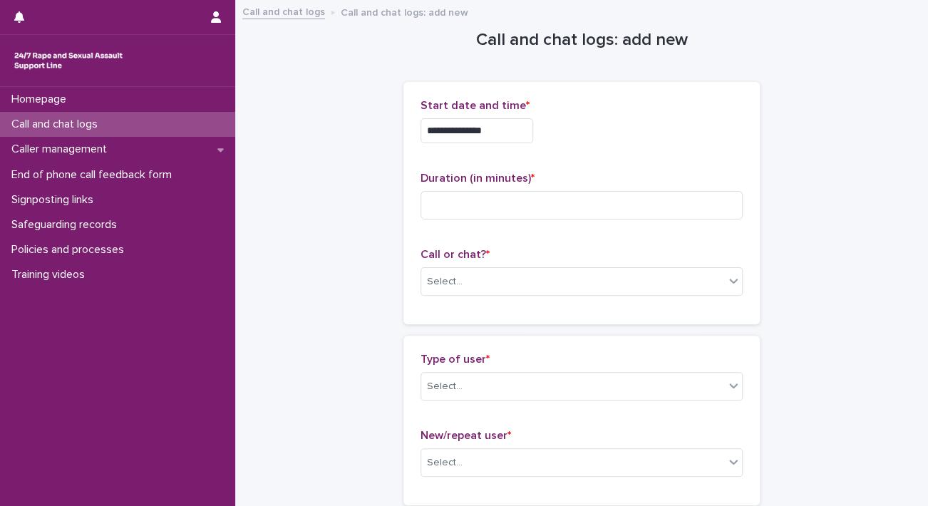
click at [625, 120] on div "**********" at bounding box center [582, 130] width 322 height 25
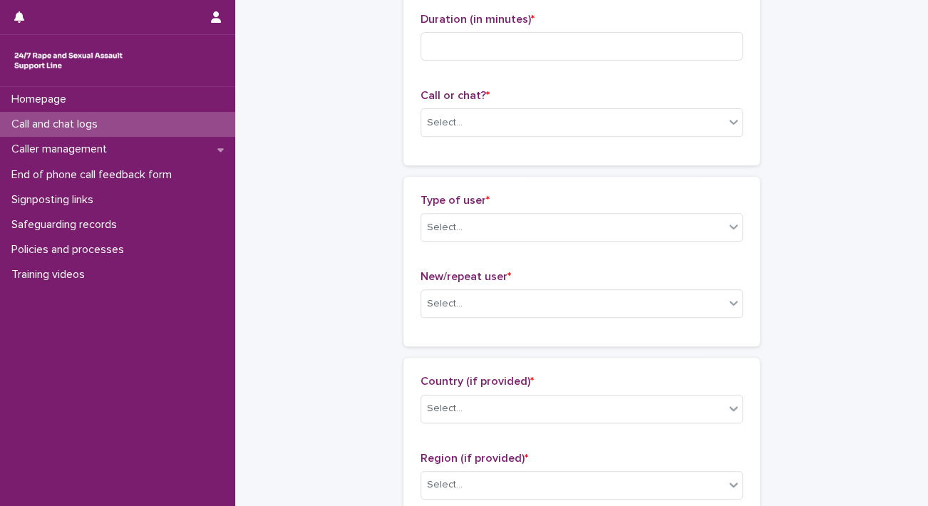
scroll to position [166, 0]
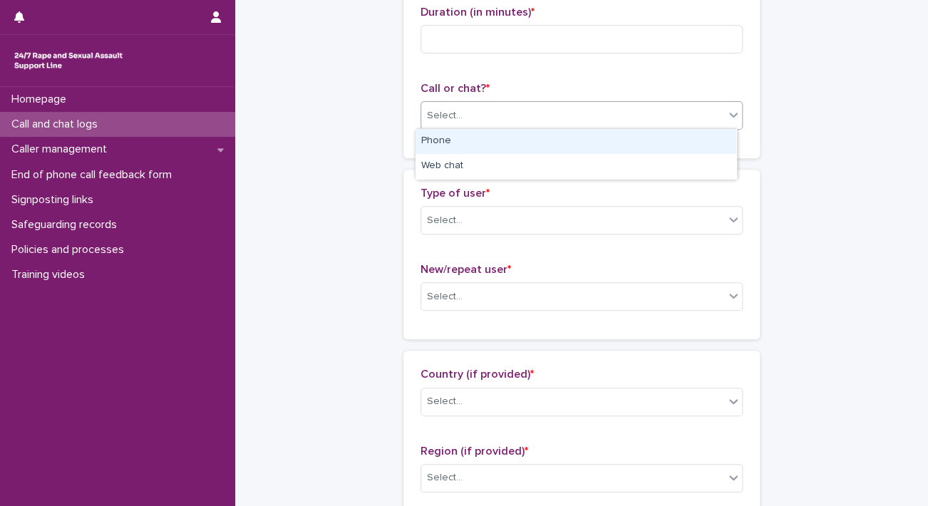
click at [641, 121] on div "Select..." at bounding box center [572, 116] width 303 height 24
click at [542, 149] on div "Phone" at bounding box center [576, 141] width 321 height 25
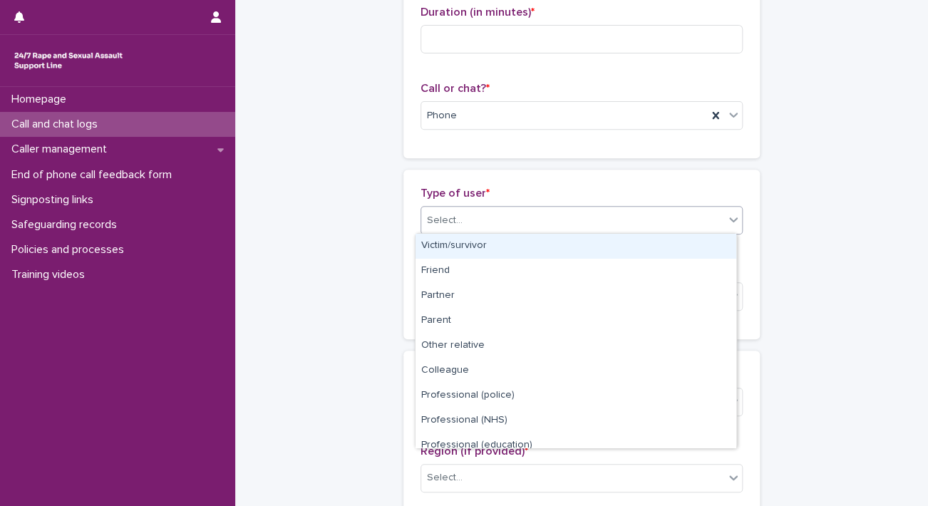
drag, startPoint x: 477, startPoint y: 220, endPoint x: 451, endPoint y: 243, distance: 34.8
click at [451, 243] on body "**********" at bounding box center [464, 253] width 928 height 506
click at [451, 243] on div "Victim/survivor" at bounding box center [576, 246] width 321 height 25
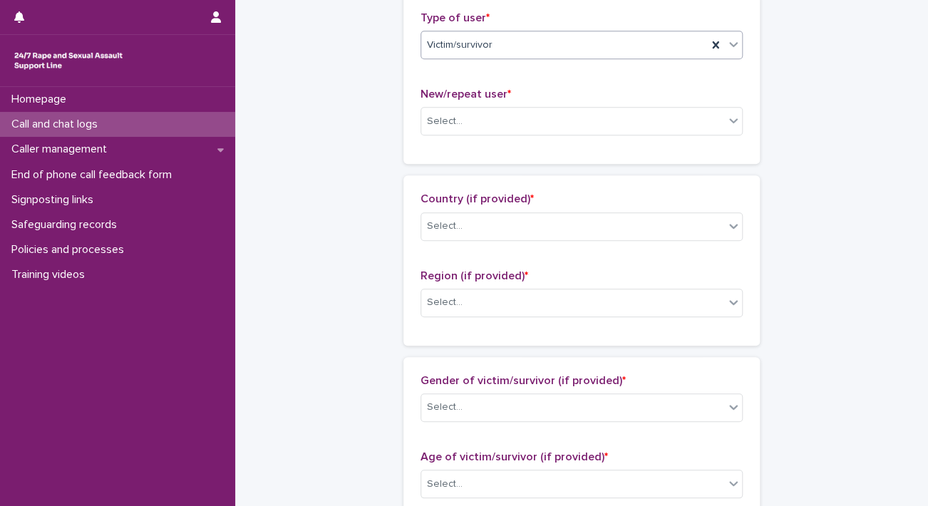
scroll to position [365, 0]
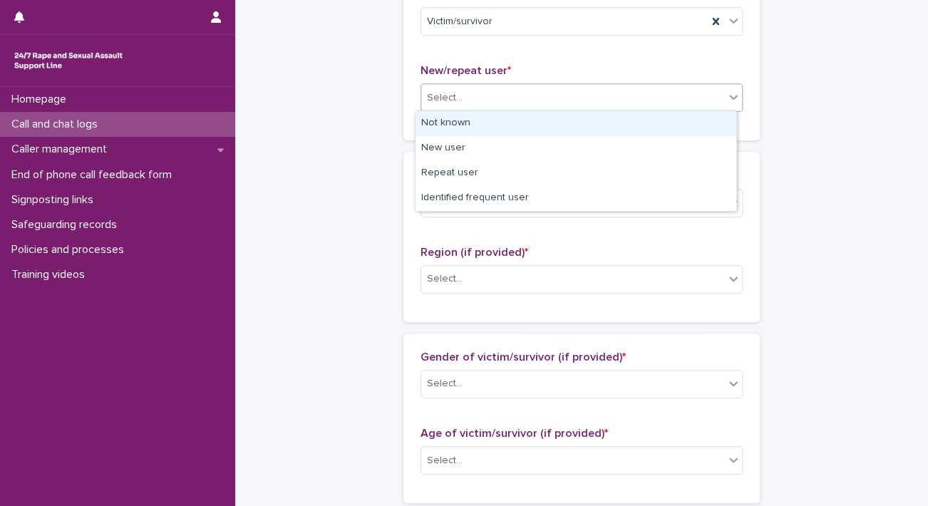
click at [644, 96] on div "Select..." at bounding box center [572, 98] width 303 height 24
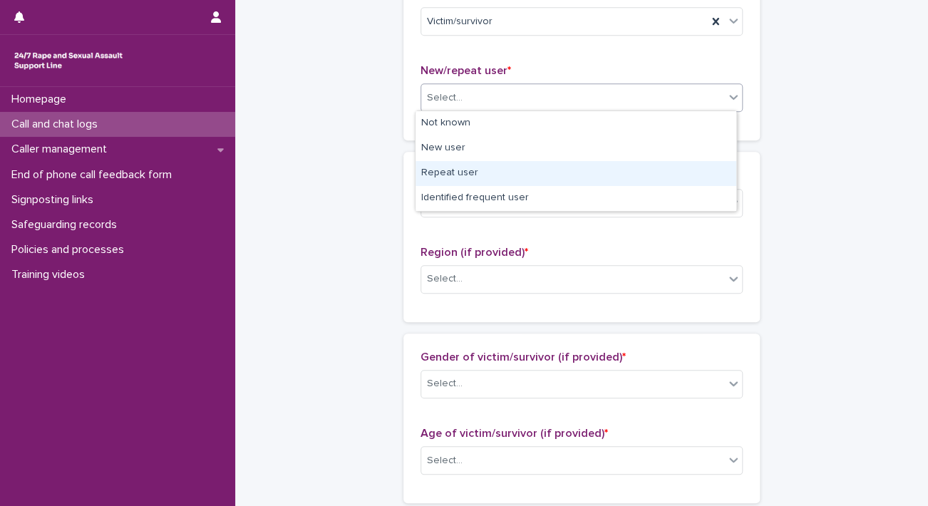
click at [496, 180] on div "Repeat user" at bounding box center [576, 173] width 321 height 25
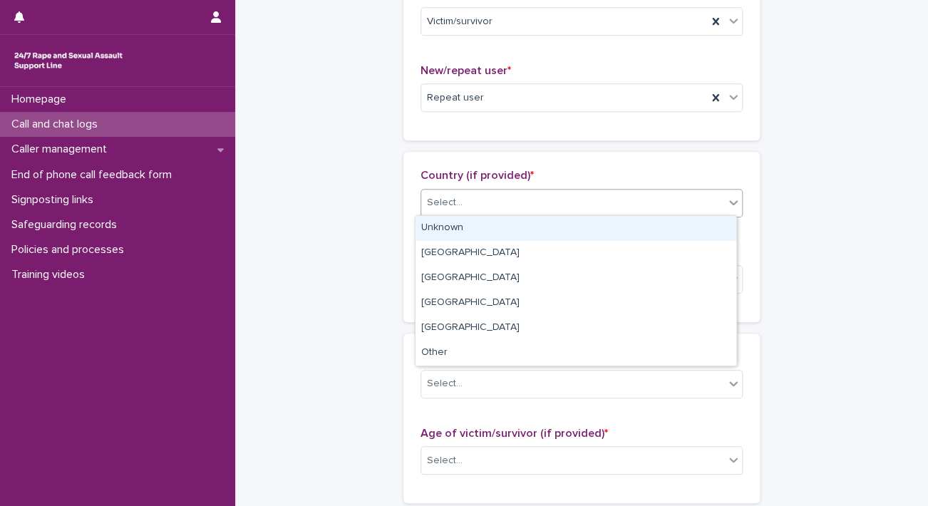
click at [582, 192] on div "Select..." at bounding box center [572, 203] width 303 height 24
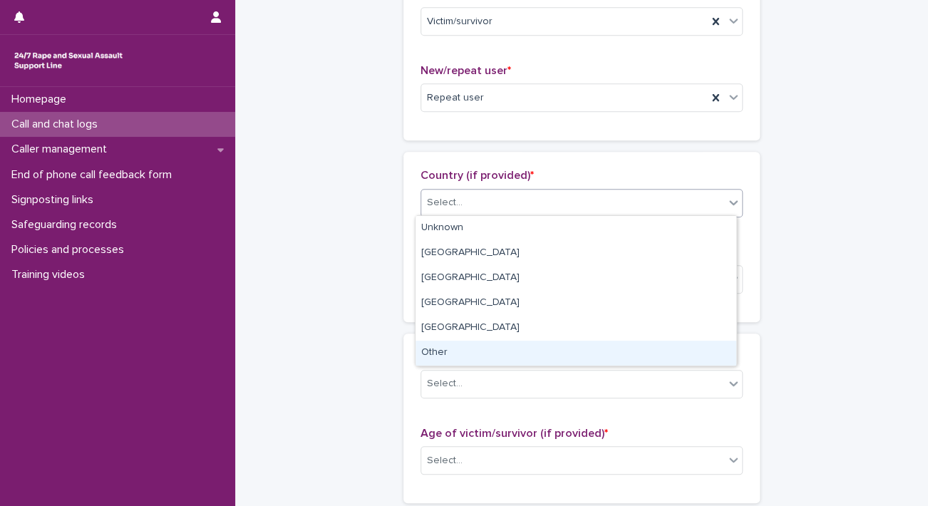
click at [460, 351] on div "Other" at bounding box center [576, 353] width 321 height 25
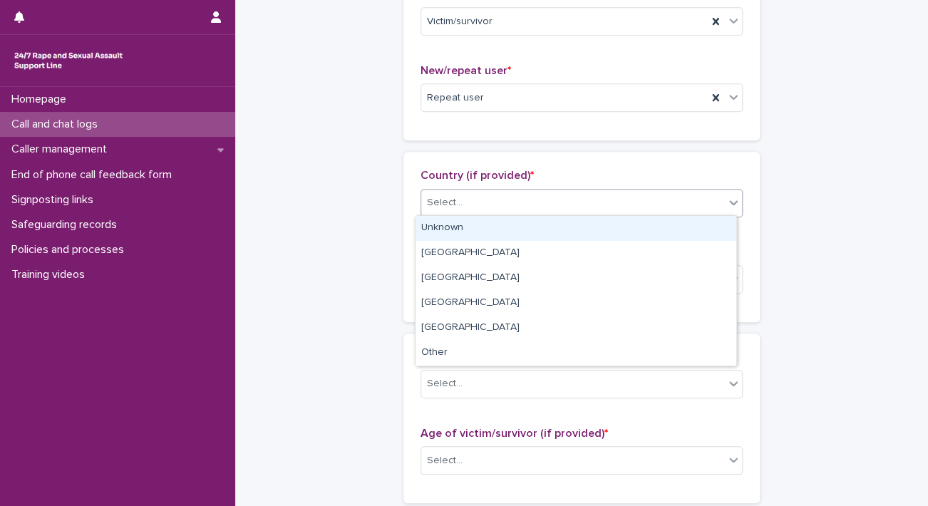
drag, startPoint x: 627, startPoint y: 206, endPoint x: 533, endPoint y: 234, distance: 97.6
click at [533, 234] on body "**********" at bounding box center [464, 253] width 928 height 506
click at [533, 234] on div "Unknown" at bounding box center [576, 228] width 321 height 25
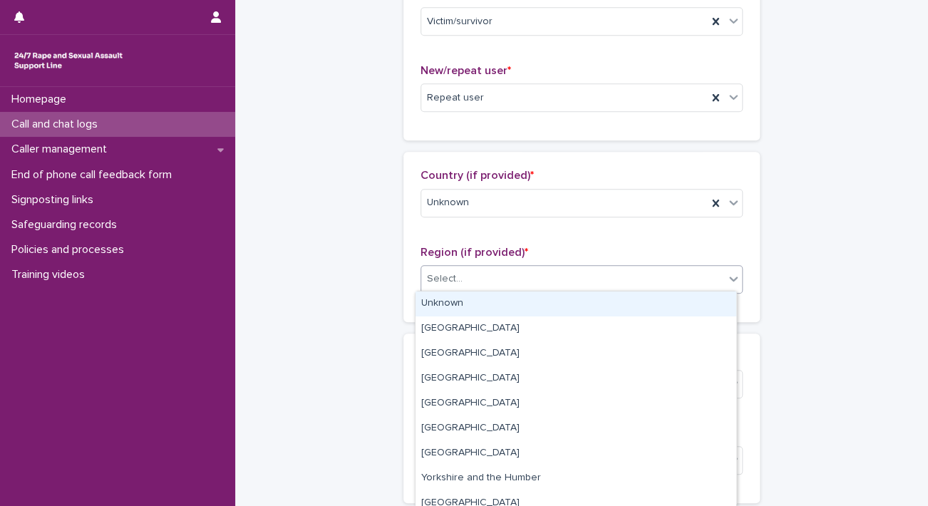
drag, startPoint x: 489, startPoint y: 286, endPoint x: 480, endPoint y: 303, distance: 19.1
click at [480, 303] on body "**********" at bounding box center [464, 253] width 928 height 506
click at [480, 303] on div "Unknown" at bounding box center [576, 304] width 321 height 25
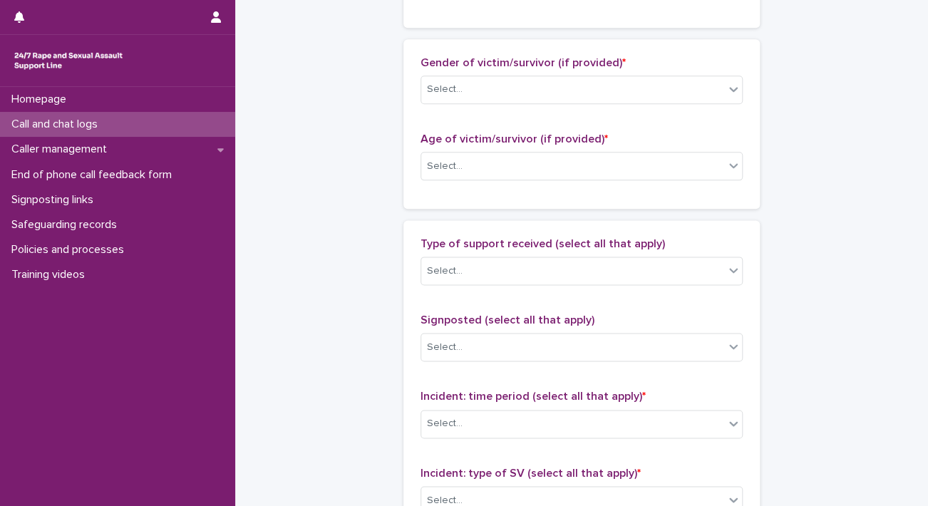
scroll to position [669, 0]
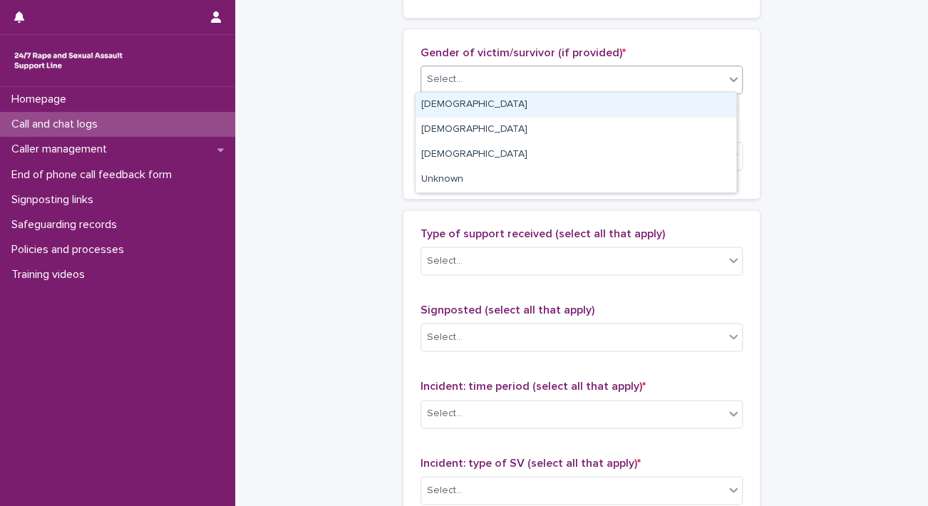
click at [642, 80] on div "Select..." at bounding box center [572, 80] width 303 height 24
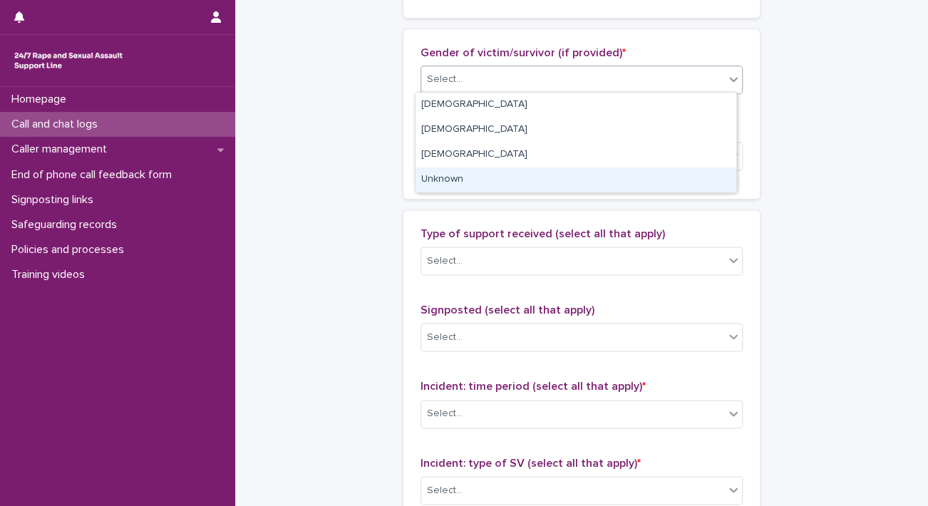
click at [531, 176] on div "Unknown" at bounding box center [576, 179] width 321 height 25
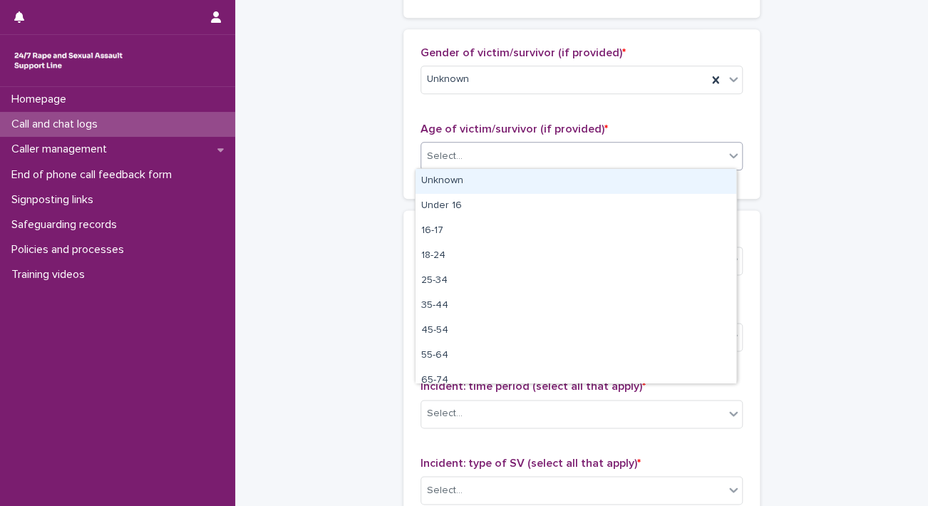
drag, startPoint x: 535, startPoint y: 145, endPoint x: 476, endPoint y: 177, distance: 67.0
click at [476, 177] on body "**********" at bounding box center [464, 253] width 928 height 506
click at [476, 177] on div "Unknown" at bounding box center [576, 181] width 321 height 25
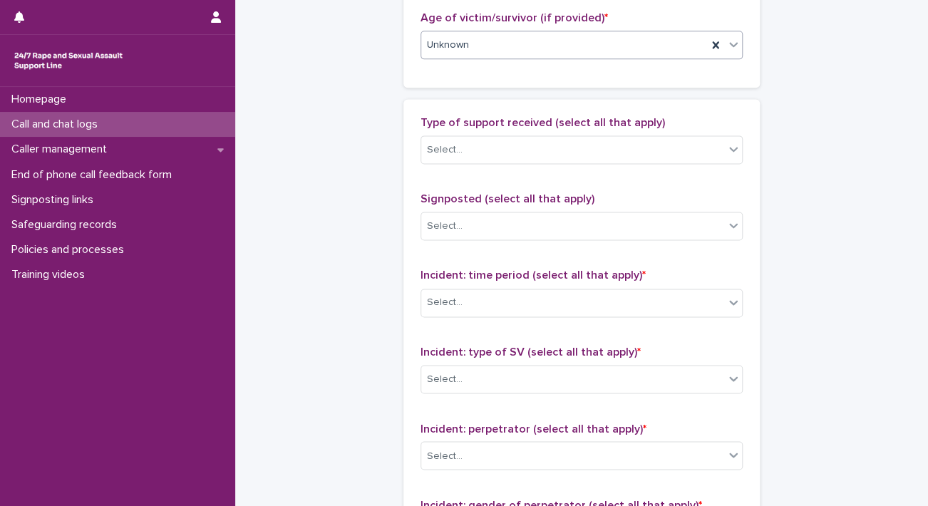
scroll to position [846, 0]
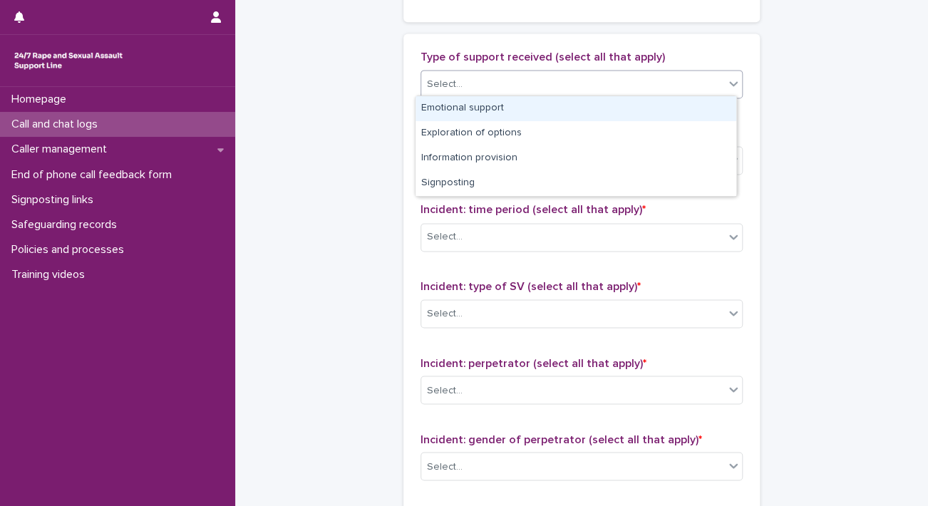
drag, startPoint x: 679, startPoint y: 93, endPoint x: 619, endPoint y: 113, distance: 62.9
click at [619, 113] on body "**********" at bounding box center [464, 253] width 928 height 506
click at [619, 113] on div "Emotional support" at bounding box center [576, 108] width 321 height 25
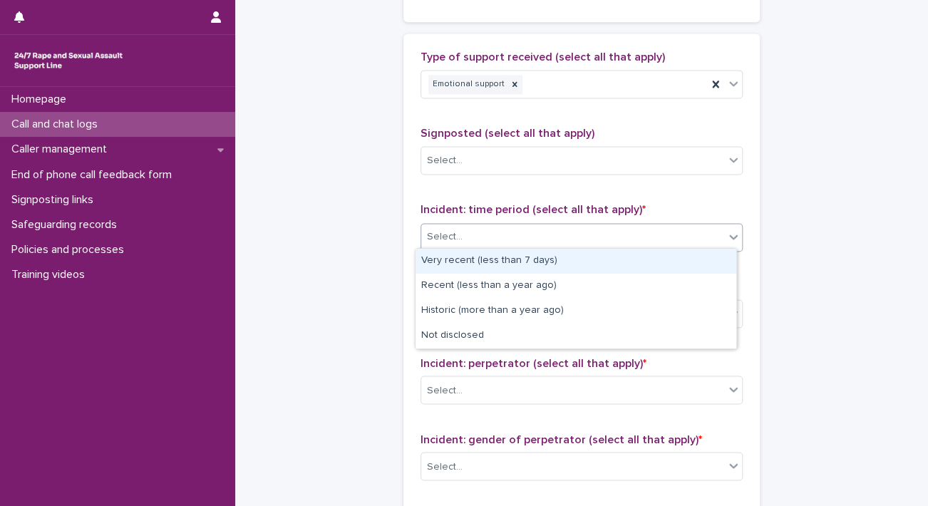
click at [499, 239] on div "Select..." at bounding box center [572, 237] width 303 height 24
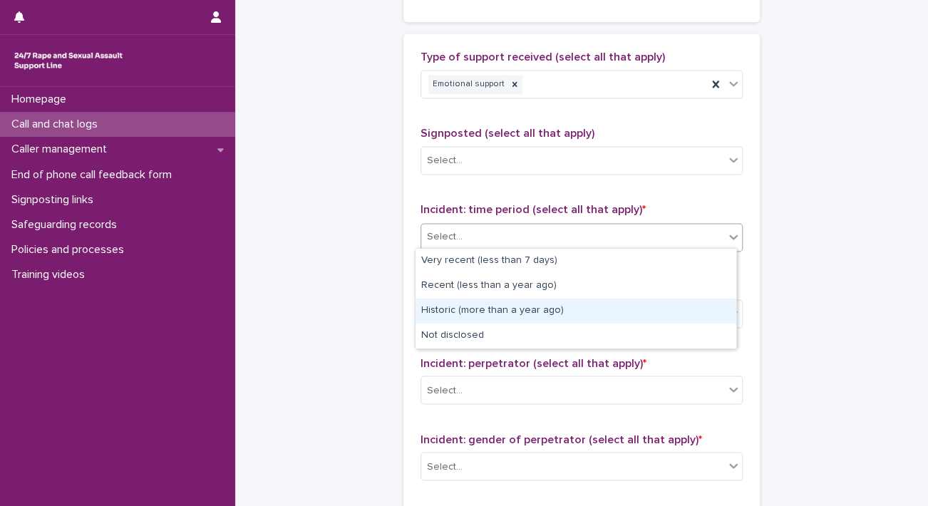
click at [474, 309] on div "Historic (more than a year ago)" at bounding box center [576, 311] width 321 height 25
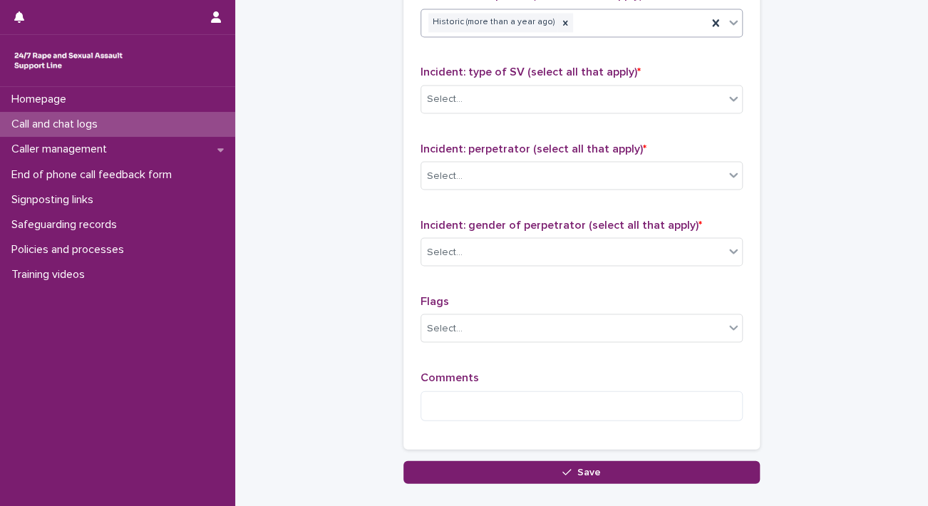
scroll to position [1066, 0]
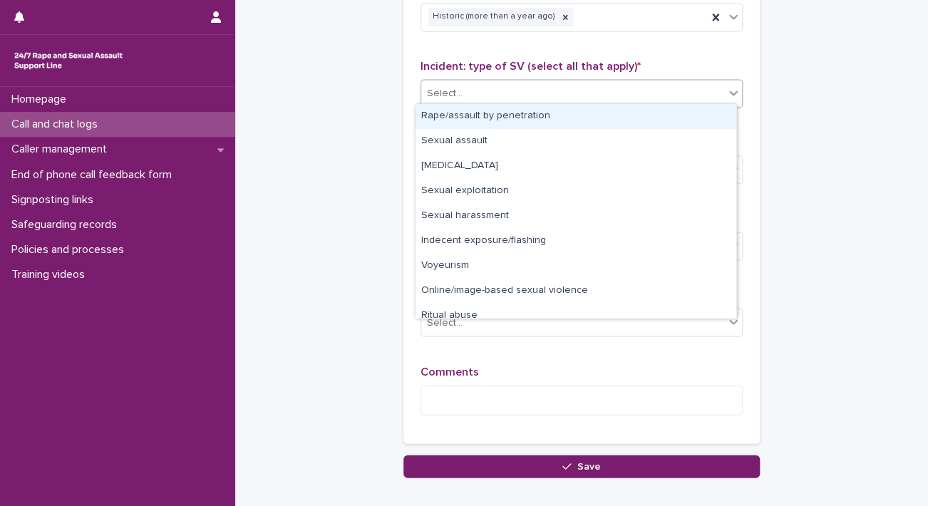
click at [565, 93] on div "Select..." at bounding box center [572, 93] width 303 height 24
click at [691, 112] on div "Rape/assault by penetration" at bounding box center [576, 116] width 321 height 25
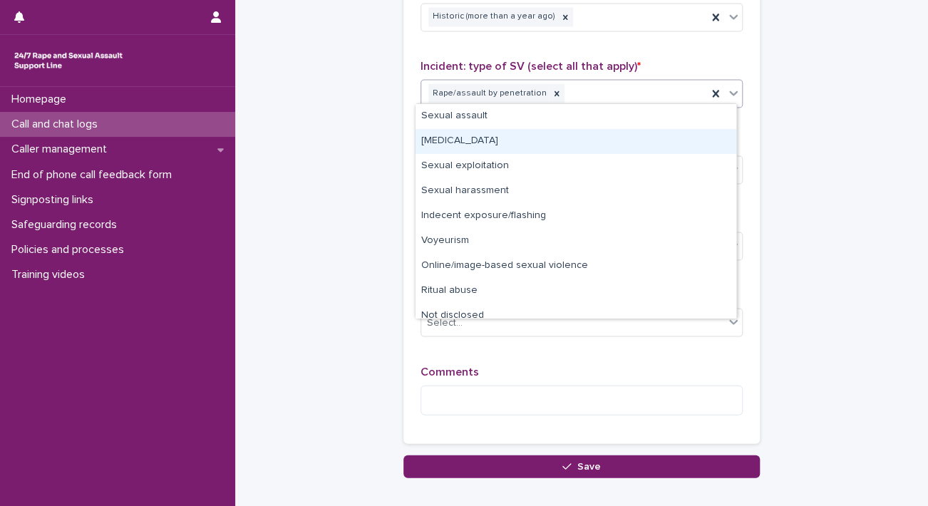
drag, startPoint x: 649, startPoint y: 95, endPoint x: 542, endPoint y: 138, distance: 115.1
click at [542, 138] on body "**********" at bounding box center [464, 253] width 928 height 506
click at [542, 138] on div "Child sexual abuse" at bounding box center [576, 141] width 321 height 25
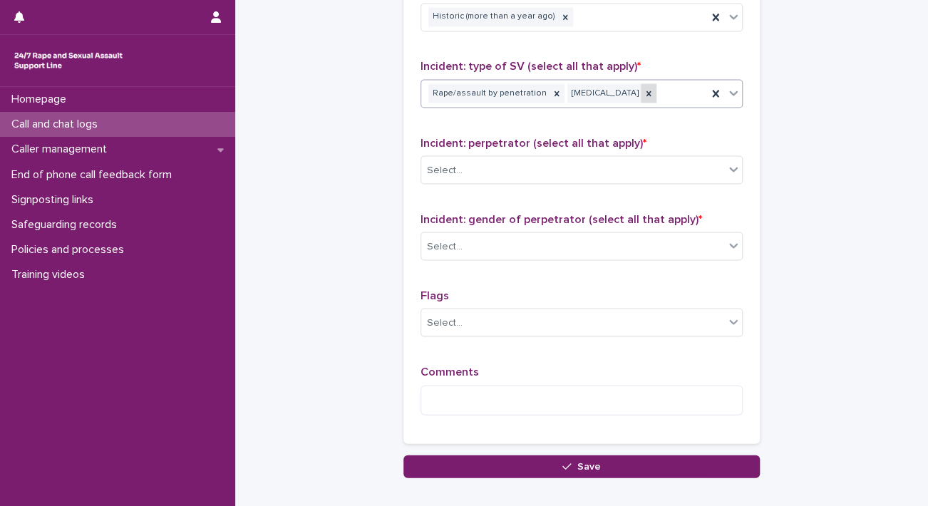
click at [644, 91] on icon at bounding box center [649, 93] width 10 height 10
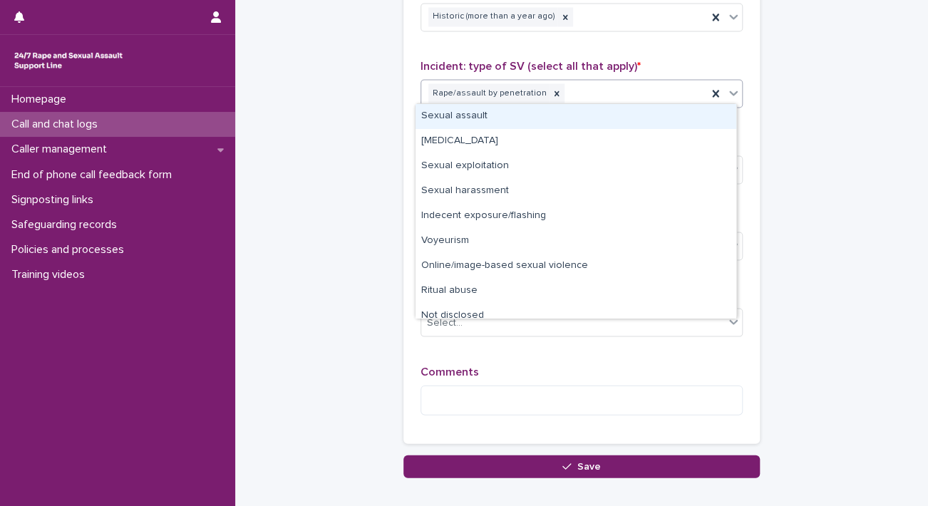
click at [632, 91] on div "Rape/assault by penetration" at bounding box center [564, 93] width 286 height 25
click at [569, 118] on div "Sexual assault" at bounding box center [576, 116] width 321 height 25
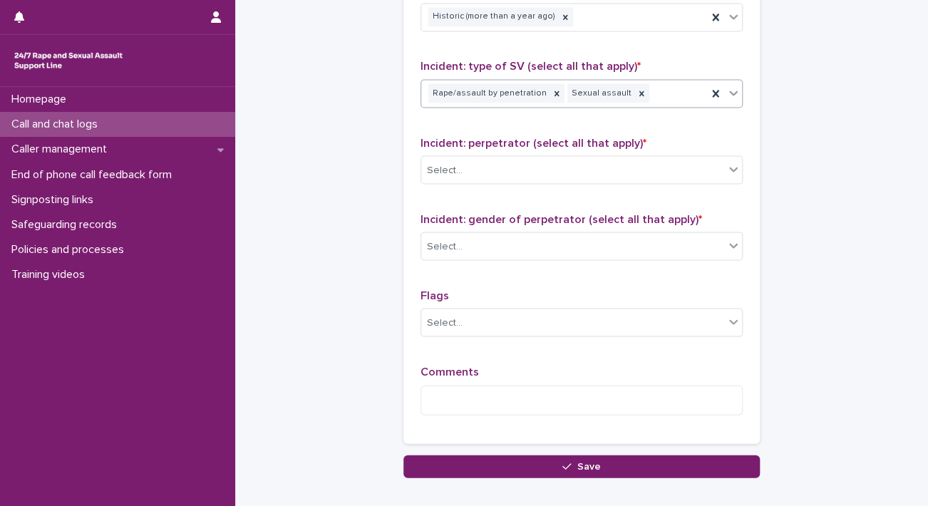
click at [675, 82] on div "Rape/assault by penetration Sexual assault" at bounding box center [564, 93] width 286 height 25
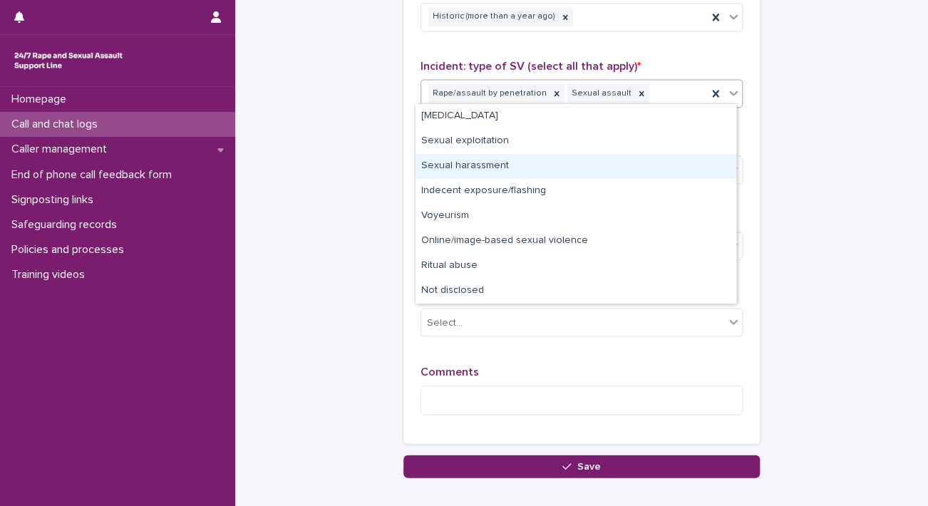
click at [599, 167] on div "Sexual harassment" at bounding box center [576, 166] width 321 height 25
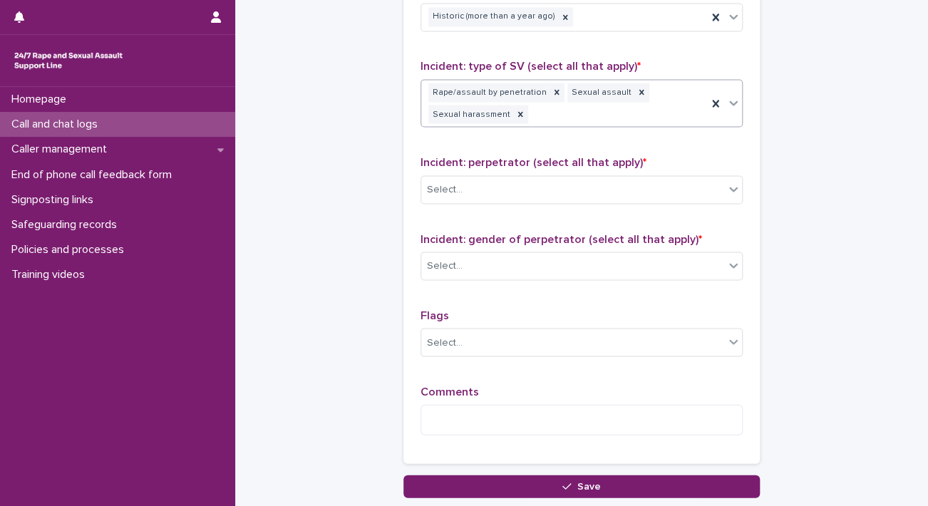
click at [599, 167] on div "Incident: perpetrator (select all that apply) * Select..." at bounding box center [582, 184] width 322 height 59
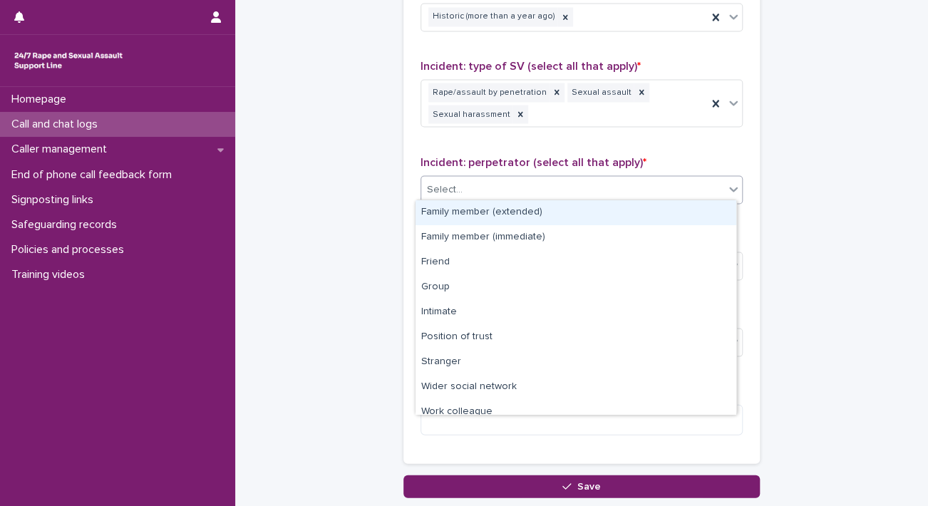
click at [568, 187] on div "Select..." at bounding box center [572, 189] width 303 height 24
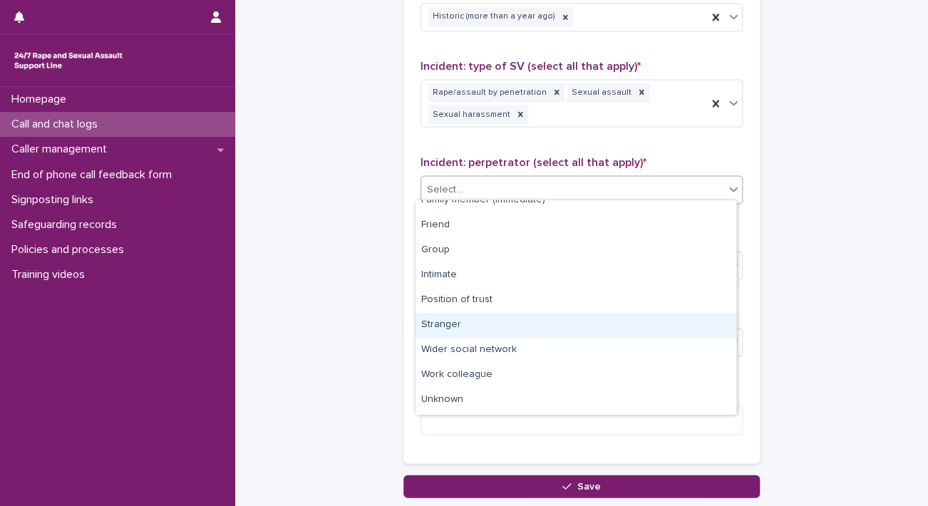
scroll to position [60, 0]
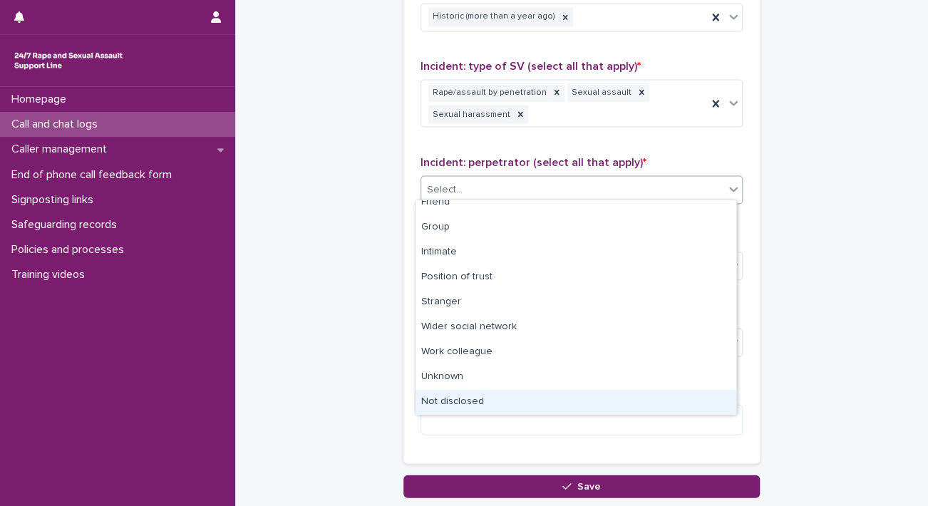
click at [622, 406] on div "Not disclosed" at bounding box center [576, 402] width 321 height 25
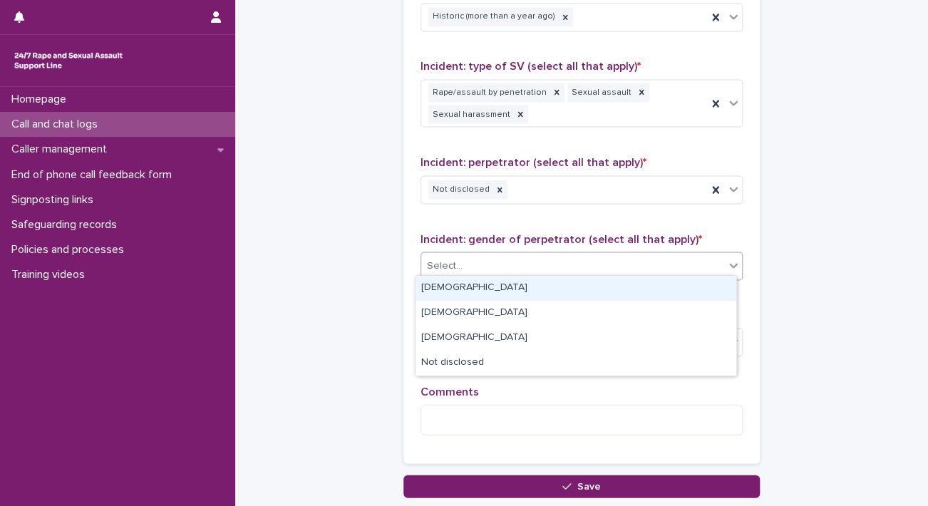
drag, startPoint x: 526, startPoint y: 263, endPoint x: 476, endPoint y: 283, distance: 53.7
click at [476, 283] on body "**********" at bounding box center [464, 253] width 928 height 506
click at [476, 283] on div "Male" at bounding box center [576, 288] width 321 height 25
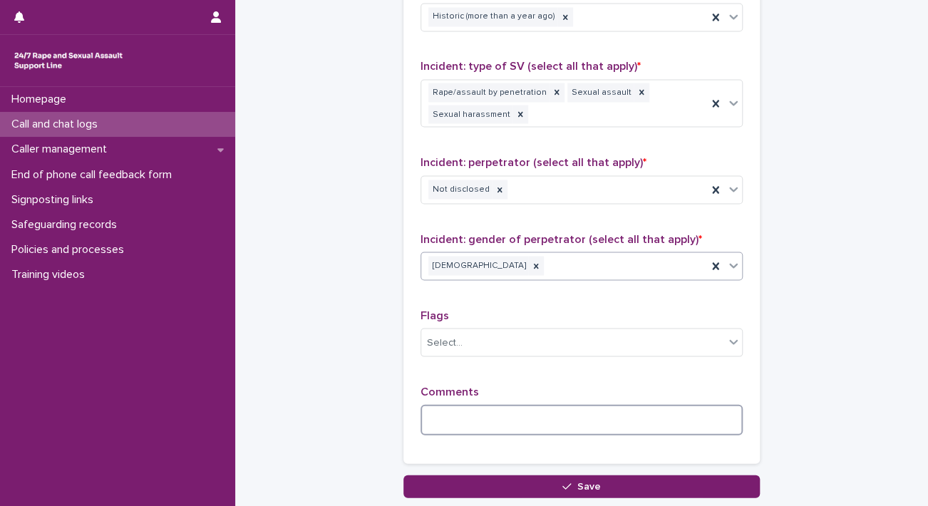
click at [488, 404] on textarea at bounding box center [582, 419] width 322 height 31
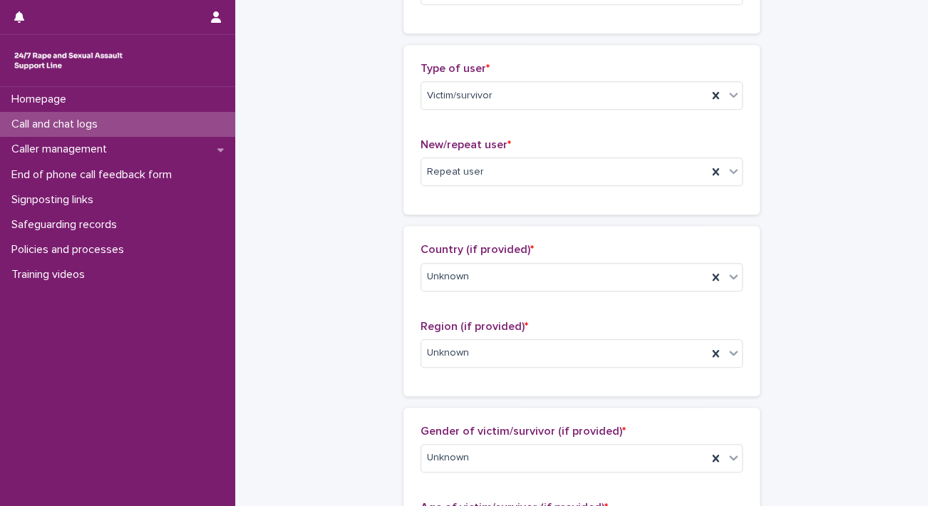
scroll to position [293, 0]
click at [708, 166] on icon at bounding box center [715, 170] width 14 height 14
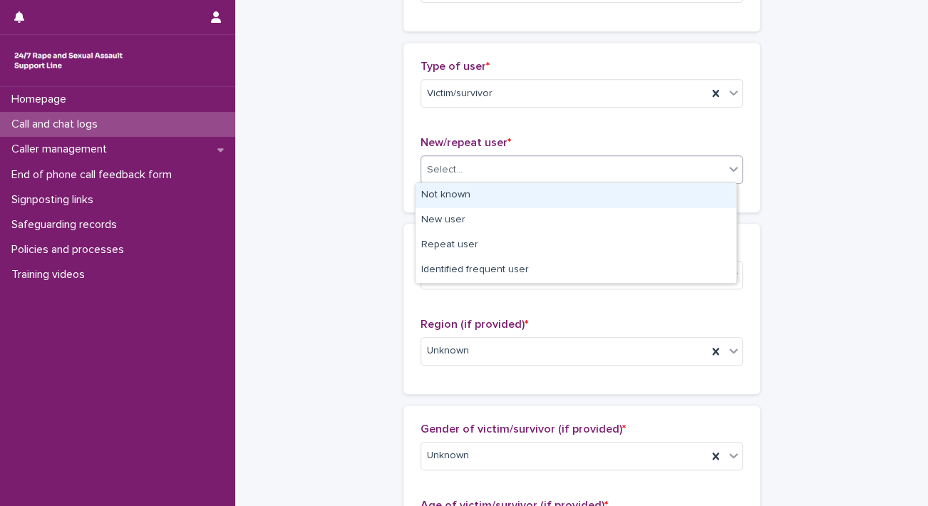
click at [703, 166] on div "Select..." at bounding box center [572, 170] width 303 height 24
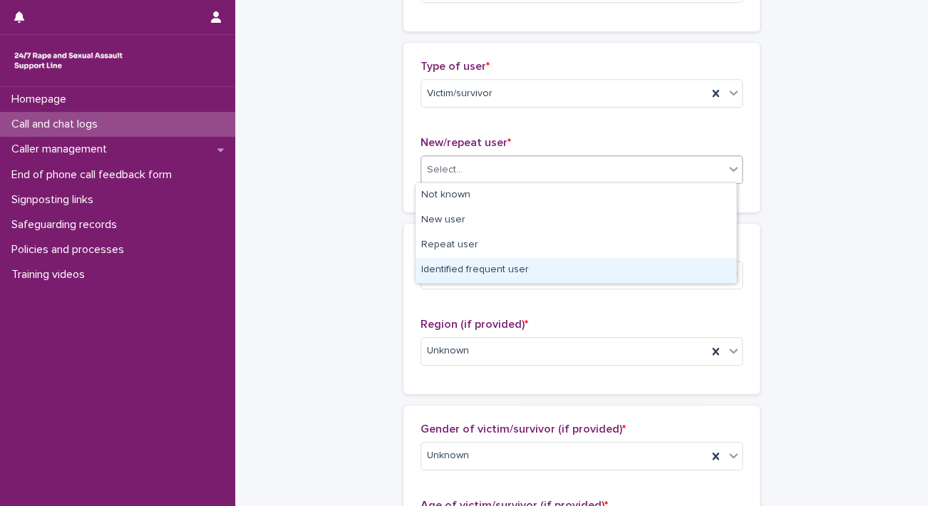
click at [602, 267] on div "Identified frequent user" at bounding box center [576, 270] width 321 height 25
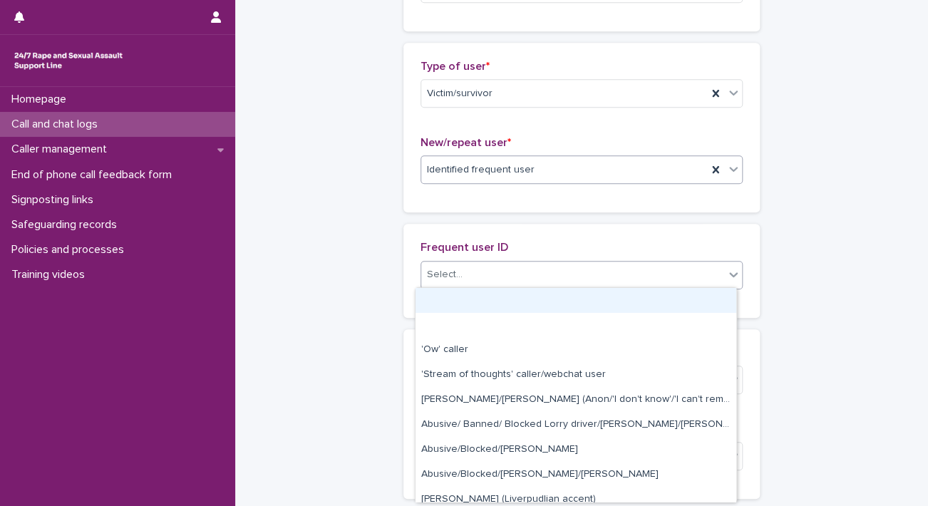
click at [624, 277] on div "Select..." at bounding box center [572, 275] width 303 height 24
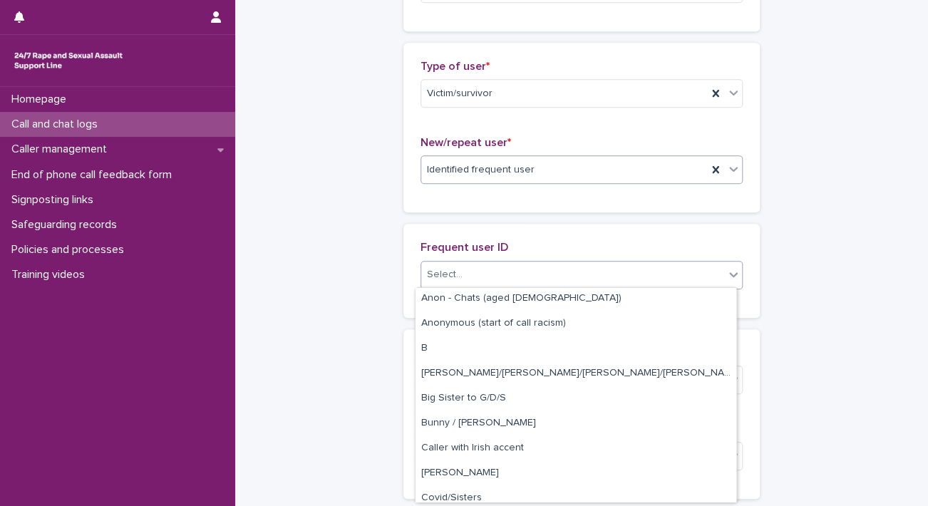
scroll to position [589, 0]
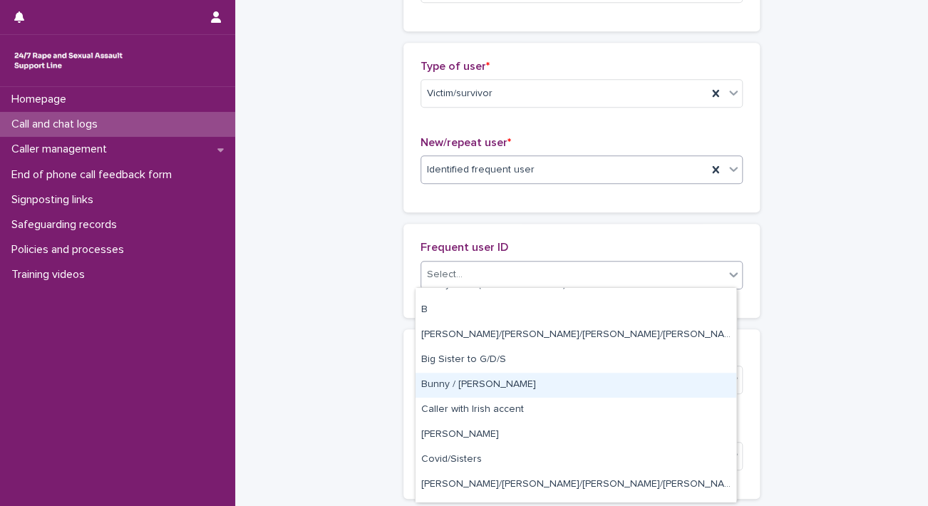
click at [647, 373] on div "Bunny / [PERSON_NAME]" at bounding box center [576, 385] width 321 height 25
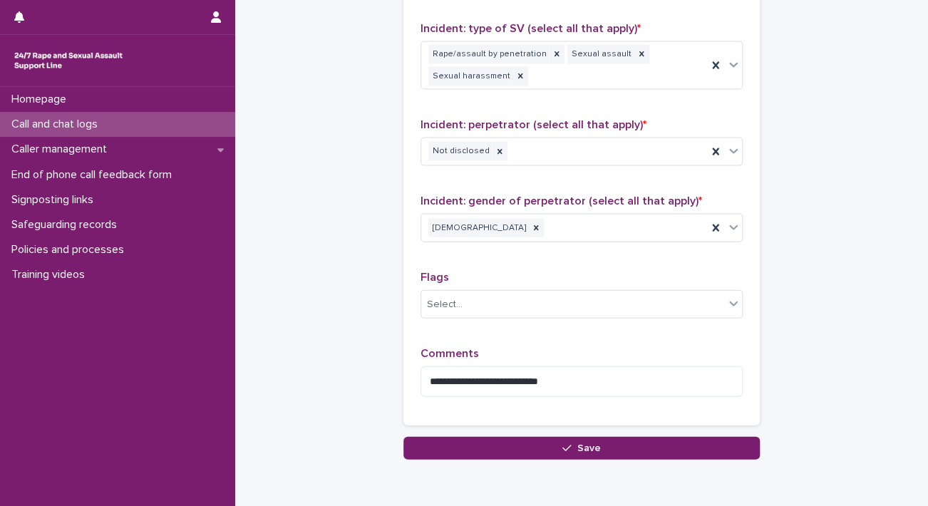
scroll to position [1269, 0]
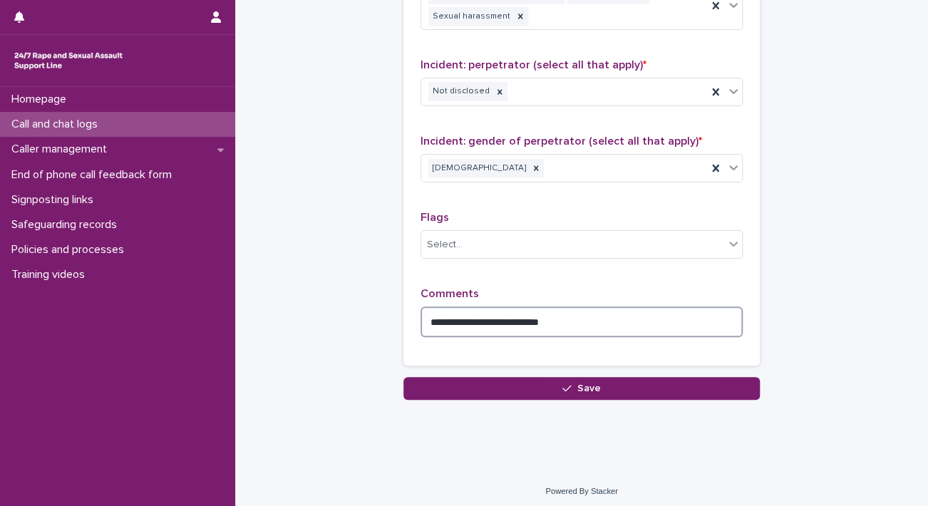
click at [602, 317] on textarea "**********" at bounding box center [582, 321] width 322 height 31
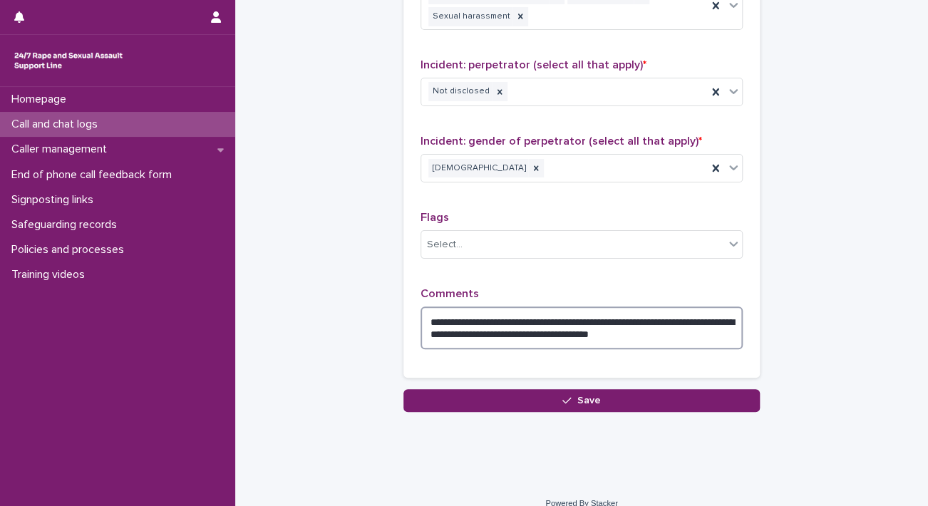
drag, startPoint x: 673, startPoint y: 329, endPoint x: 562, endPoint y: 312, distance: 112.4
click at [562, 312] on textarea "**********" at bounding box center [582, 327] width 322 height 43
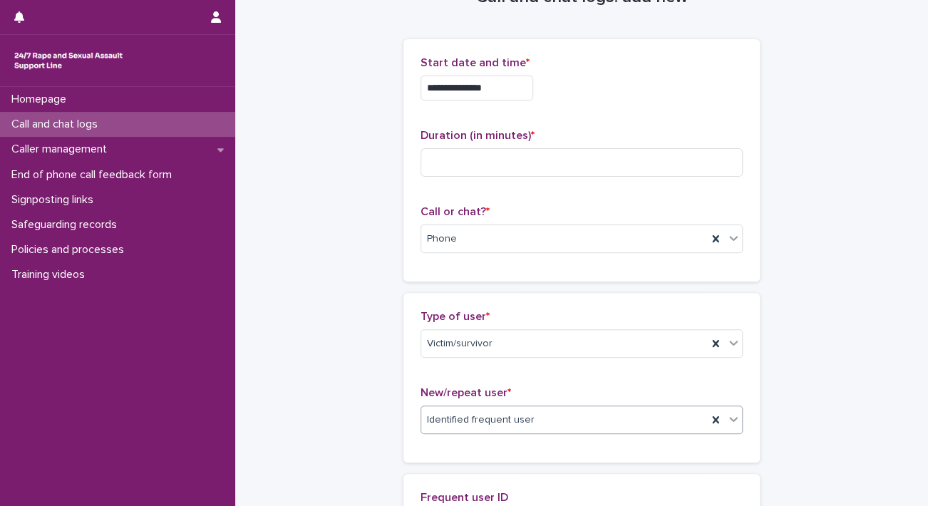
scroll to position [45, 0]
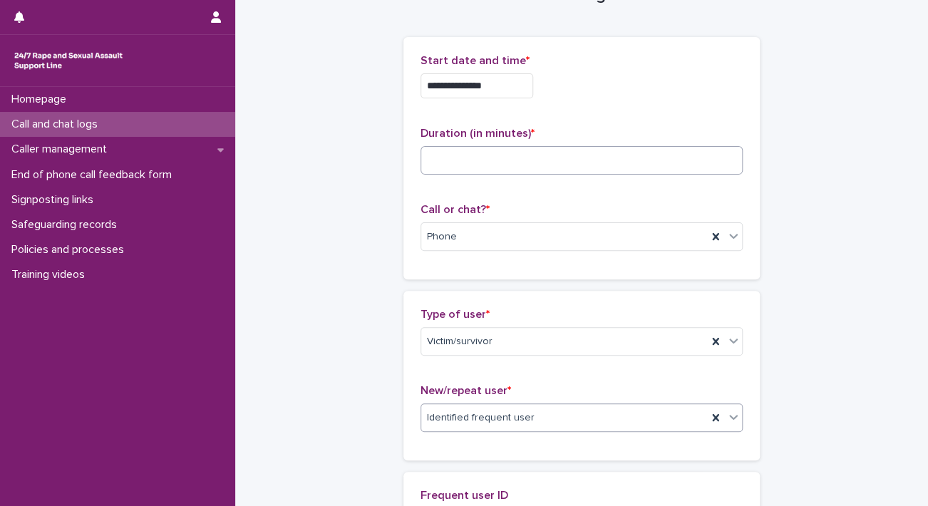
type textarea "**********"
click at [585, 152] on input at bounding box center [582, 160] width 322 height 29
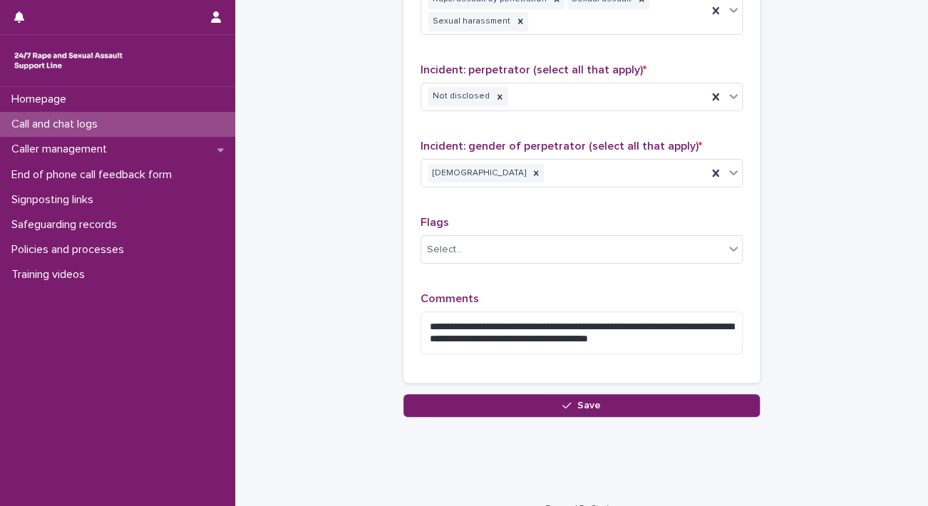
scroll to position [1282, 0]
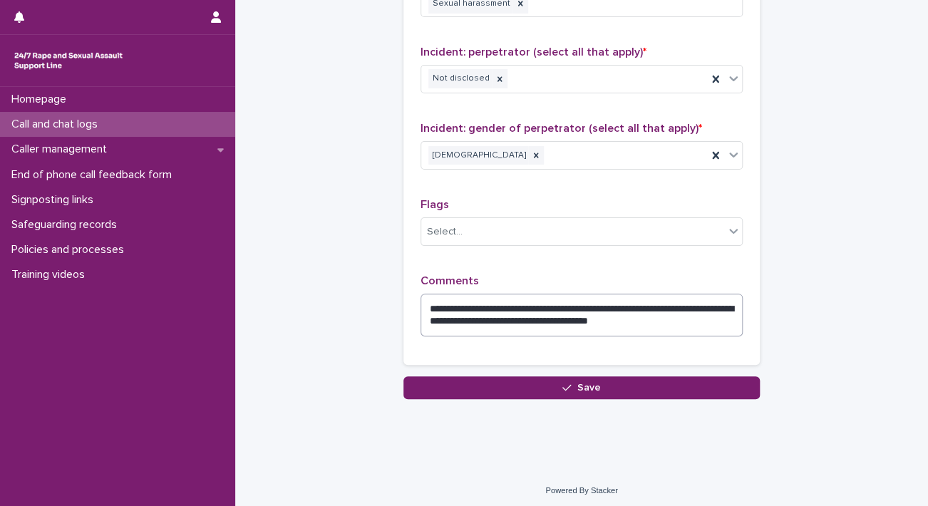
type input "**"
click at [684, 303] on textarea "**********" at bounding box center [582, 315] width 322 height 43
click at [694, 323] on textarea "**********" at bounding box center [582, 315] width 322 height 43
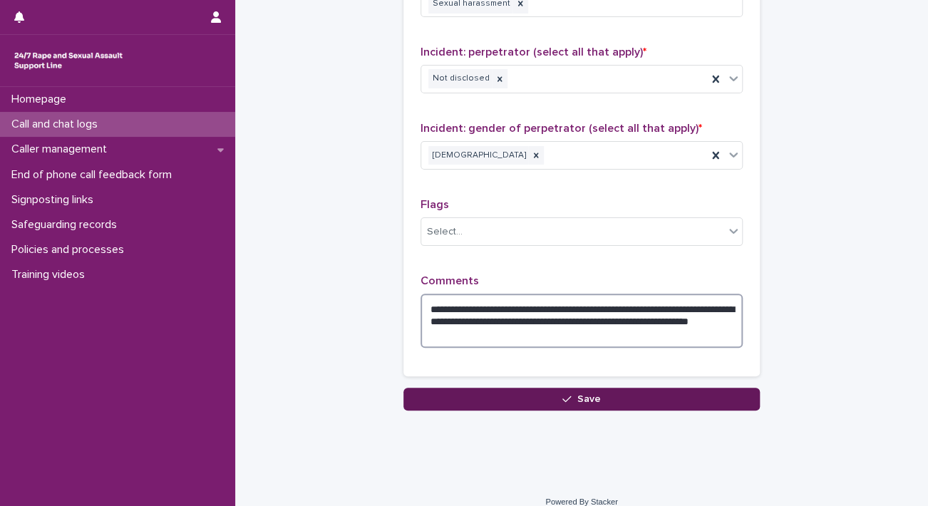
type textarea "**********"
click at [702, 390] on button "Save" at bounding box center [581, 399] width 356 height 23
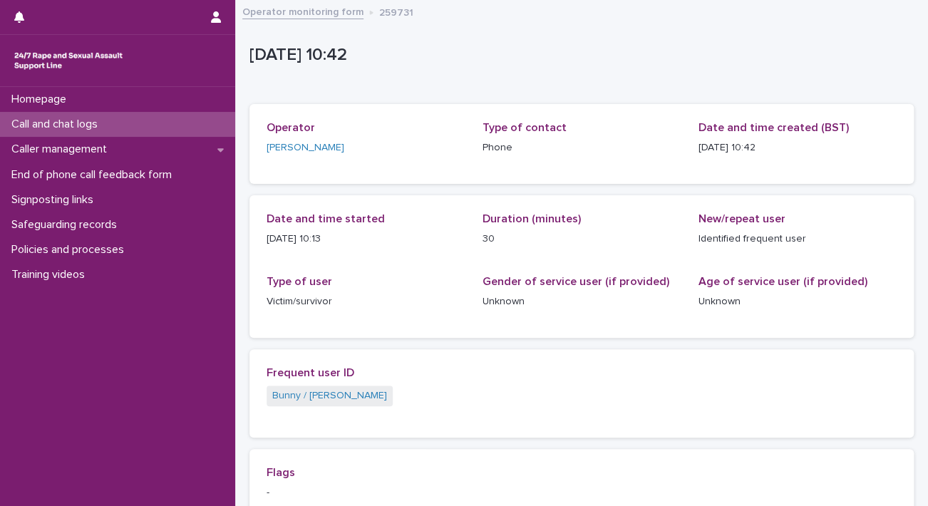
click at [306, 19] on div "Operator monitoring form 259731" at bounding box center [581, 13] width 693 height 20
click at [288, 5] on link "Operator monitoring form" at bounding box center [302, 11] width 121 height 16
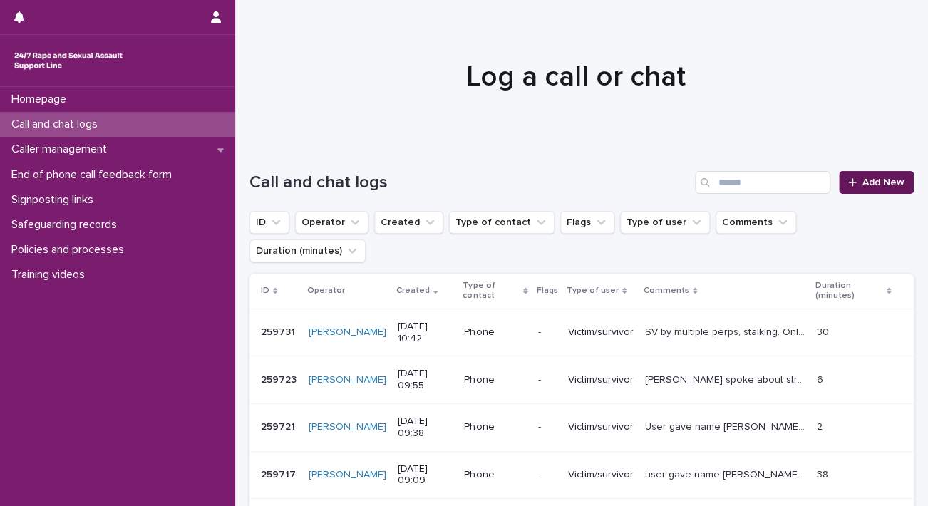
click at [870, 180] on span "Add New" at bounding box center [883, 182] width 42 height 10
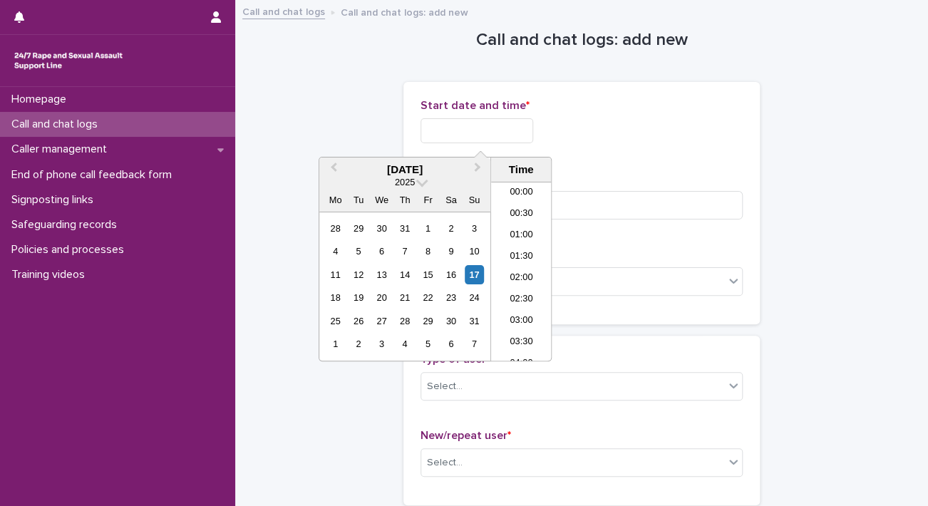
scroll to position [392, 0]
click at [533, 129] on input "text" at bounding box center [477, 130] width 113 height 25
click at [522, 277] on li "11:00" at bounding box center [521, 271] width 61 height 21
click at [513, 131] on input "**********" at bounding box center [477, 130] width 113 height 25
type input "**********"
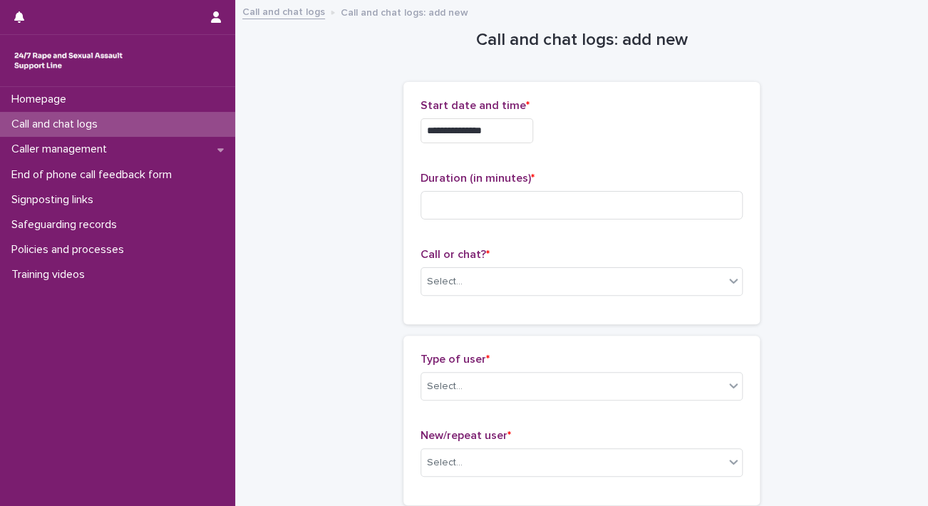
click at [647, 135] on div "**********" at bounding box center [582, 130] width 322 height 25
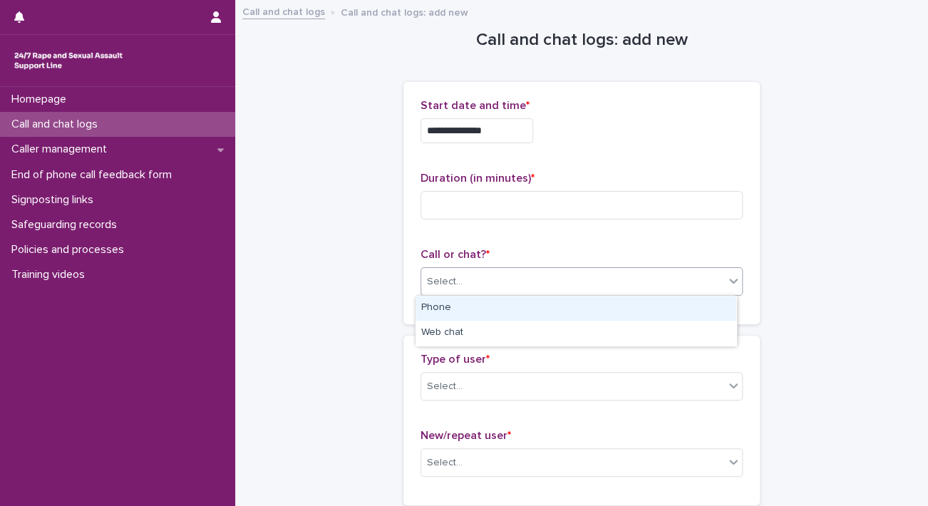
click at [619, 274] on div "Select..." at bounding box center [572, 282] width 303 height 24
click at [473, 314] on div "Phone" at bounding box center [576, 308] width 321 height 25
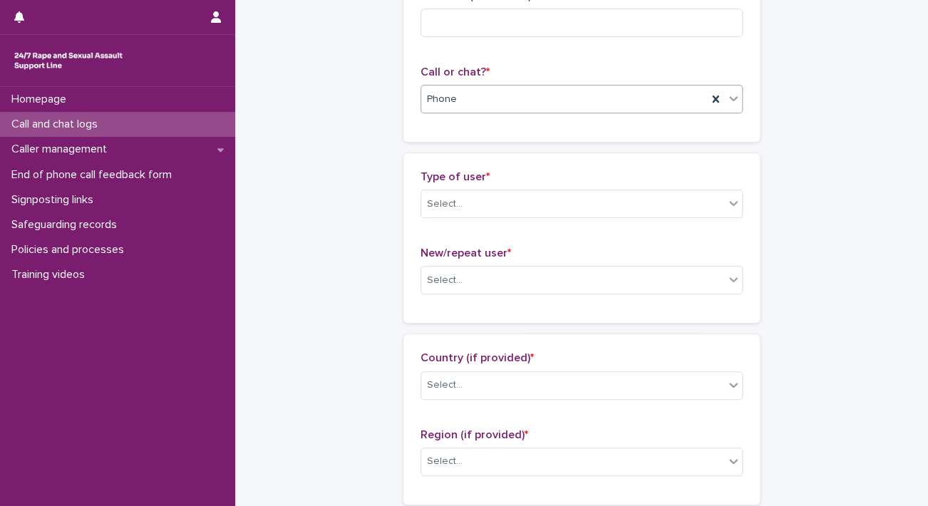
scroll to position [194, 0]
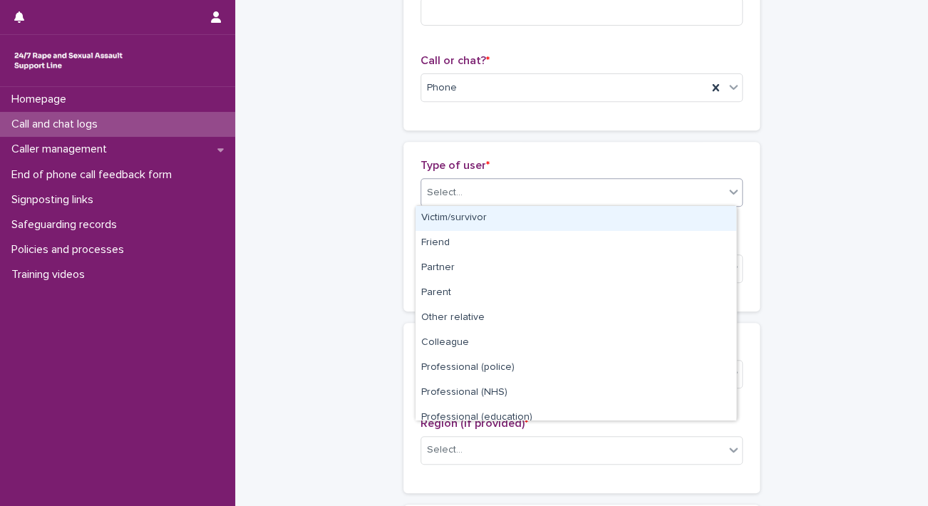
click at [640, 178] on div "Select..." at bounding box center [582, 192] width 322 height 29
click at [543, 226] on div "Victim/survivor" at bounding box center [576, 218] width 321 height 25
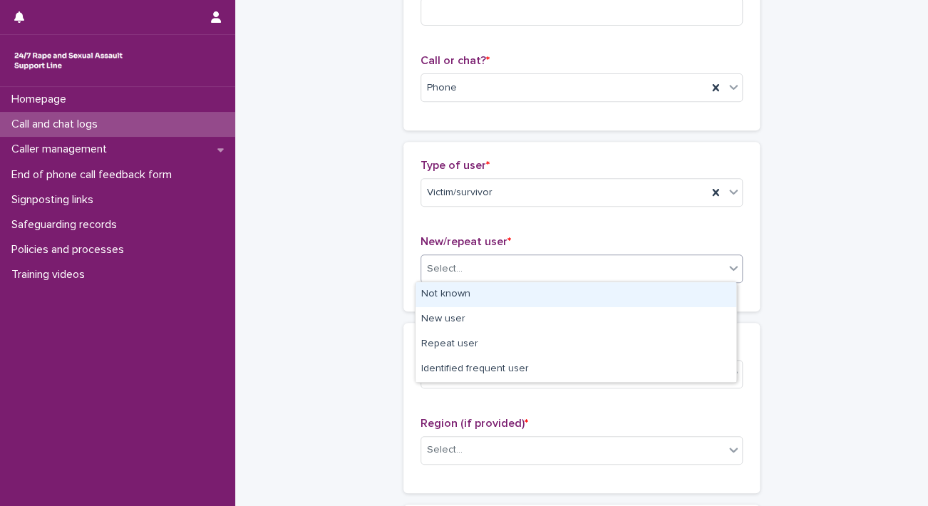
click at [495, 267] on div "Select..." at bounding box center [572, 269] width 303 height 24
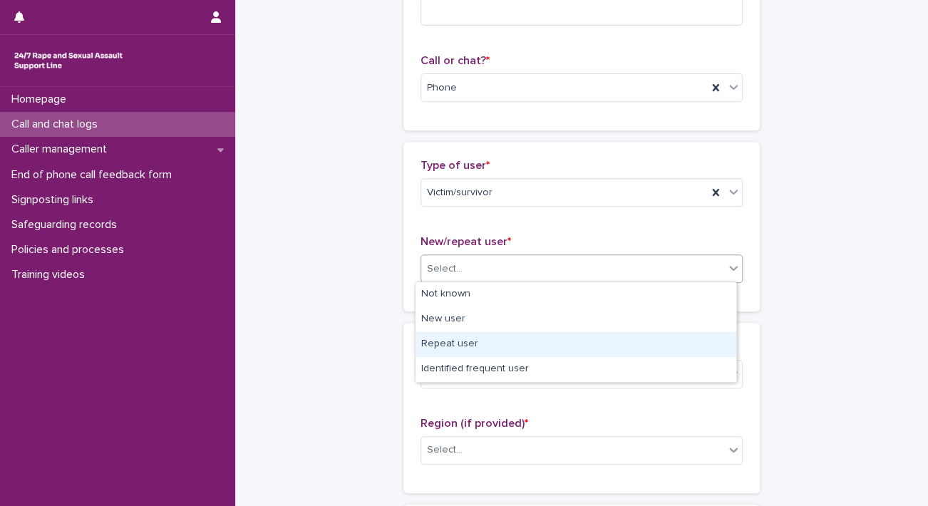
click at [458, 340] on div "Repeat user" at bounding box center [576, 344] width 321 height 25
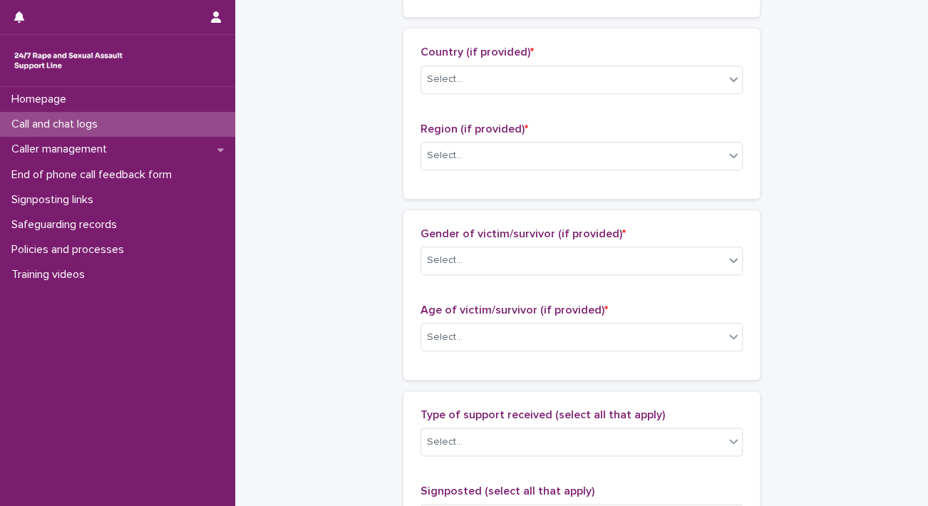
scroll to position [490, 0]
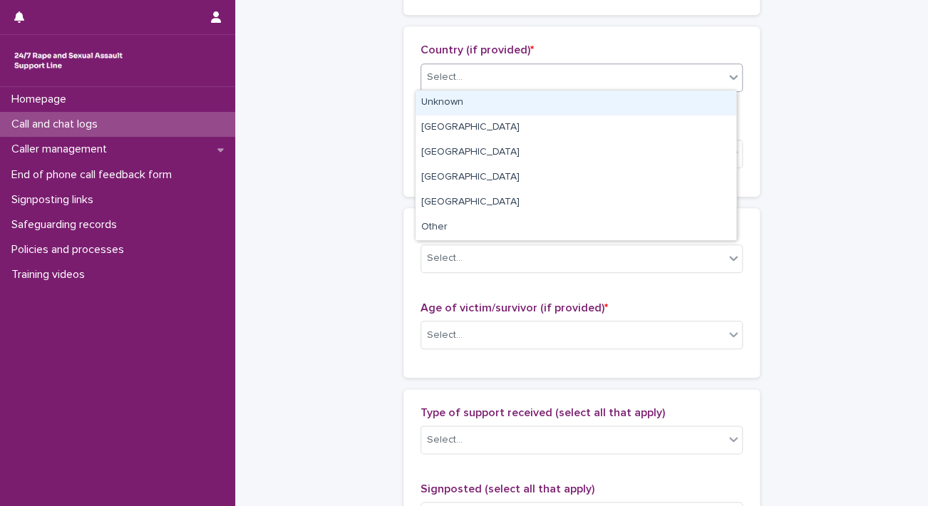
click at [630, 82] on div "Select..." at bounding box center [572, 78] width 303 height 24
click at [601, 100] on div "Unknown" at bounding box center [576, 103] width 321 height 25
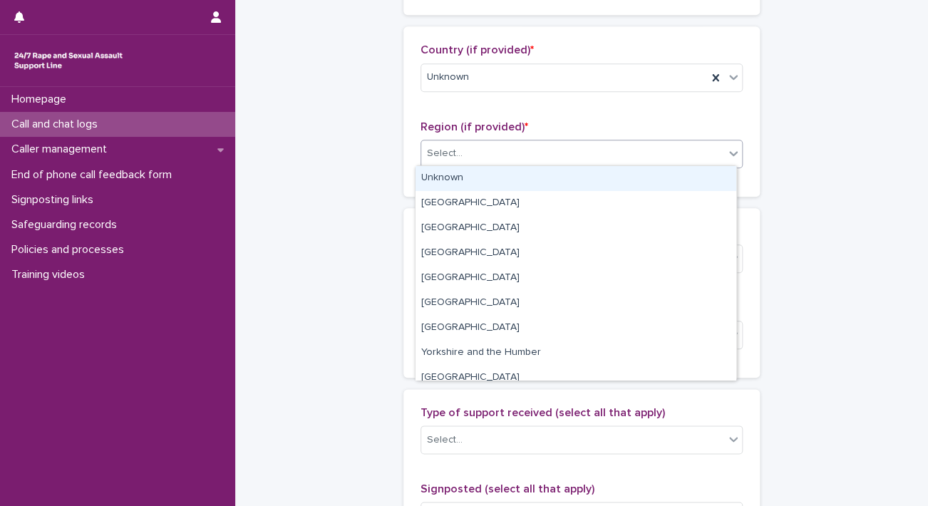
click at [550, 155] on div "Select..." at bounding box center [572, 154] width 303 height 24
click at [509, 177] on div "Unknown" at bounding box center [576, 178] width 321 height 25
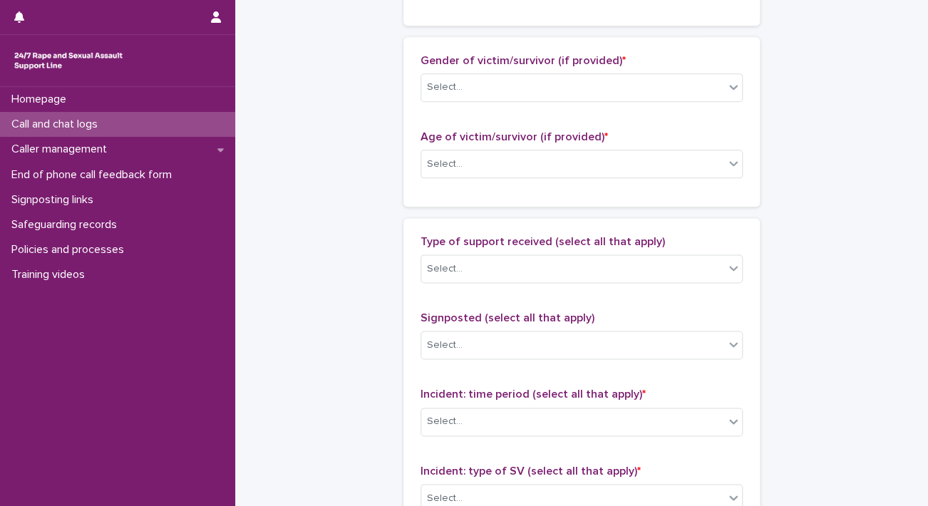
scroll to position [667, 0]
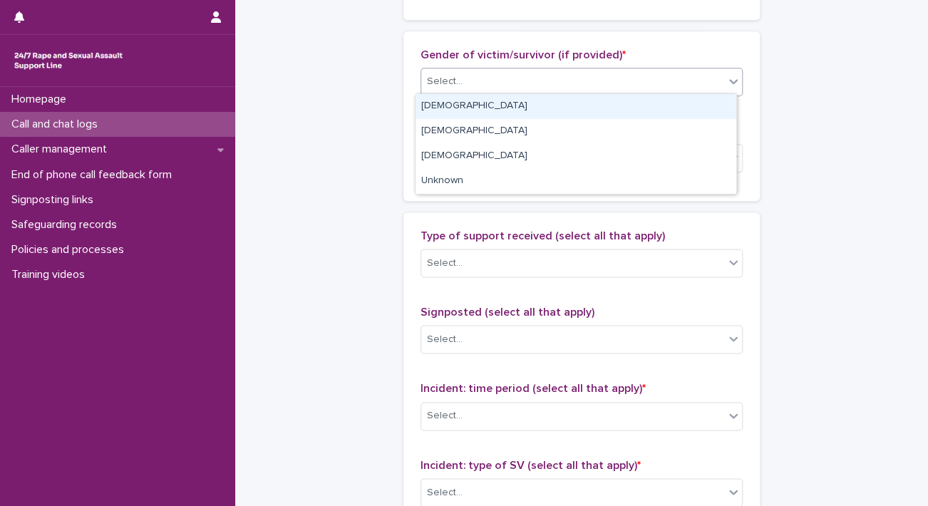
click at [624, 70] on div "Select..." at bounding box center [572, 82] width 303 height 24
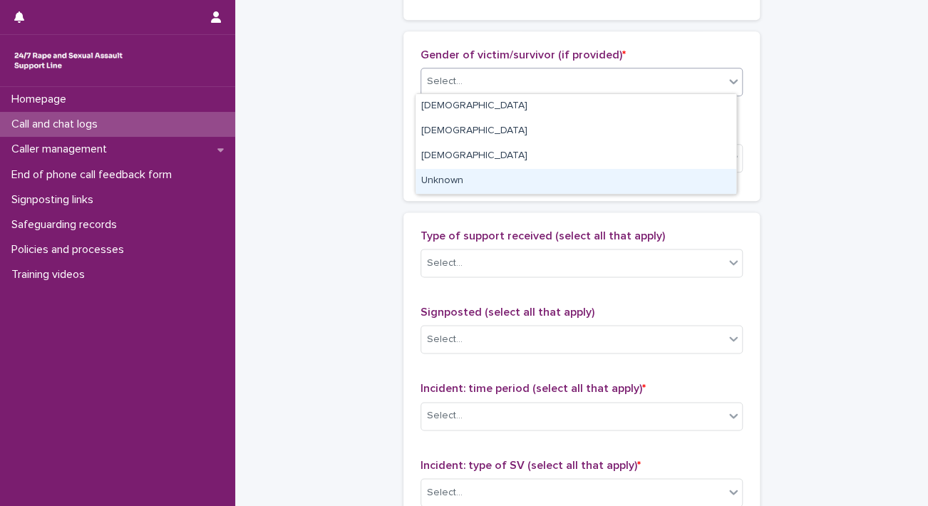
click at [498, 182] on div "Unknown" at bounding box center [576, 181] width 321 height 25
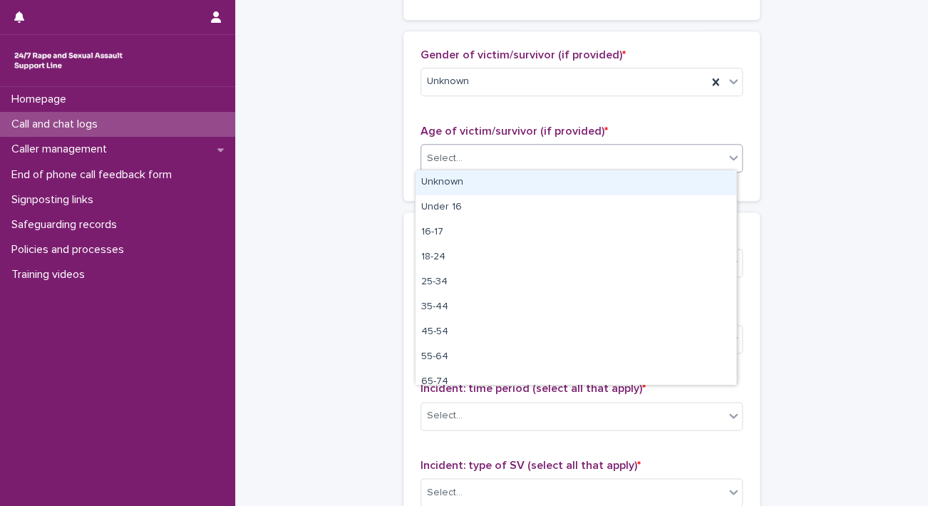
drag, startPoint x: 485, startPoint y: 154, endPoint x: 455, endPoint y: 180, distance: 39.9
click at [455, 180] on body "**********" at bounding box center [464, 253] width 928 height 506
click at [455, 180] on div "Unknown" at bounding box center [576, 182] width 321 height 25
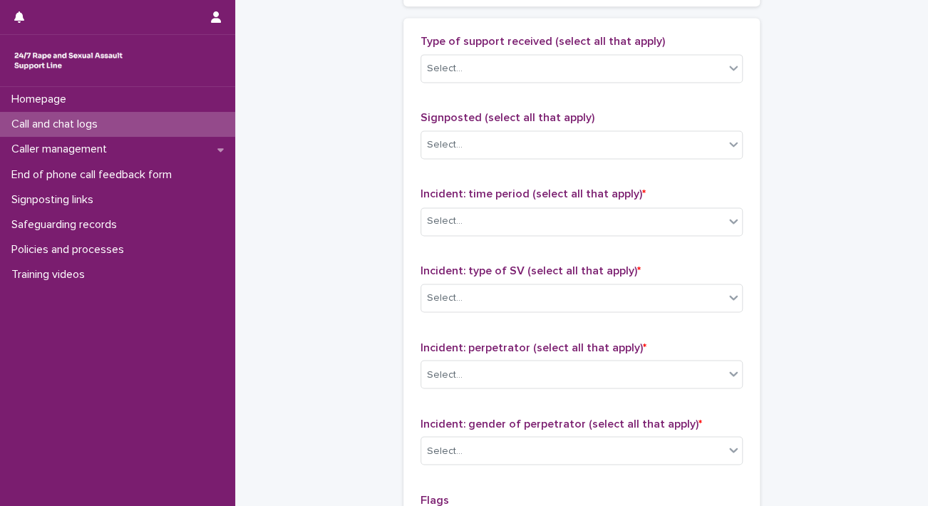
scroll to position [868, 0]
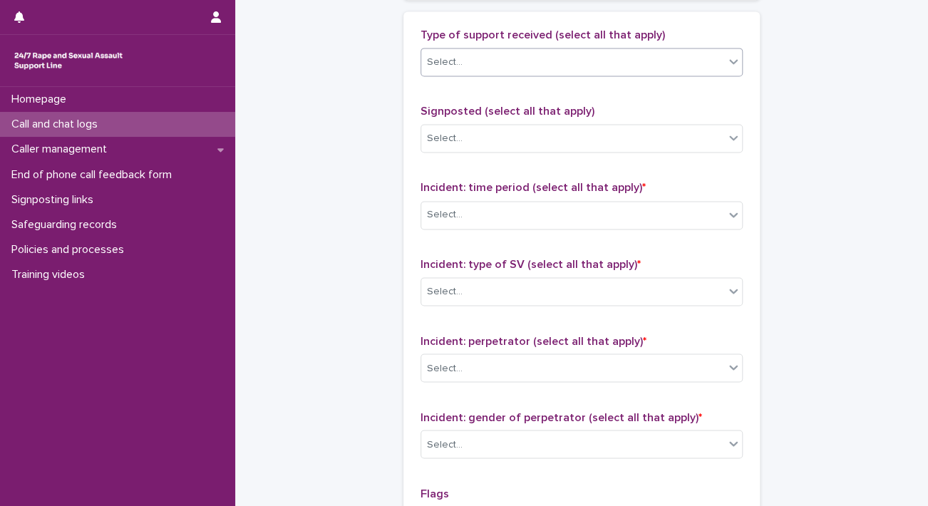
click at [511, 66] on div "Select..." at bounding box center [572, 63] width 303 height 24
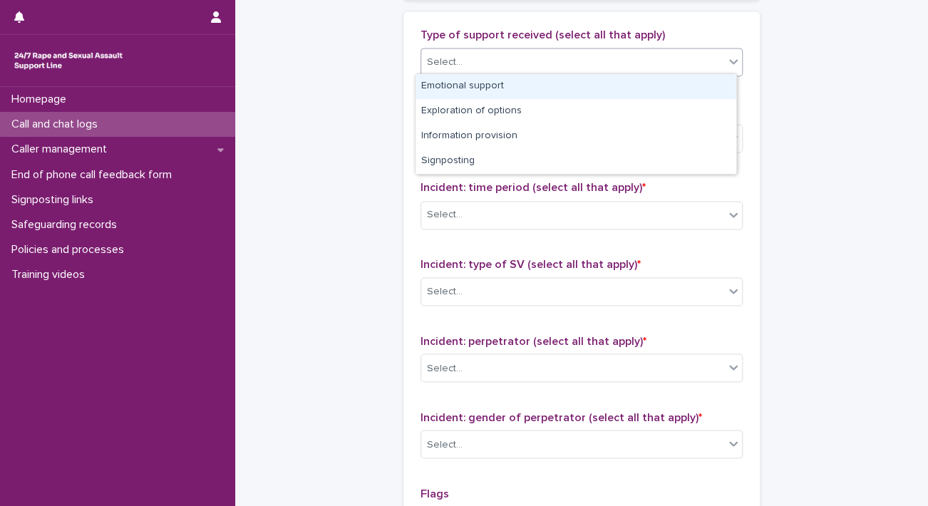
click at [515, 83] on div "Emotional support" at bounding box center [576, 86] width 321 height 25
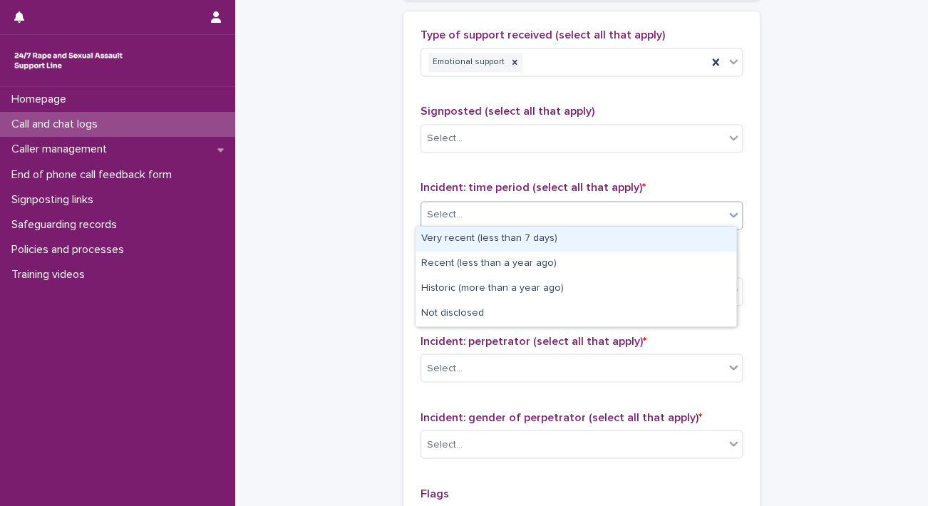
click at [465, 216] on div "Select..." at bounding box center [572, 215] width 303 height 24
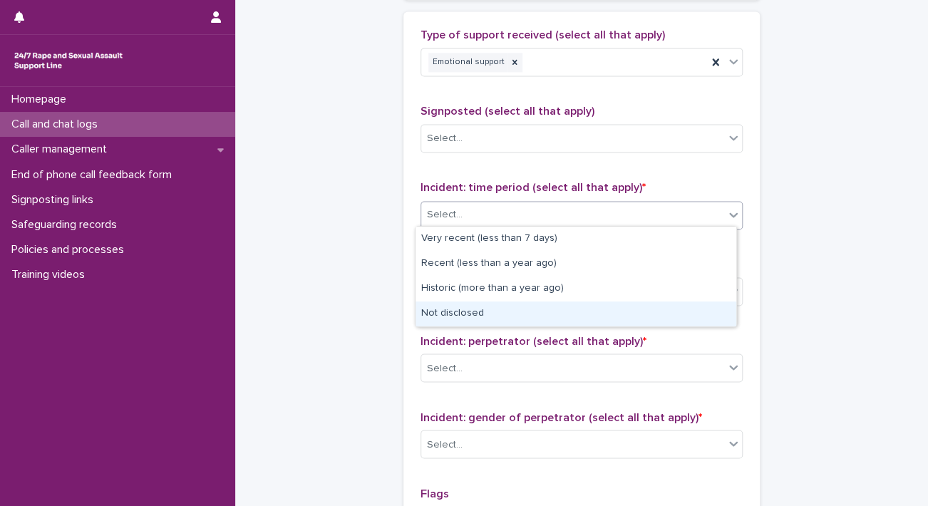
click at [444, 313] on div "Not disclosed" at bounding box center [576, 313] width 321 height 25
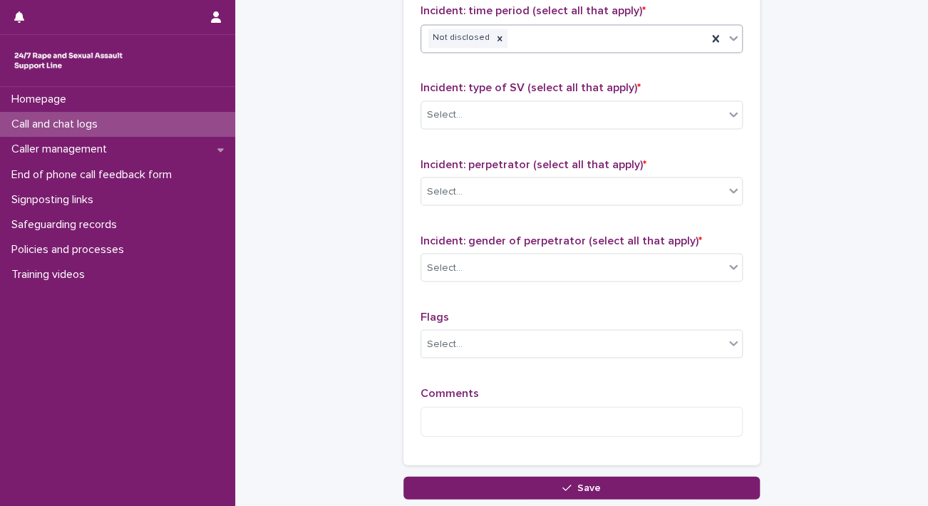
scroll to position [1063, 0]
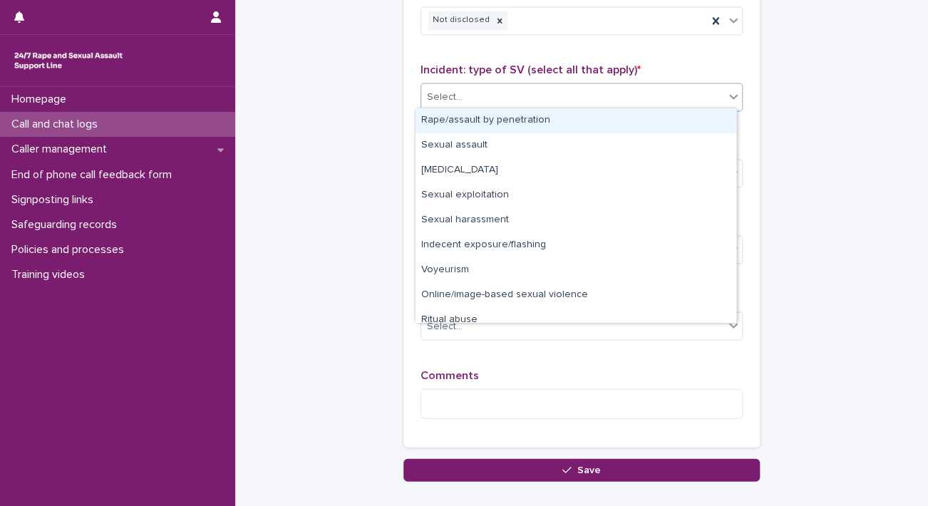
click at [644, 103] on div "Select..." at bounding box center [572, 97] width 303 height 24
click at [631, 123] on div "Rape/assault by penetration" at bounding box center [576, 120] width 321 height 25
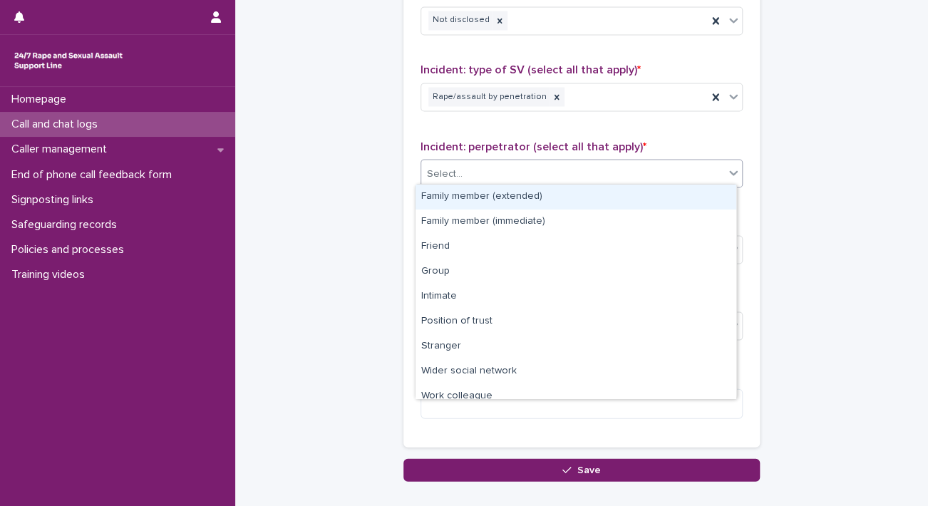
click at [555, 182] on div "Select..." at bounding box center [582, 173] width 322 height 29
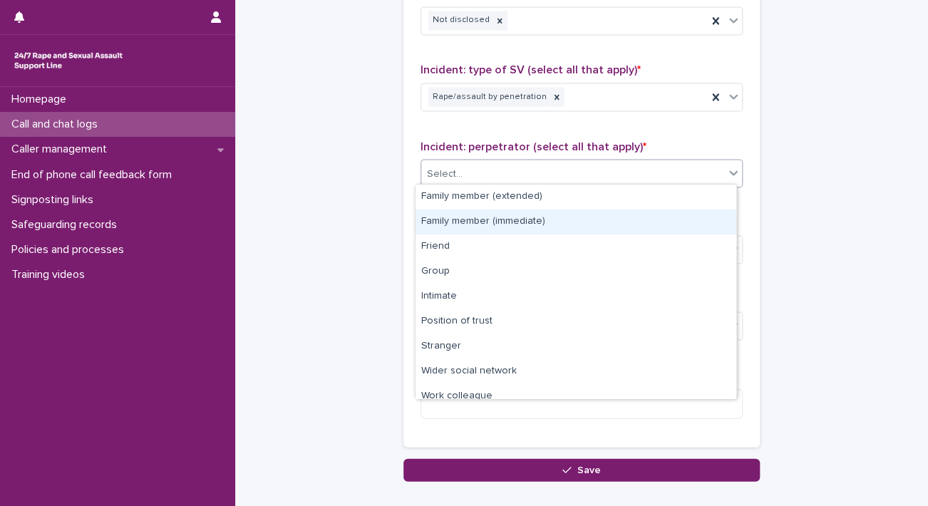
scroll to position [60, 0]
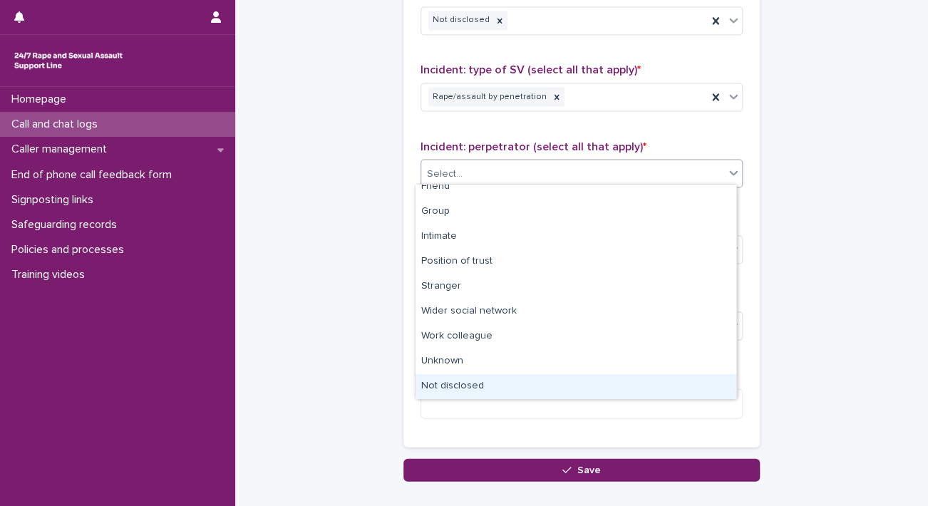
click at [664, 379] on div "Not disclosed" at bounding box center [576, 386] width 321 height 25
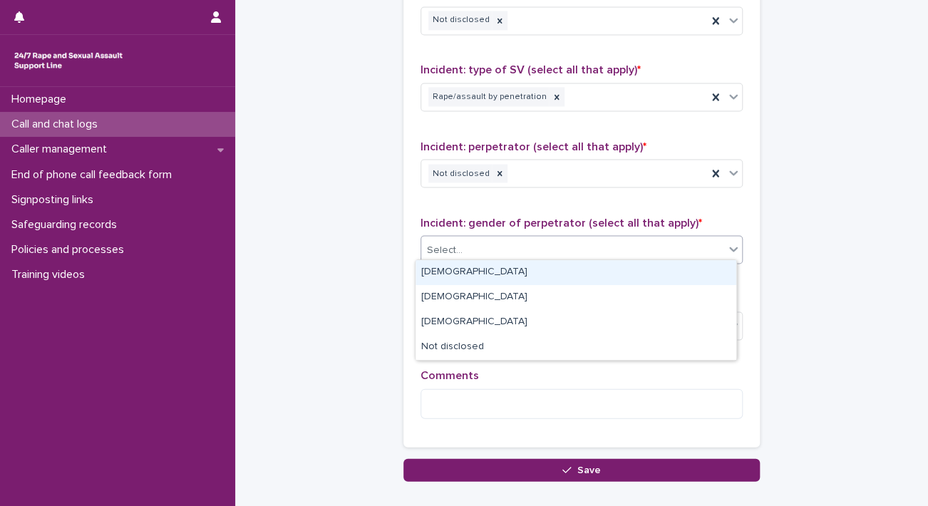
drag, startPoint x: 582, startPoint y: 252, endPoint x: 547, endPoint y: 267, distance: 37.6
click at [547, 267] on body "**********" at bounding box center [464, 253] width 928 height 506
click at [547, 267] on div "Male" at bounding box center [576, 272] width 321 height 25
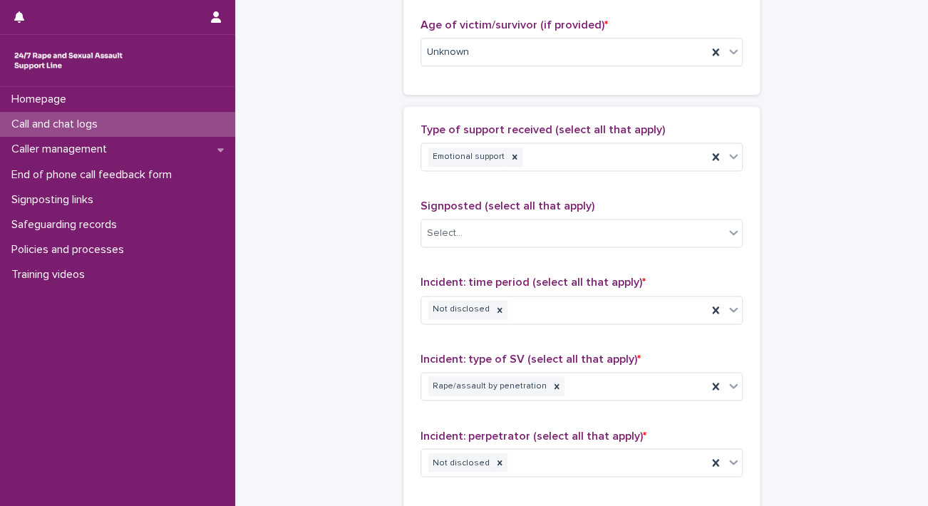
scroll to position [0, 0]
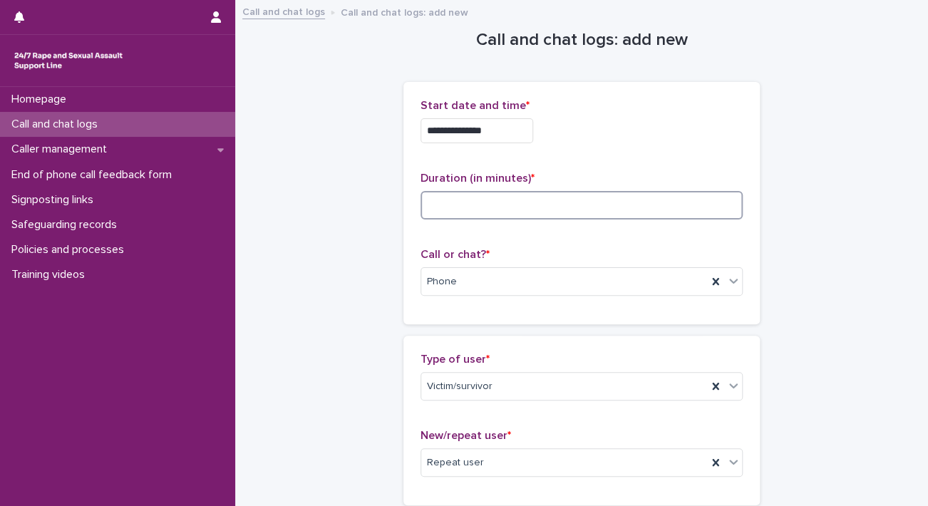
click at [517, 208] on input at bounding box center [582, 205] width 322 height 29
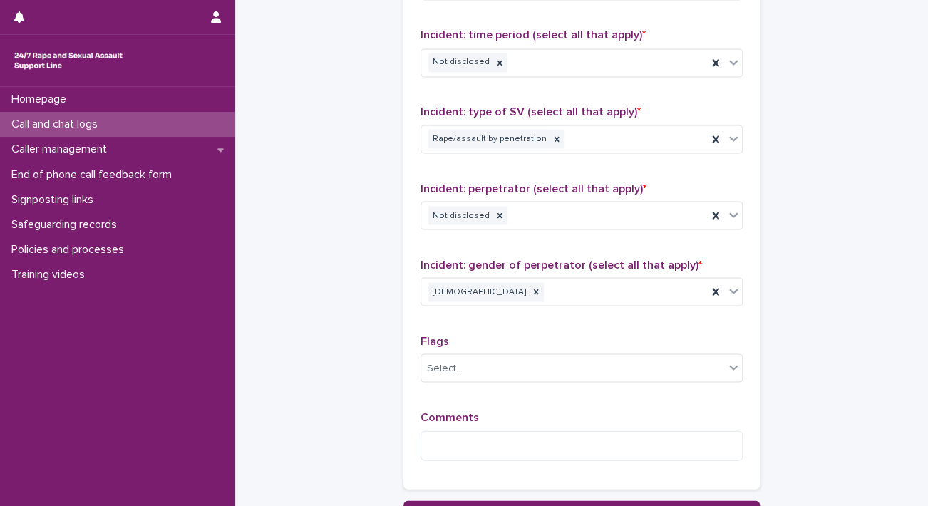
scroll to position [1145, 0]
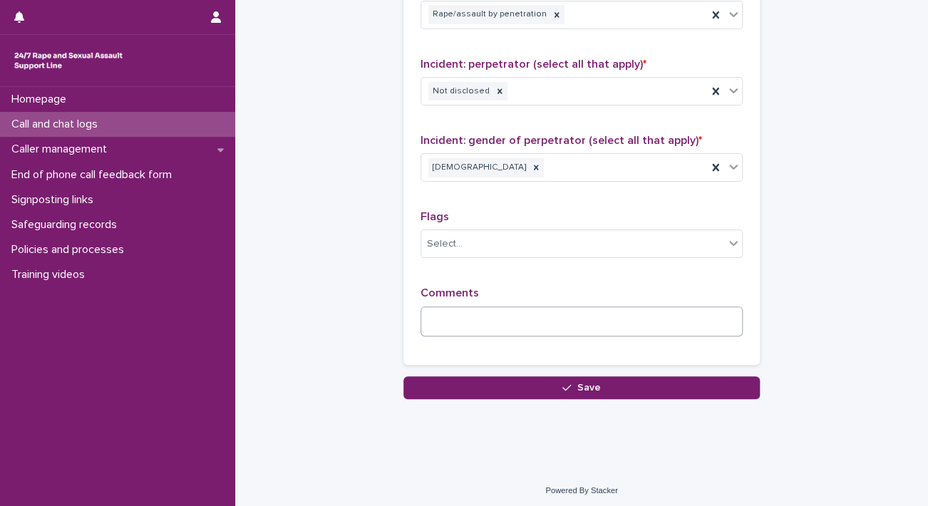
type input "**"
click at [463, 321] on textarea at bounding box center [582, 321] width 322 height 31
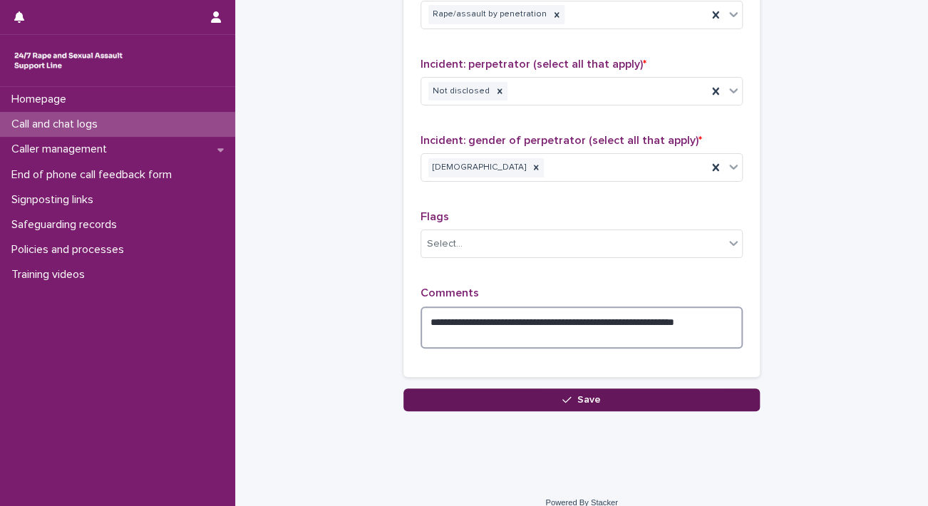
type textarea "**********"
click at [518, 401] on button "Save" at bounding box center [581, 399] width 356 height 23
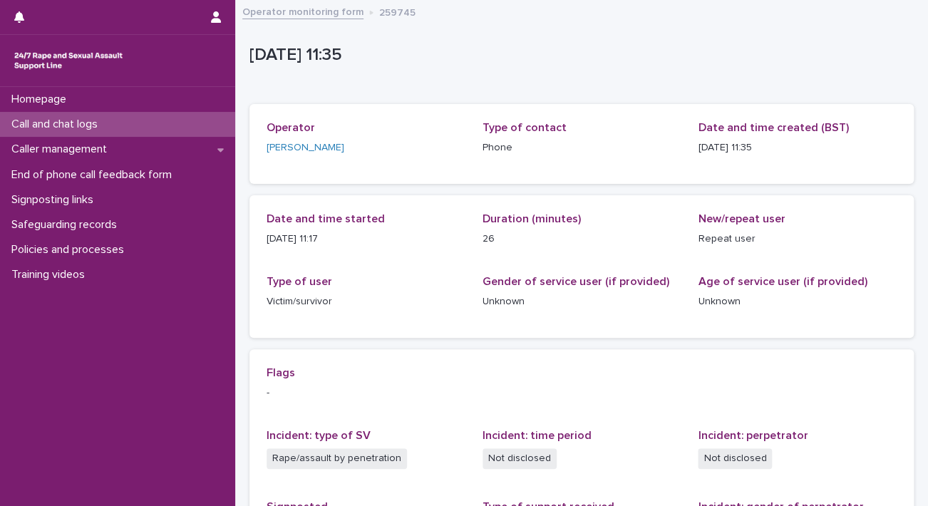
click at [295, 9] on link "Operator monitoring form" at bounding box center [302, 11] width 121 height 16
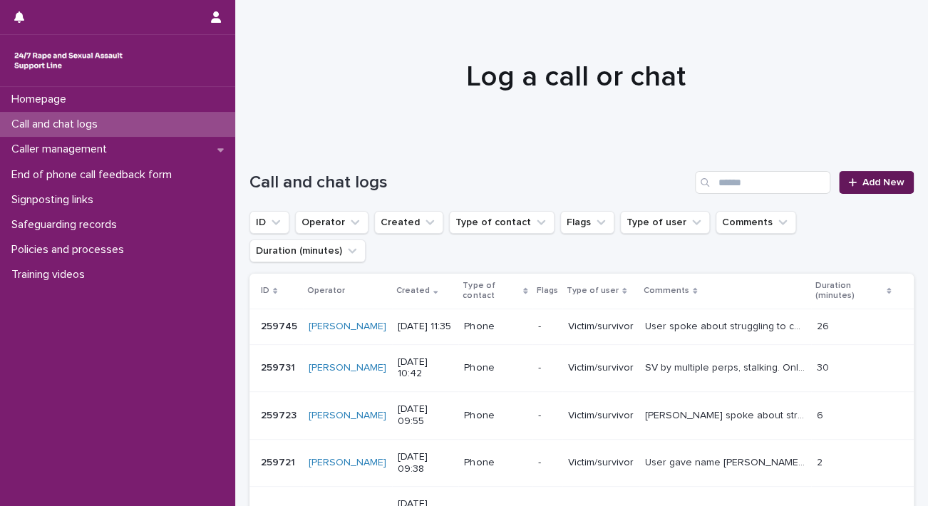
click at [877, 184] on span "Add New" at bounding box center [883, 182] width 42 height 10
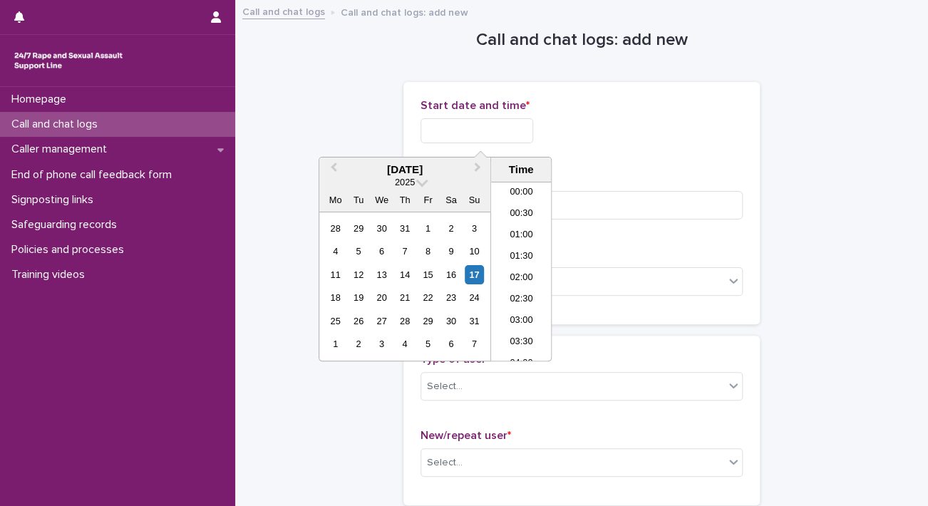
click at [508, 125] on input "text" at bounding box center [477, 130] width 113 height 25
click at [525, 269] on li "11:30" at bounding box center [521, 271] width 61 height 21
click at [510, 127] on input "**********" at bounding box center [477, 130] width 113 height 25
click at [512, 277] on li "11:30" at bounding box center [521, 271] width 61 height 21
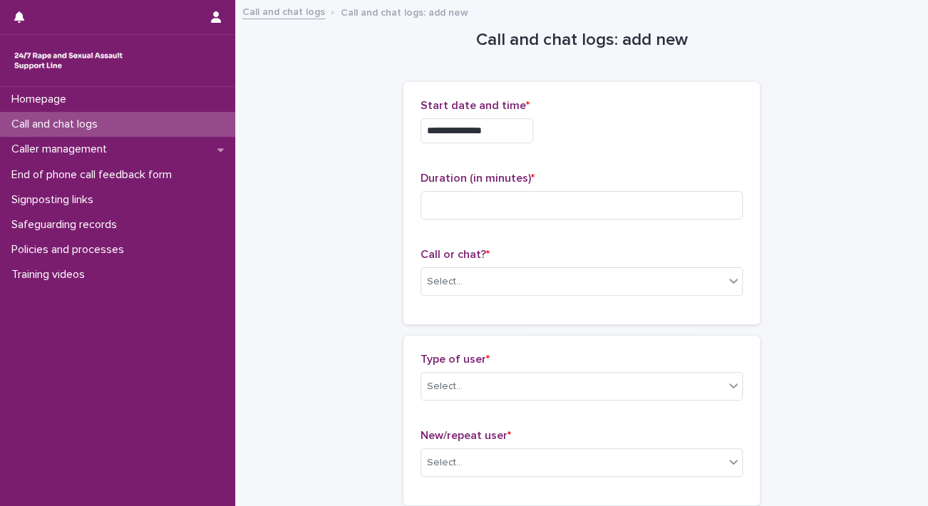
click at [512, 133] on input "**********" at bounding box center [477, 130] width 113 height 25
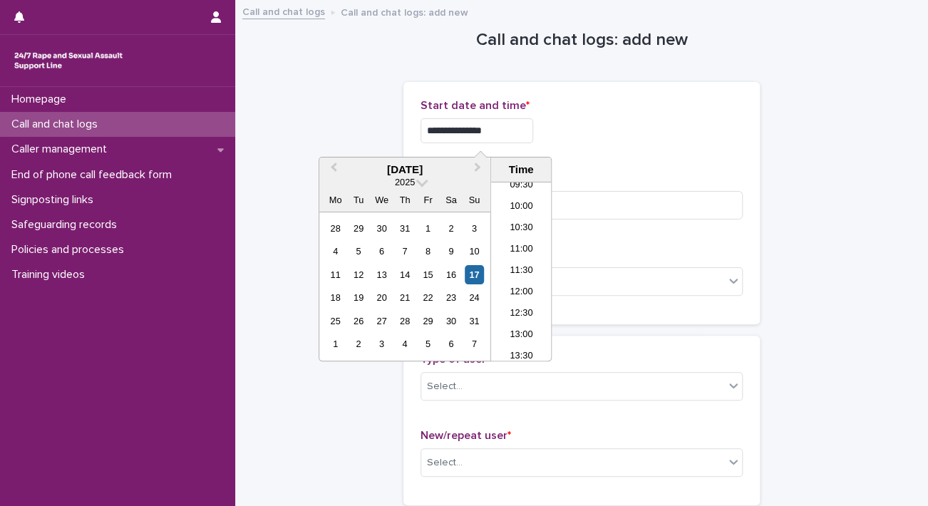
type input "**********"
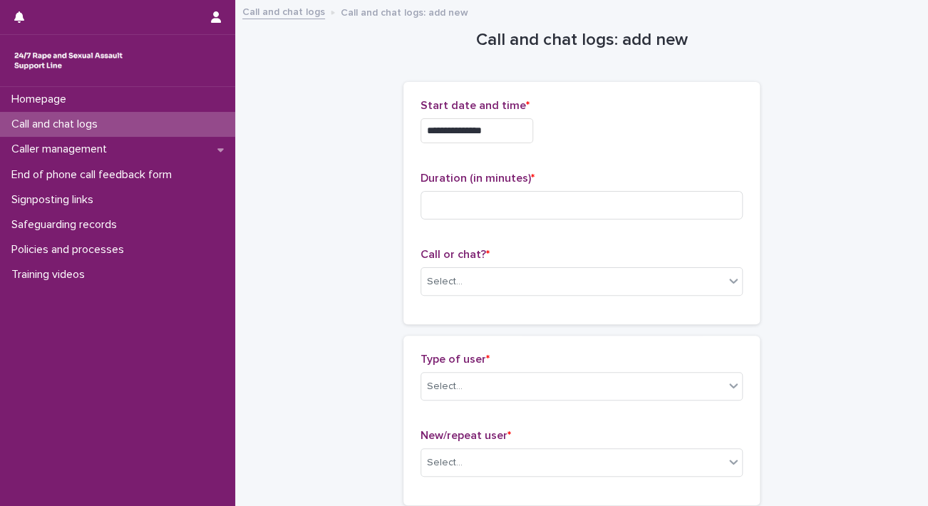
click at [592, 145] on div "**********" at bounding box center [582, 127] width 322 height 56
click at [531, 213] on input at bounding box center [582, 205] width 322 height 29
type input "*"
click at [478, 286] on div "Select..." at bounding box center [572, 282] width 303 height 24
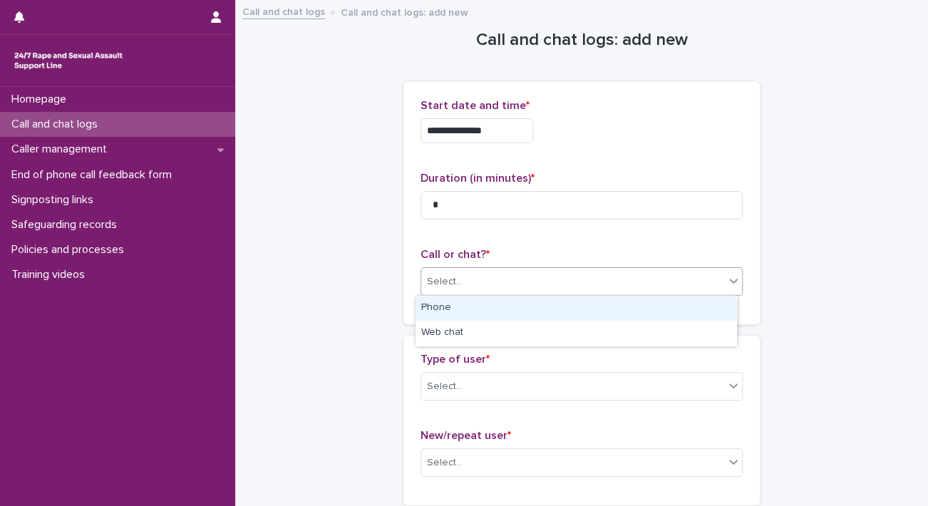
click at [456, 307] on div "Phone" at bounding box center [576, 308] width 321 height 25
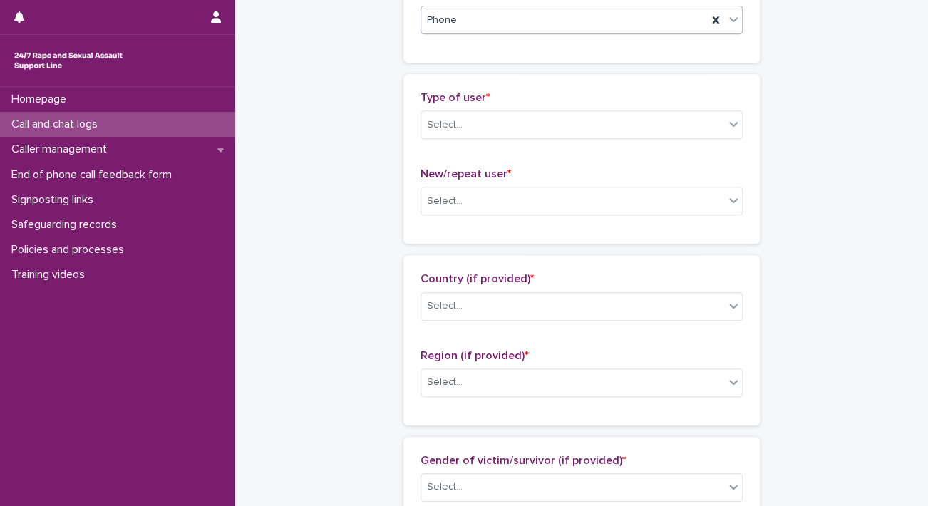
scroll to position [272, 0]
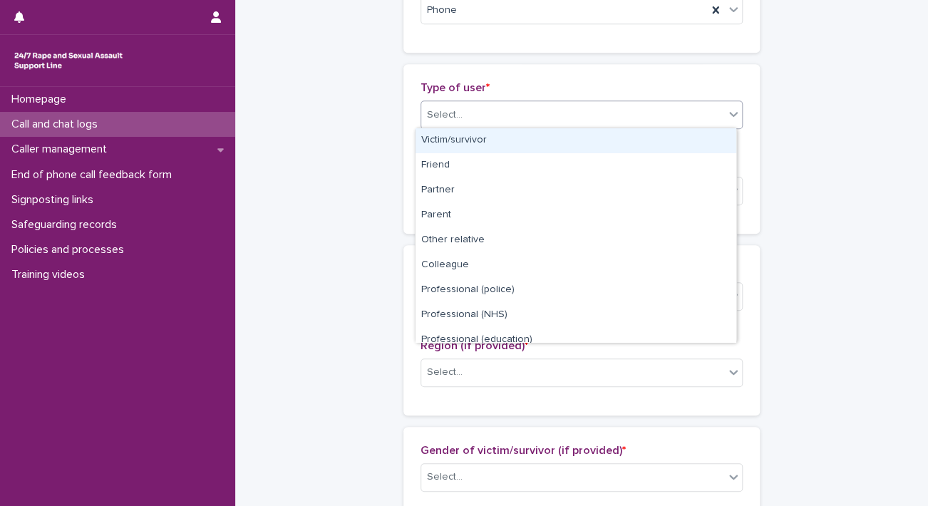
click at [681, 117] on div "Select..." at bounding box center [572, 115] width 303 height 24
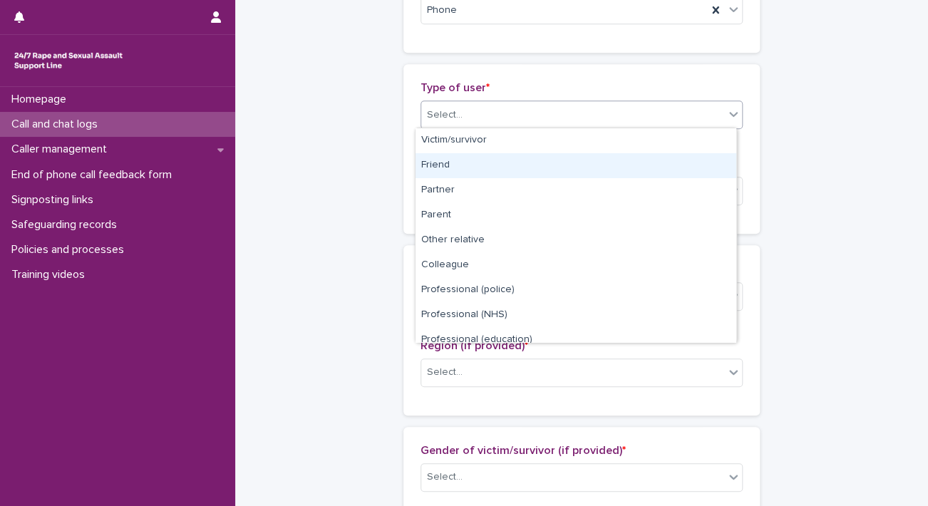
scroll to position [160, 0]
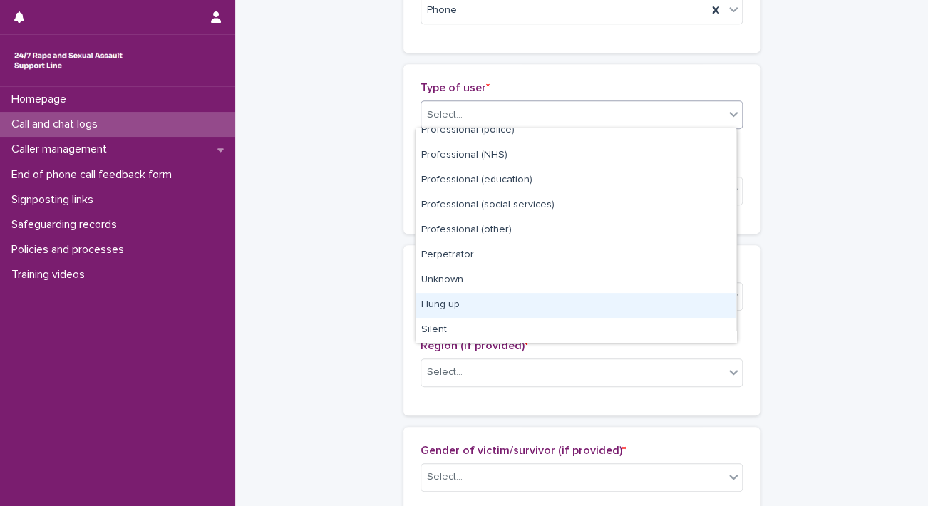
click at [579, 297] on div "Hung up" at bounding box center [576, 305] width 321 height 25
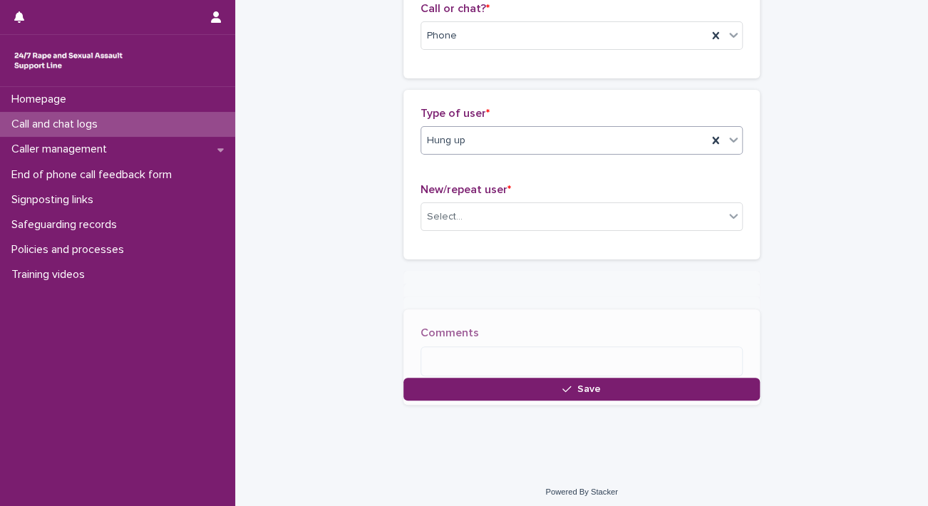
scroll to position [251, 0]
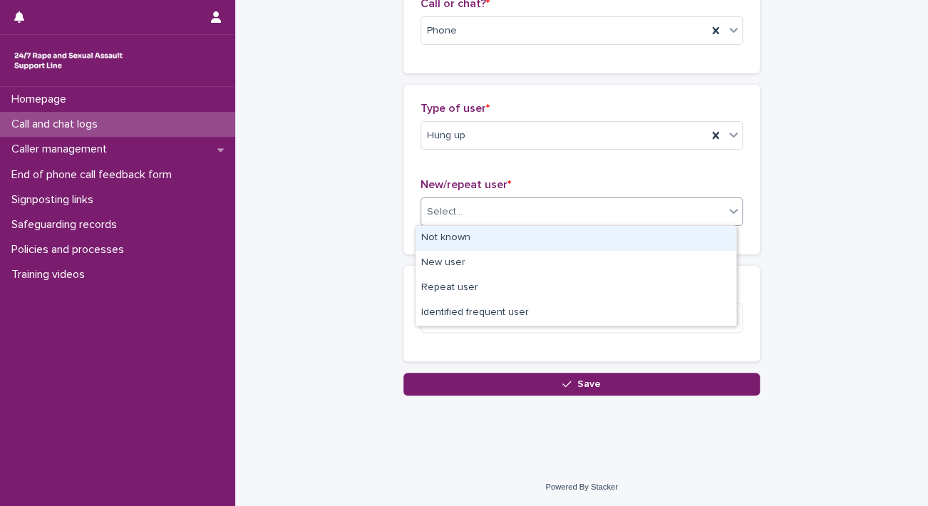
click at [508, 197] on div "Select..." at bounding box center [582, 211] width 322 height 29
click at [461, 240] on div "Not known" at bounding box center [576, 238] width 321 height 25
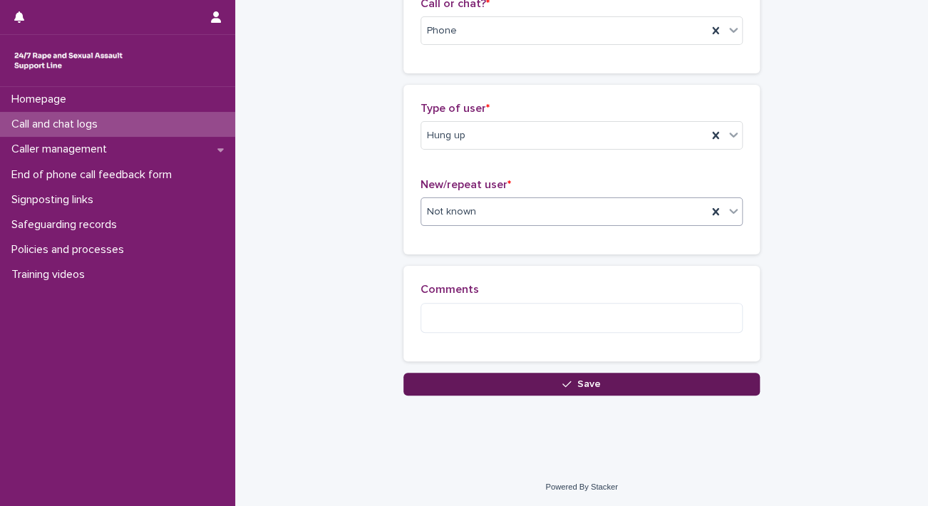
click at [442, 380] on button "Save" at bounding box center [581, 384] width 356 height 23
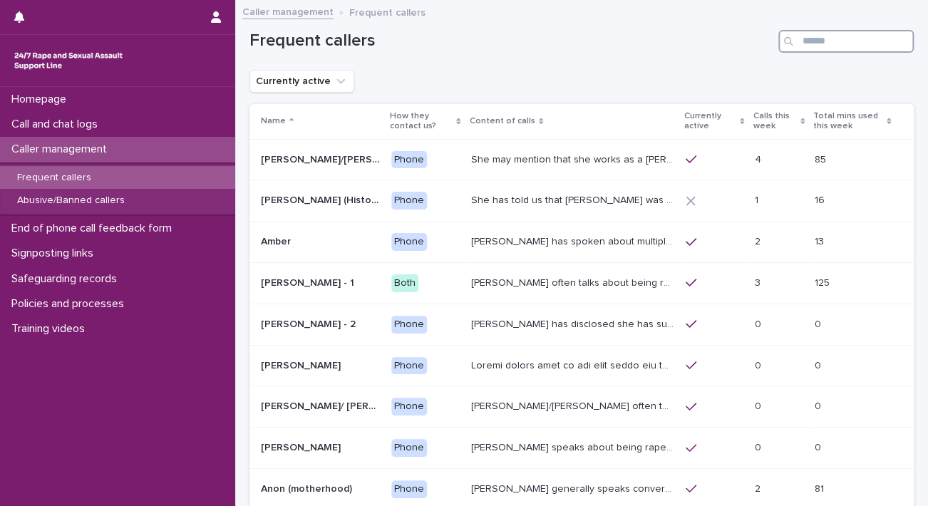
click at [837, 51] on input "Search" at bounding box center [845, 41] width 135 height 23
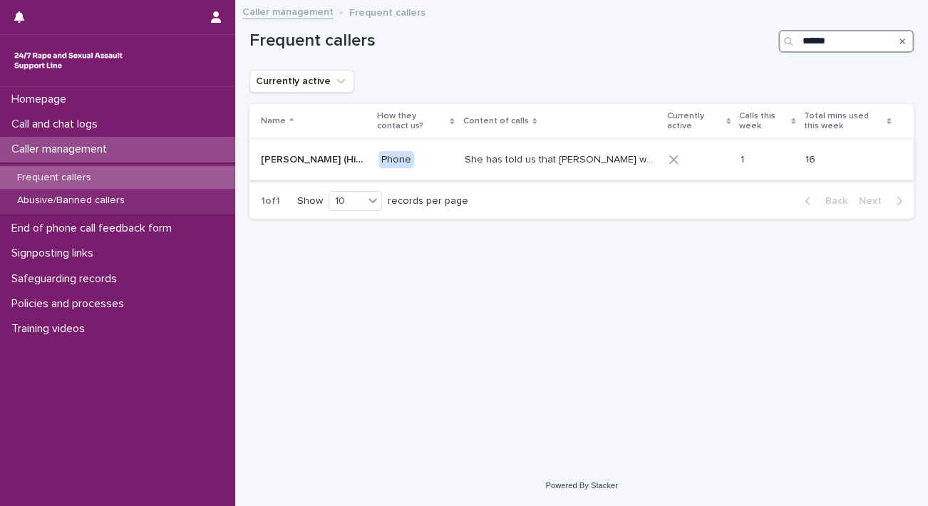
type input "******"
click at [519, 163] on p "She has told us that Prince Andrew was involved with her abuse. Men from Hollyw…" at bounding box center [562, 158] width 195 height 15
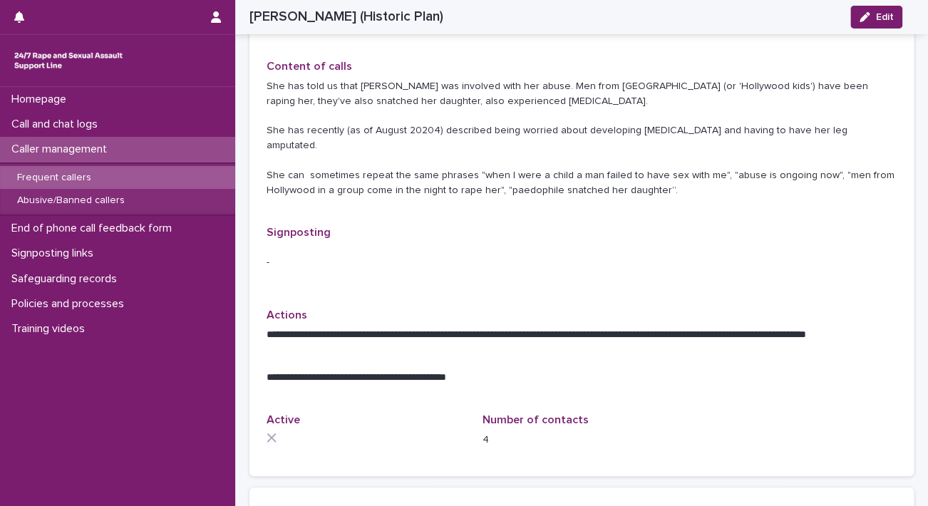
scroll to position [316, 0]
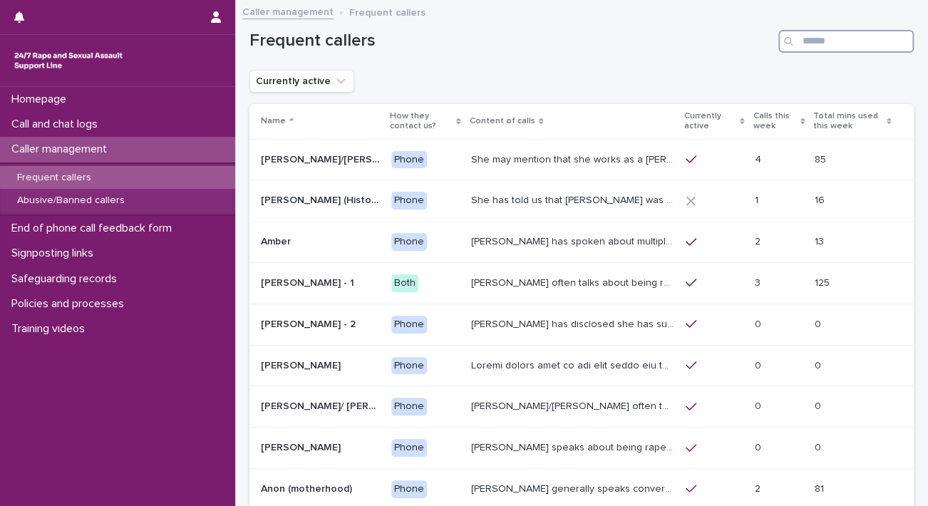
click at [828, 47] on input "Search" at bounding box center [845, 41] width 135 height 23
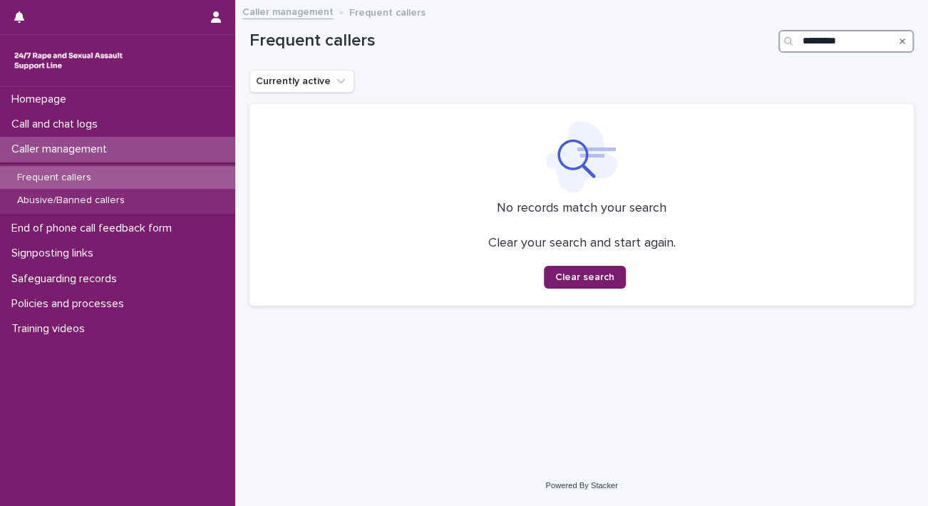
drag, startPoint x: 828, startPoint y: 47, endPoint x: 723, endPoint y: 51, distance: 105.6
click at [723, 51] on div "Frequent callers *********" at bounding box center [581, 41] width 664 height 23
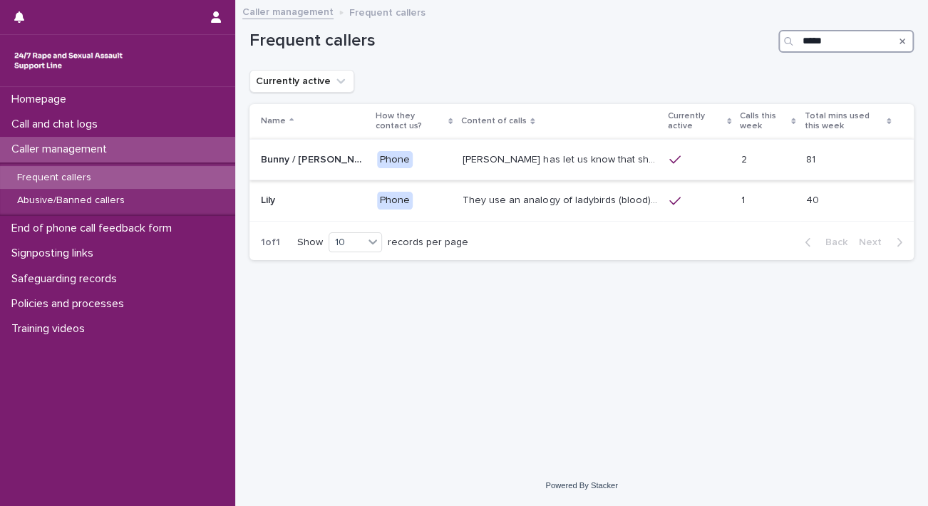
type input "*****"
click at [530, 164] on p "[PERSON_NAME] has let us know that she is in her [DEMOGRAPHIC_DATA], and lives …" at bounding box center [562, 158] width 198 height 15
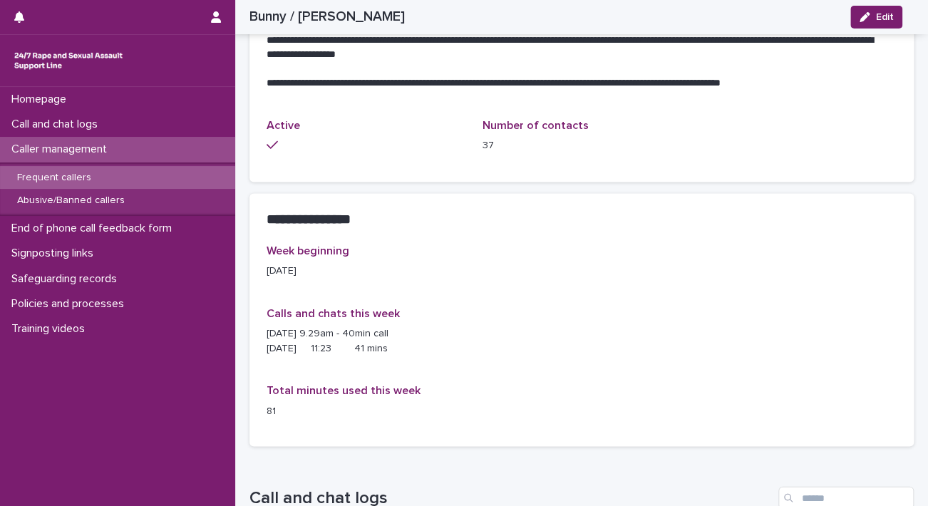
scroll to position [991, 0]
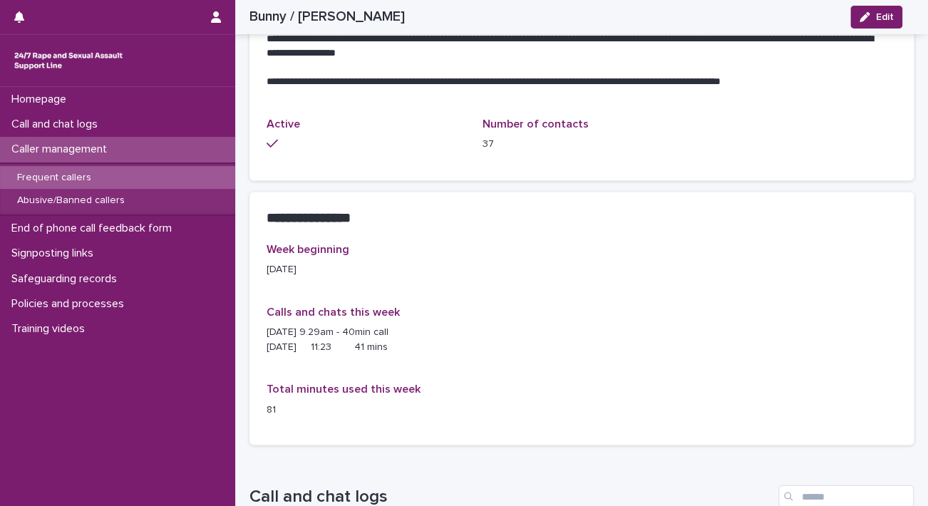
click at [550, 326] on div "Calls and chats this week 11/08/2025 @ 9.29am - 40min call 12.08.2025 11:23 41 …" at bounding box center [582, 335] width 630 height 61
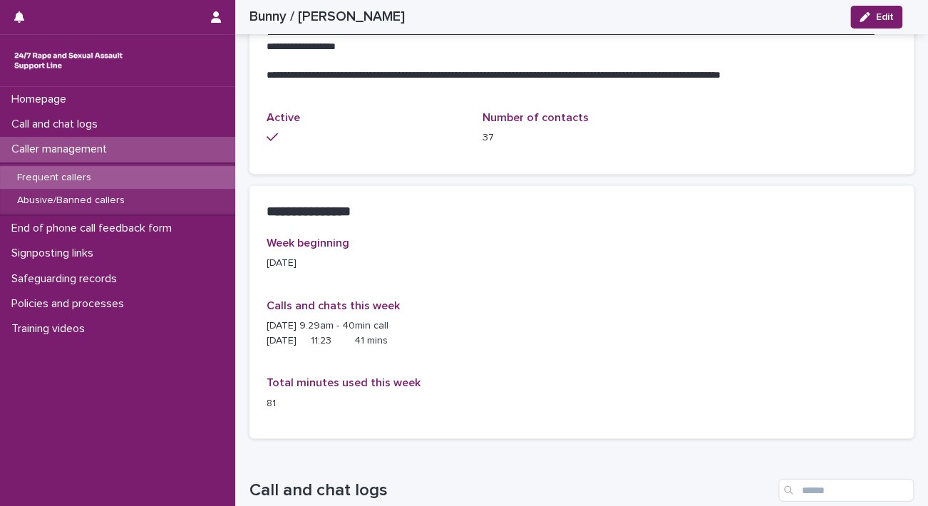
scroll to position [999, 0]
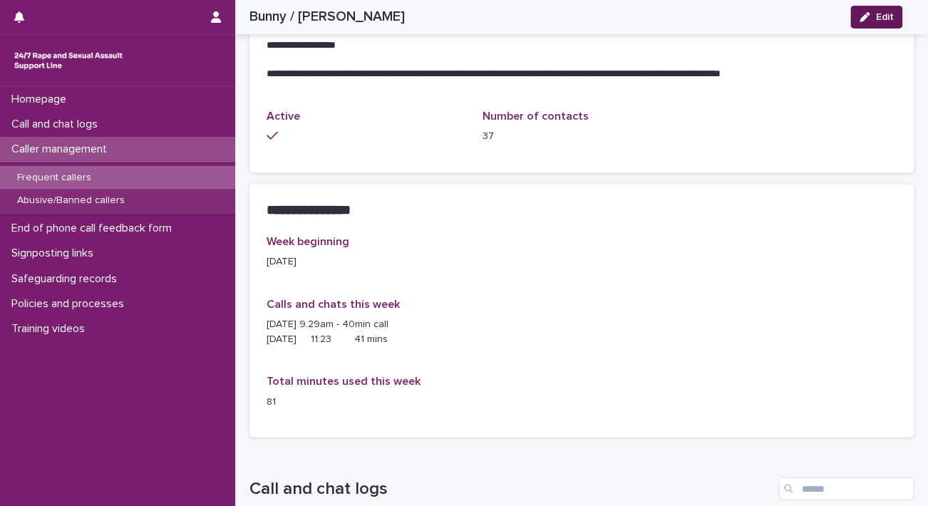
click at [875, 15] on span "Edit" at bounding box center [884, 17] width 18 height 10
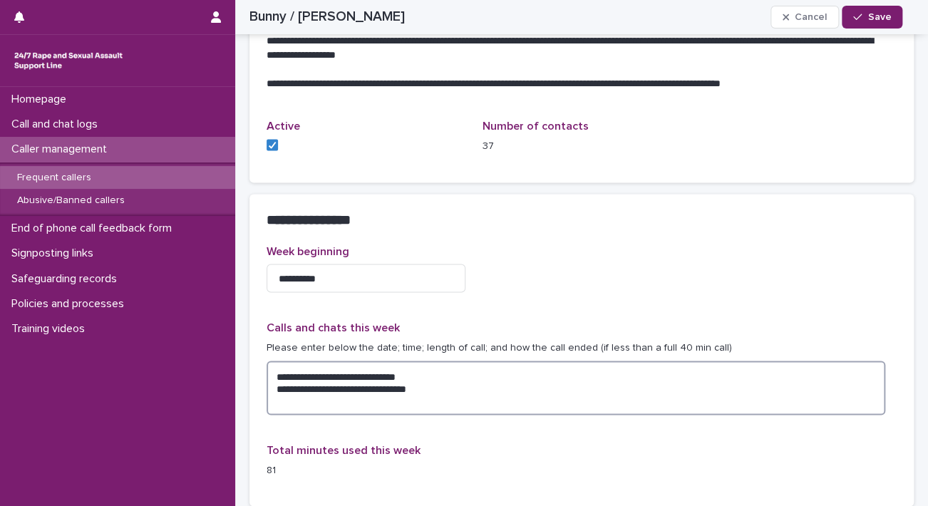
click at [429, 361] on textarea "**********" at bounding box center [576, 388] width 619 height 54
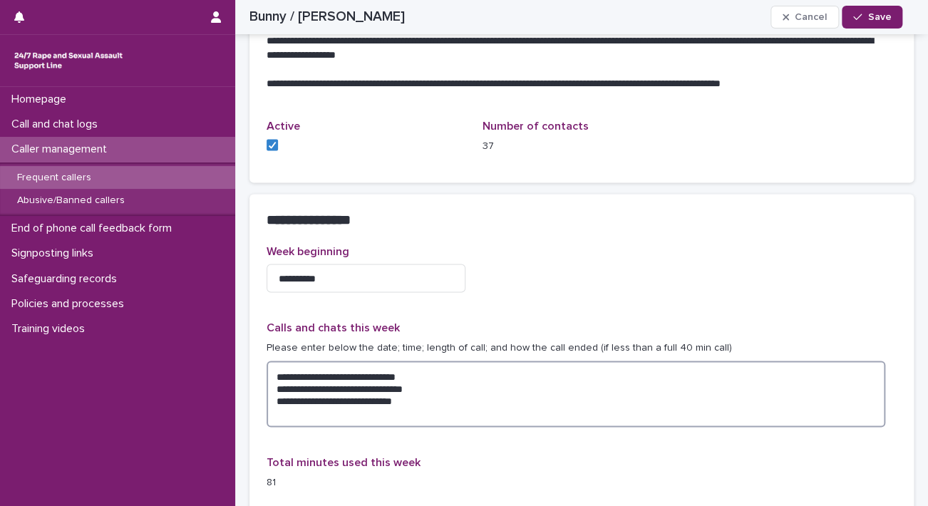
paste textarea "**********"
drag, startPoint x: 493, startPoint y: 366, endPoint x: 537, endPoint y: 366, distance: 44.2
click at [537, 366] on textarea "**********" at bounding box center [576, 394] width 619 height 66
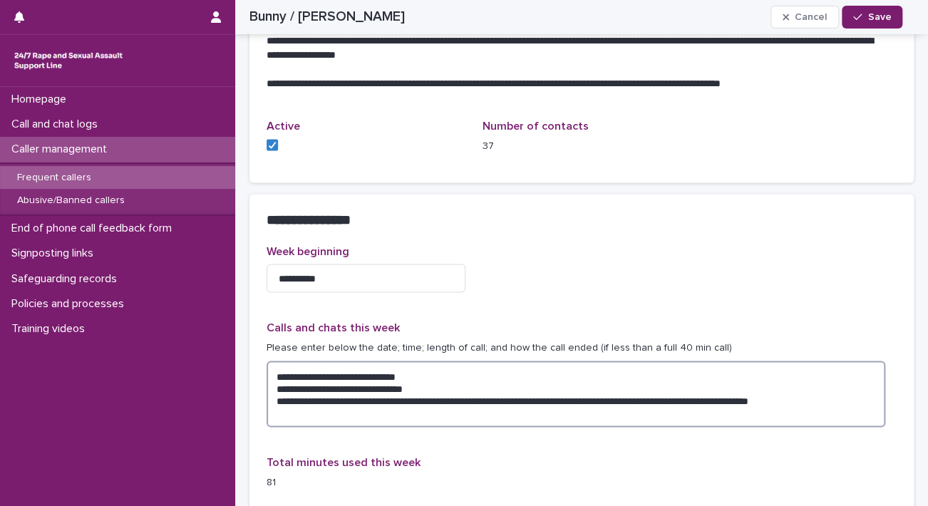
click at [837, 372] on textarea "**********" at bounding box center [576, 394] width 619 height 66
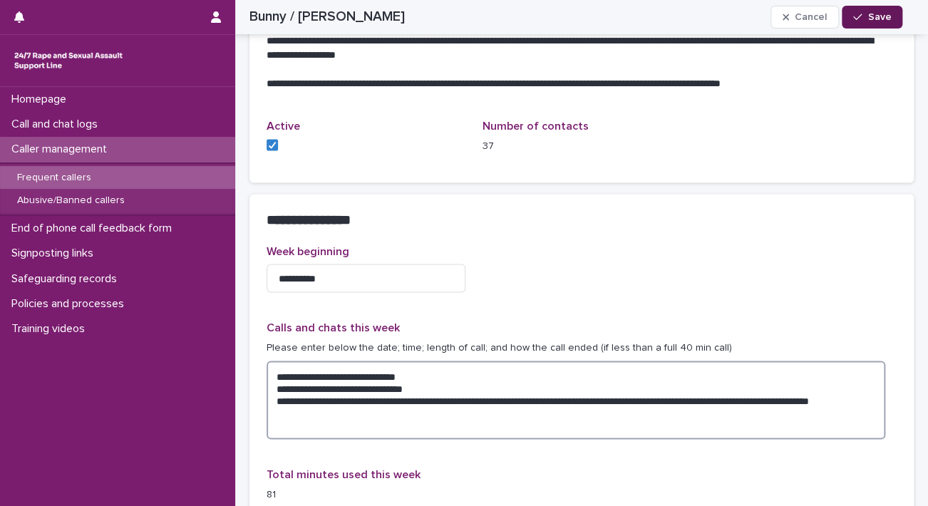
type textarea "**********"
click at [883, 18] on span "Save" at bounding box center [879, 17] width 24 height 10
